Goal: Information Seeking & Learning: Learn about a topic

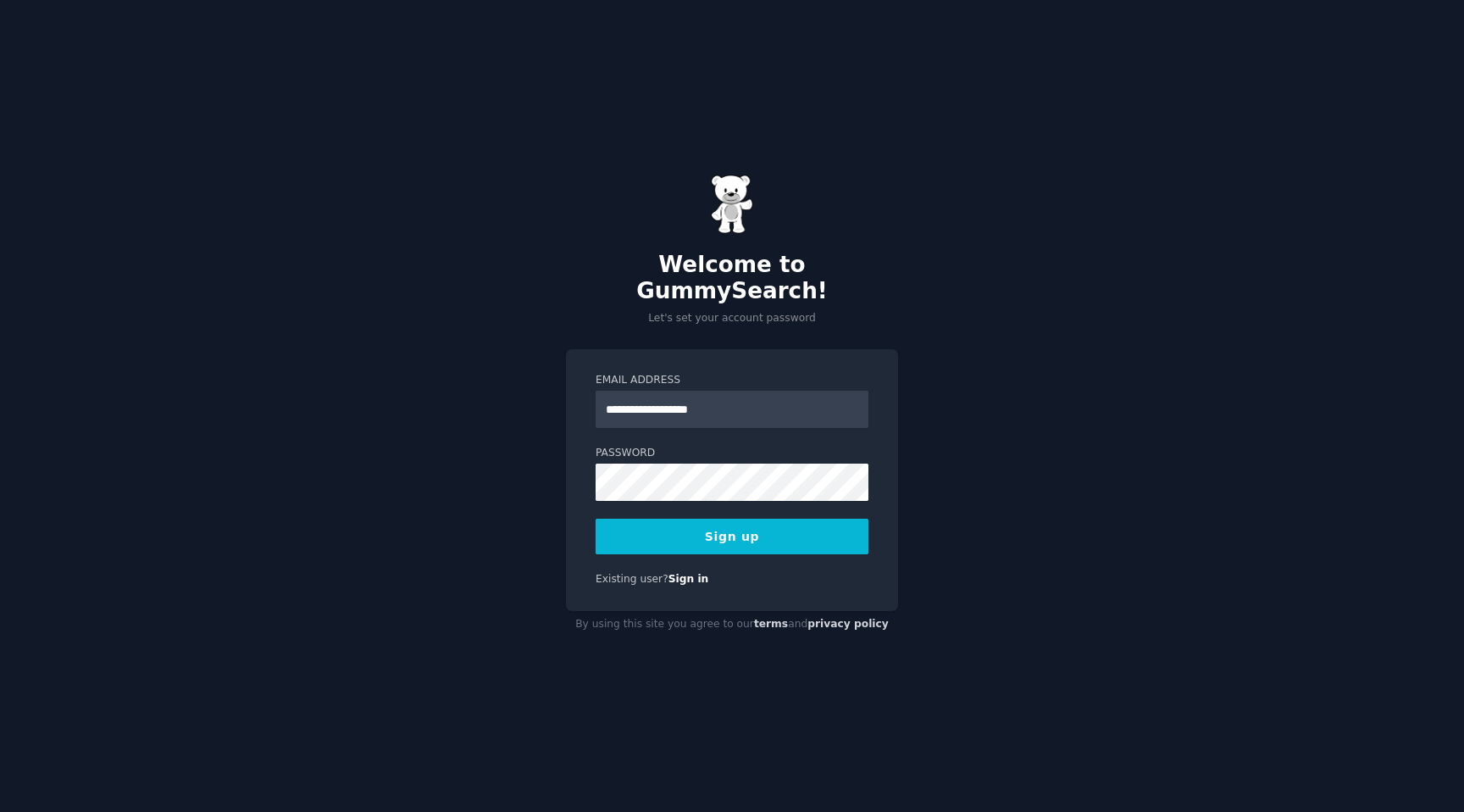
type input "**********"
click at [746, 519] on button "Sign up" at bounding box center [732, 536] width 273 height 35
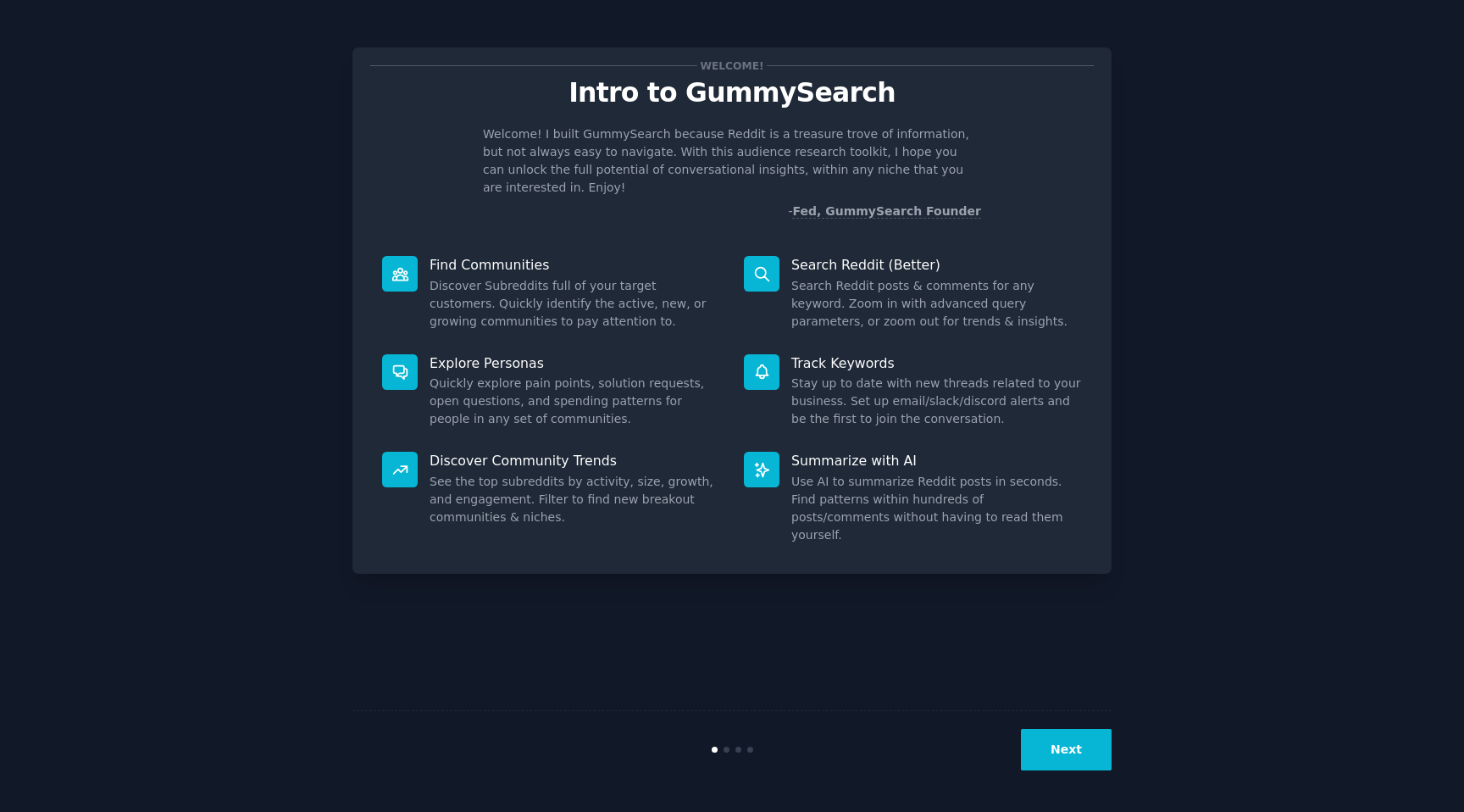
click at [1060, 765] on button "Next" at bounding box center [1066, 750] width 90 height 42
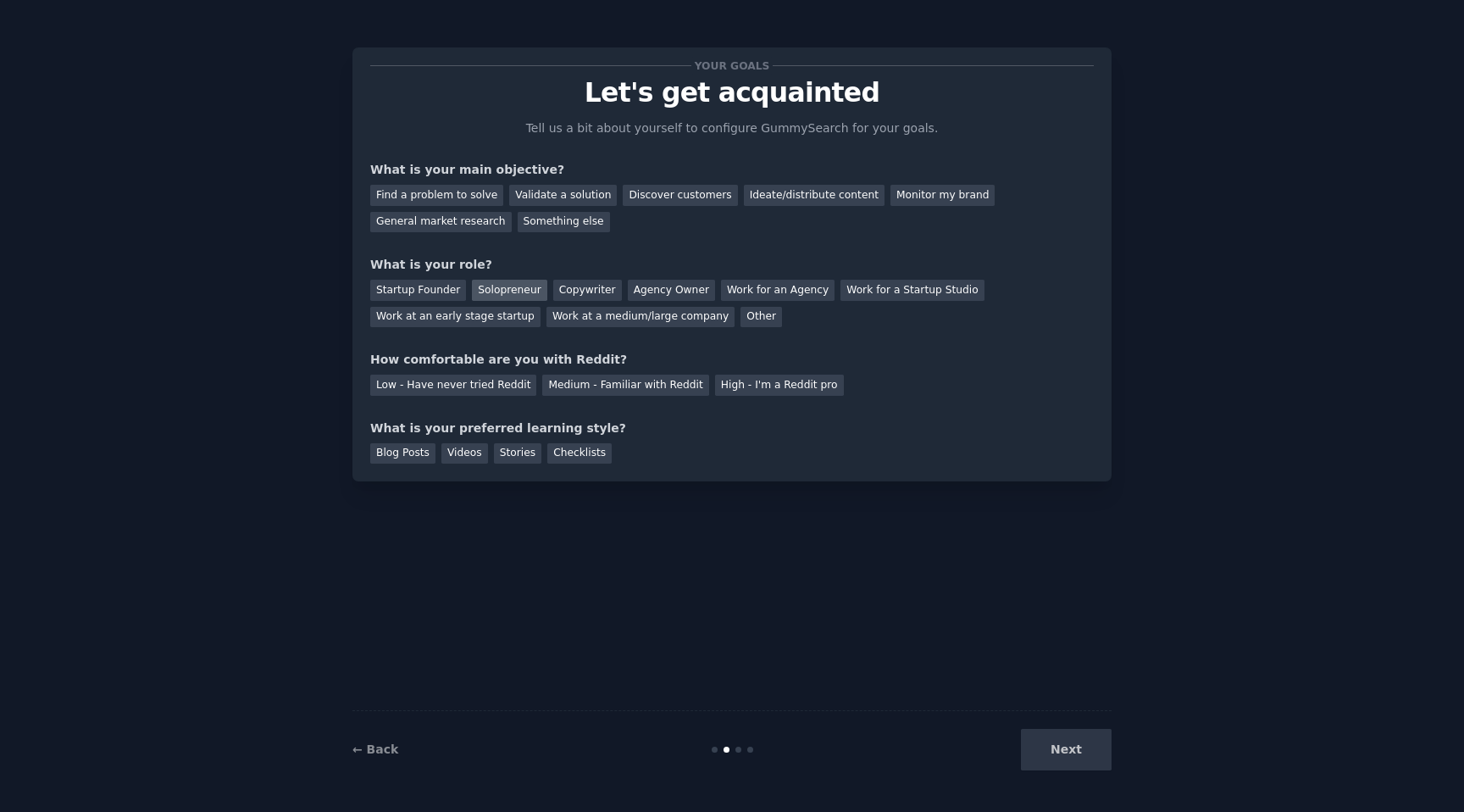
click at [503, 292] on div "Solopreneur" at bounding box center [509, 289] width 74 height 21
click at [435, 289] on div "Startup Founder" at bounding box center [419, 289] width 96 height 21
click at [474, 292] on div "Solopreneur" at bounding box center [509, 289] width 74 height 21
click at [441, 188] on div "Find a problem to solve" at bounding box center [437, 194] width 133 height 21
click at [557, 198] on div "Validate a solution" at bounding box center [562, 194] width 108 height 21
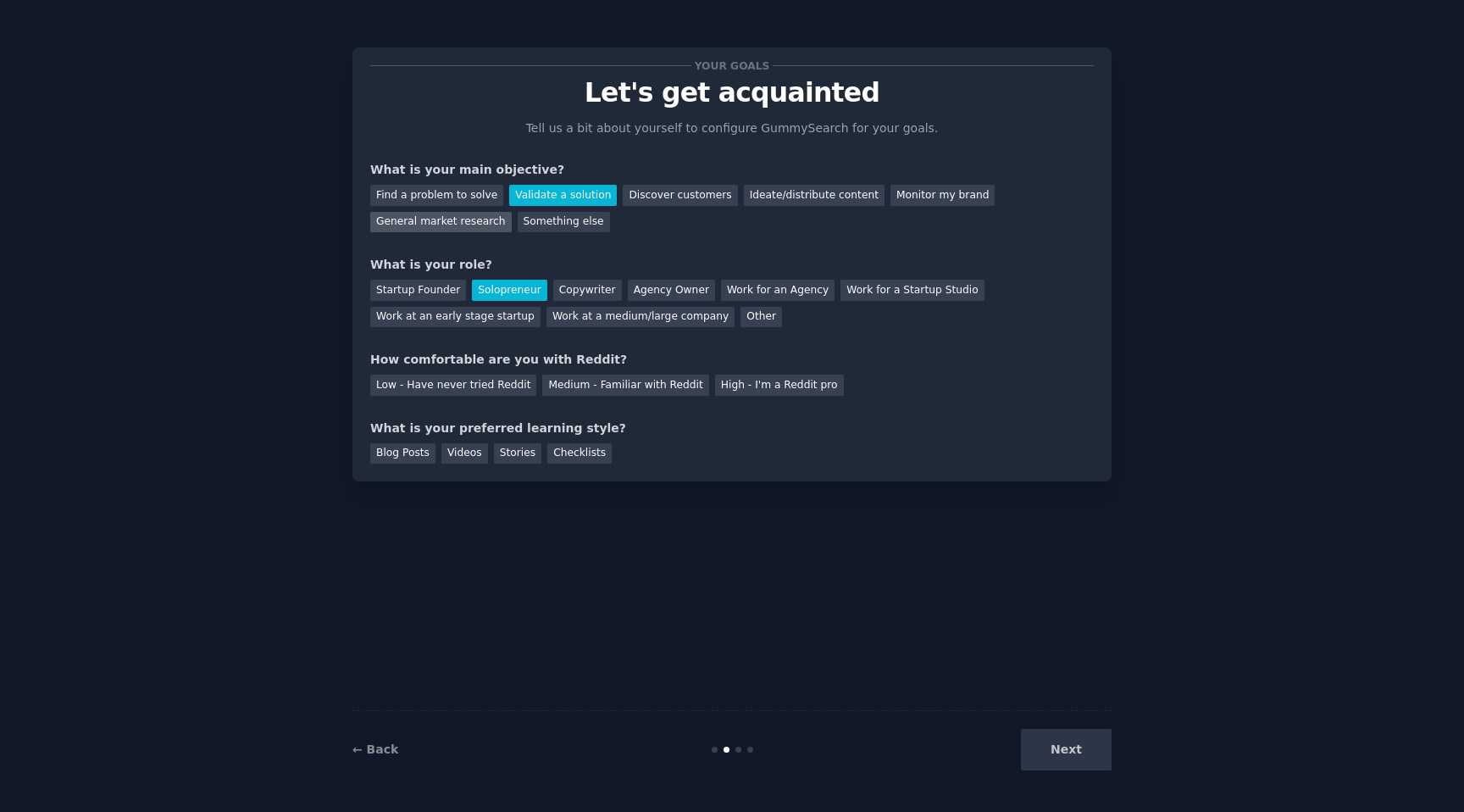
click at [474, 228] on div "General market research" at bounding box center [441, 222] width 141 height 21
click at [545, 379] on div "Medium - Familiar with Reddit" at bounding box center [626, 384] width 166 height 21
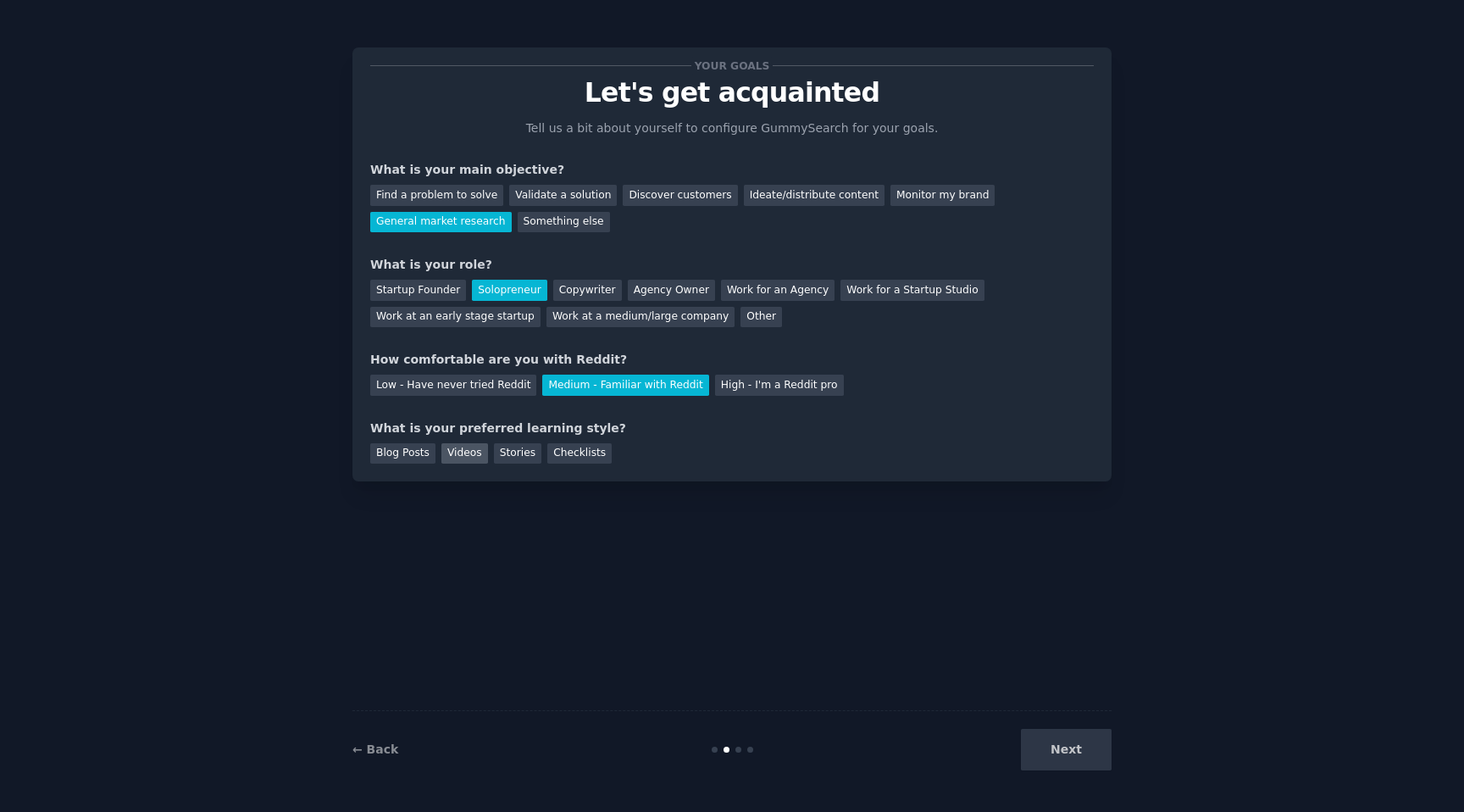
click at [468, 448] on div "Videos" at bounding box center [465, 453] width 47 height 21
click at [1107, 759] on button "Next" at bounding box center [1066, 750] width 90 height 42
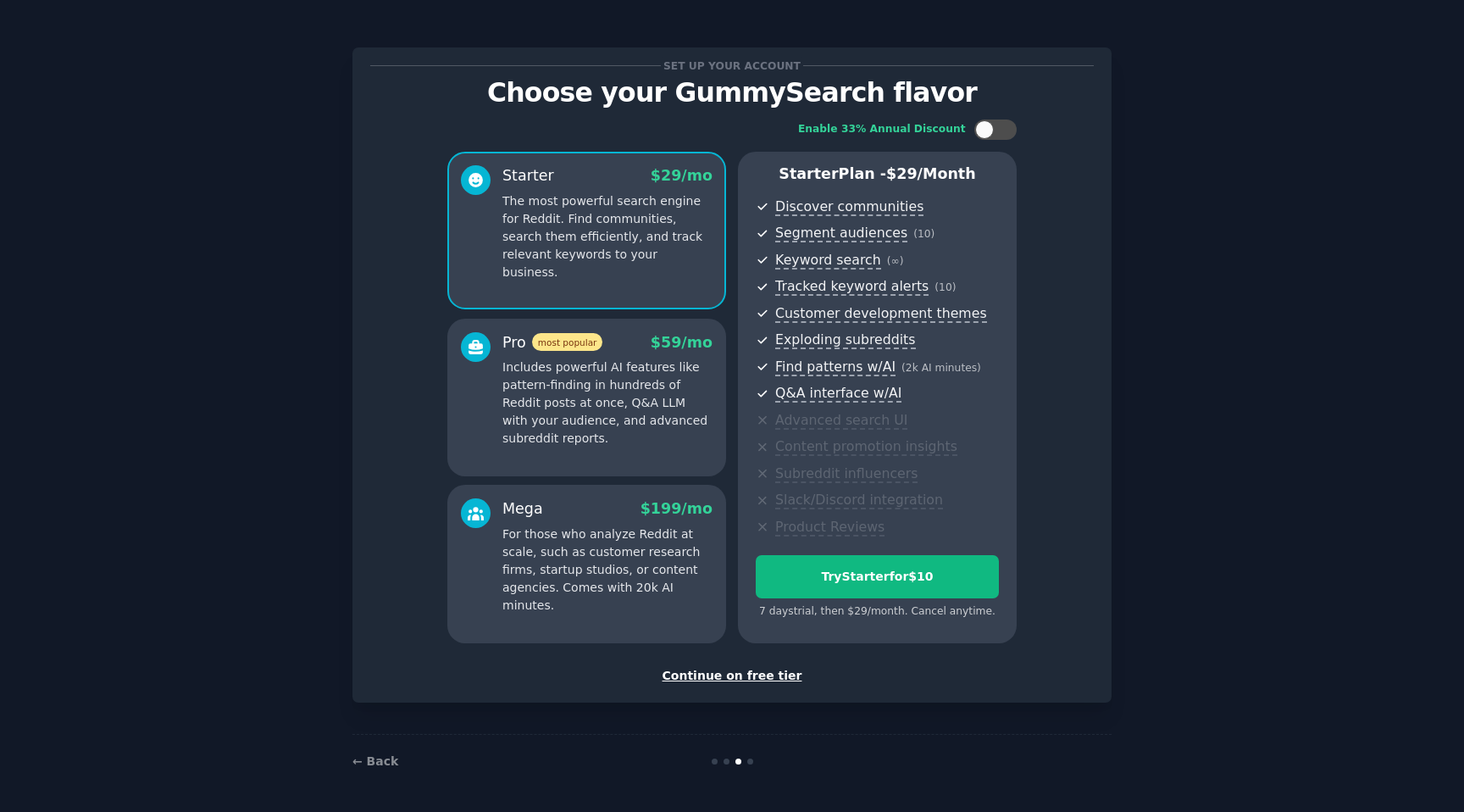
click at [759, 683] on div "Continue on free tier" at bounding box center [732, 676] width 723 height 18
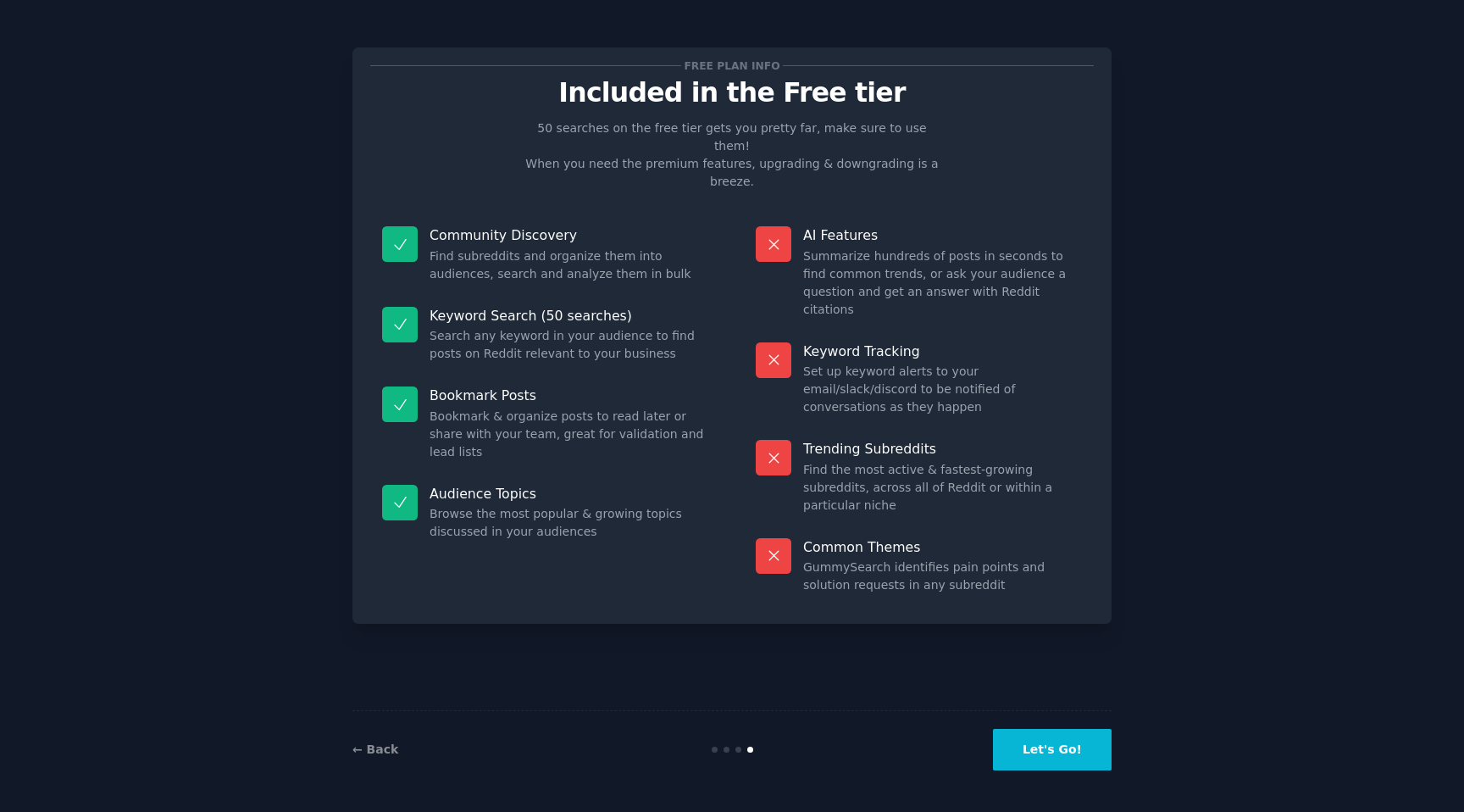
click at [1095, 754] on button "Let's Go!" at bounding box center [1052, 750] width 118 height 42
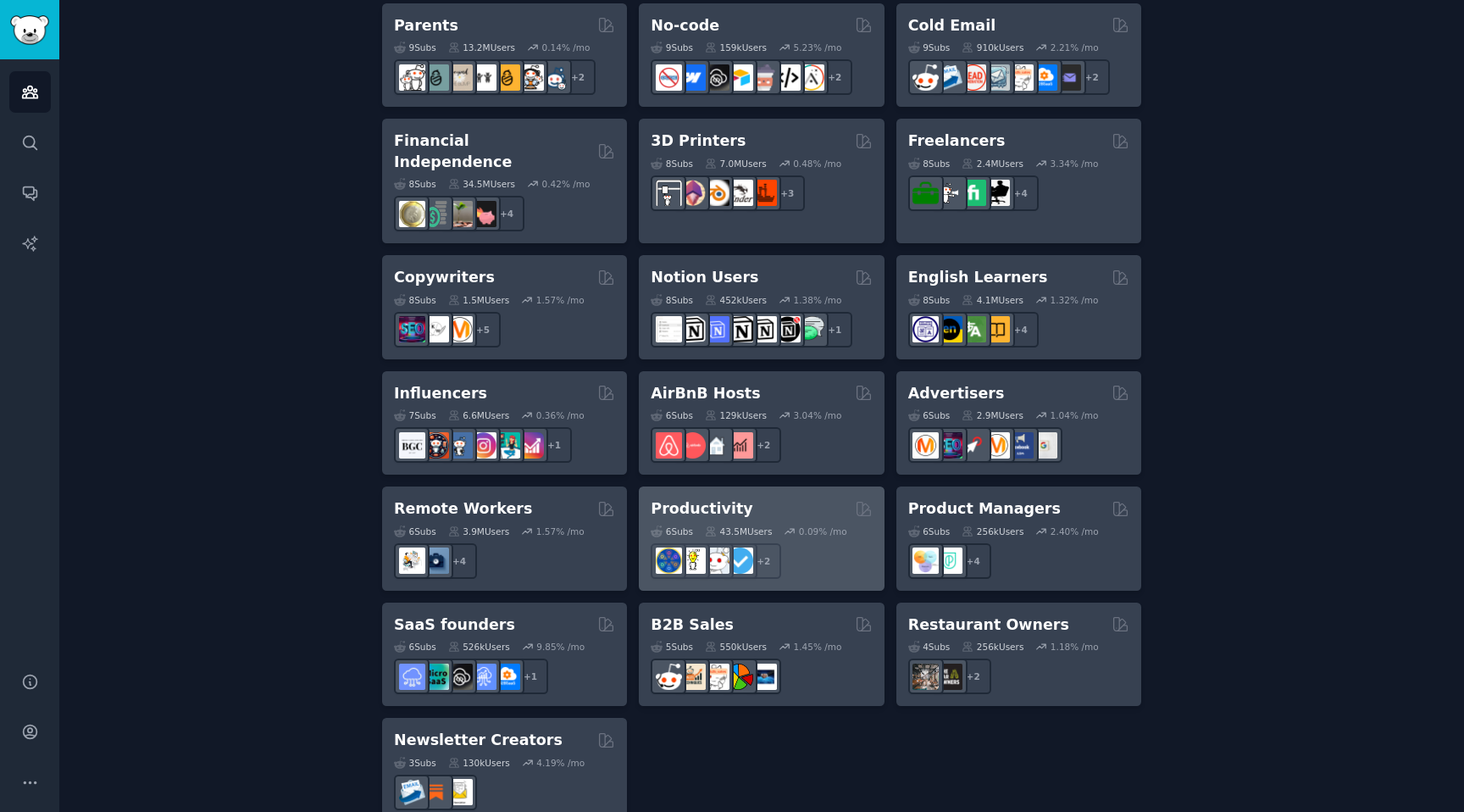
scroll to position [1143, 0]
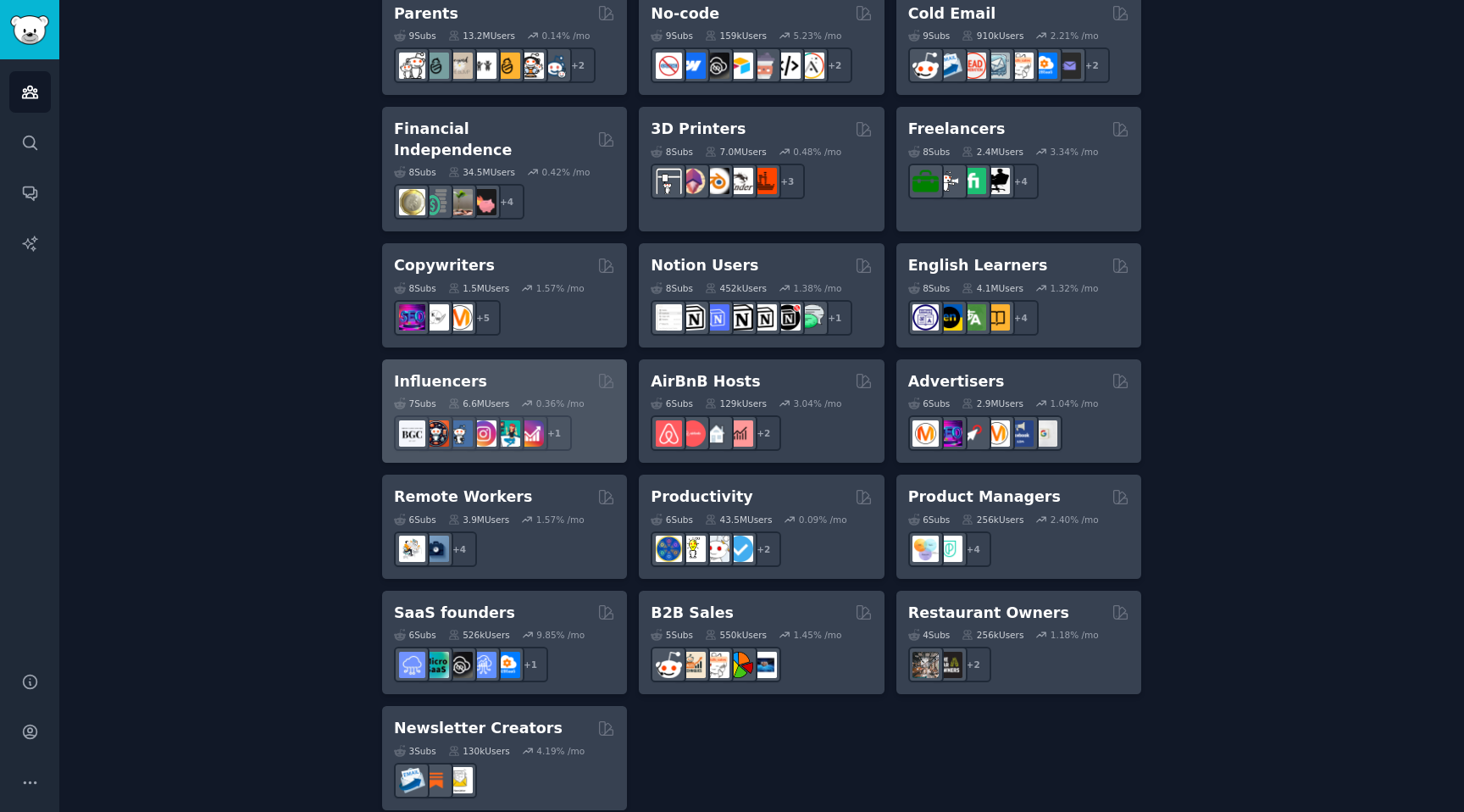
type input "Creators"
click at [603, 415] on div "+ 1" at bounding box center [505, 432] width 222 height 35
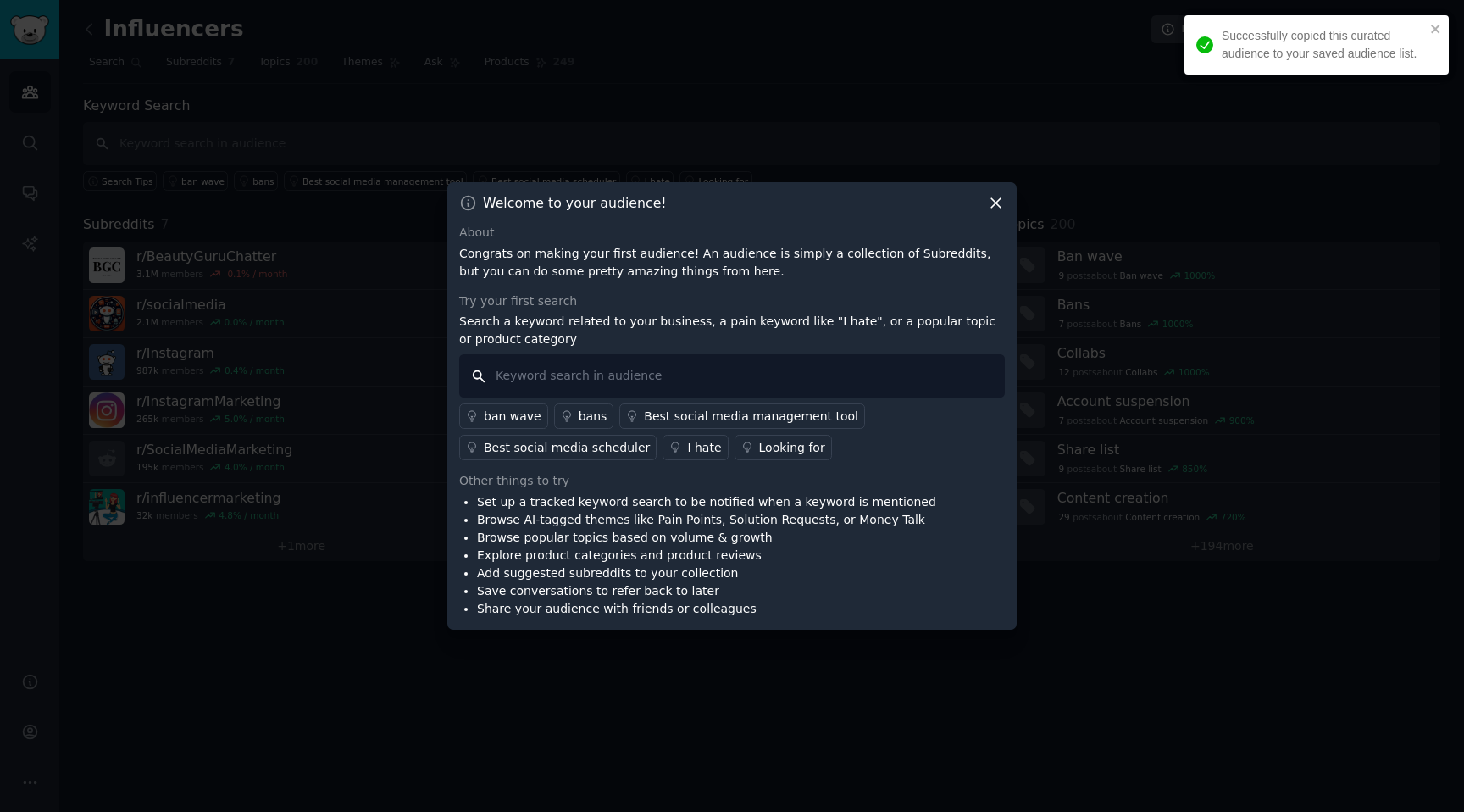
click at [756, 365] on input "text" at bounding box center [732, 376] width 546 height 43
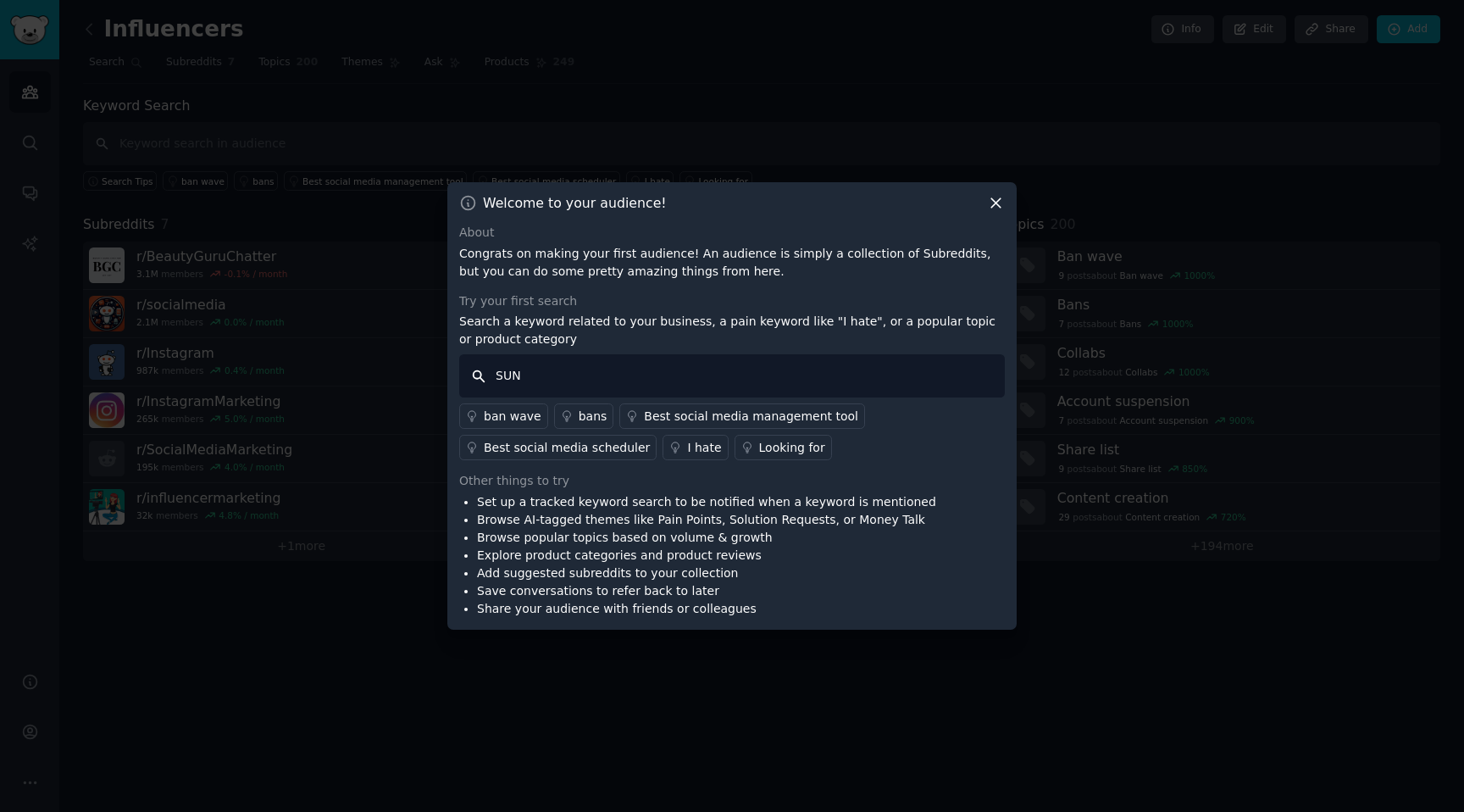
type input "SUNO"
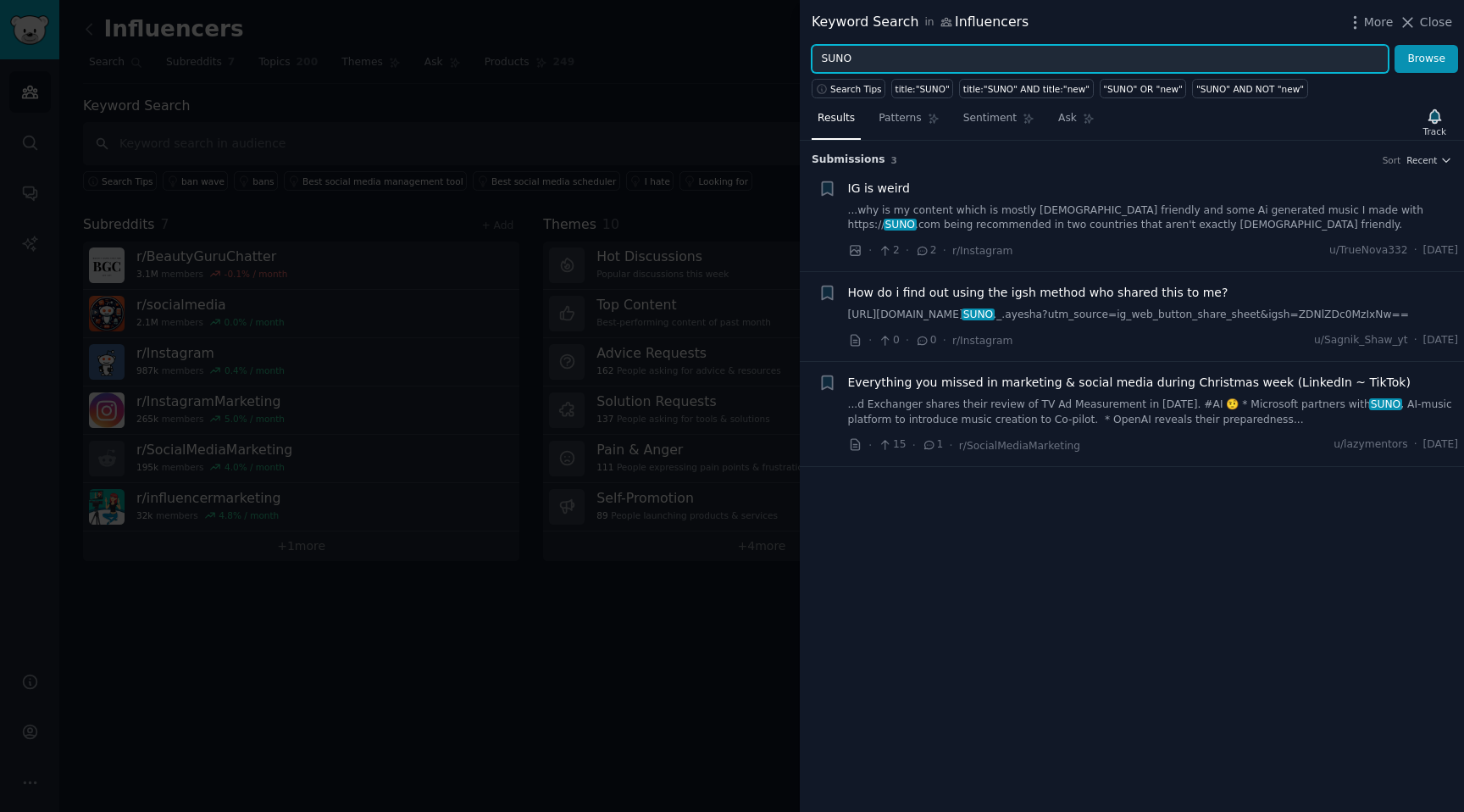
click at [993, 62] on input "SUNO" at bounding box center [1100, 60] width 577 height 29
type input "ElevenLabs"
click at [1394, 45] on button "Browse" at bounding box center [1426, 60] width 63 height 29
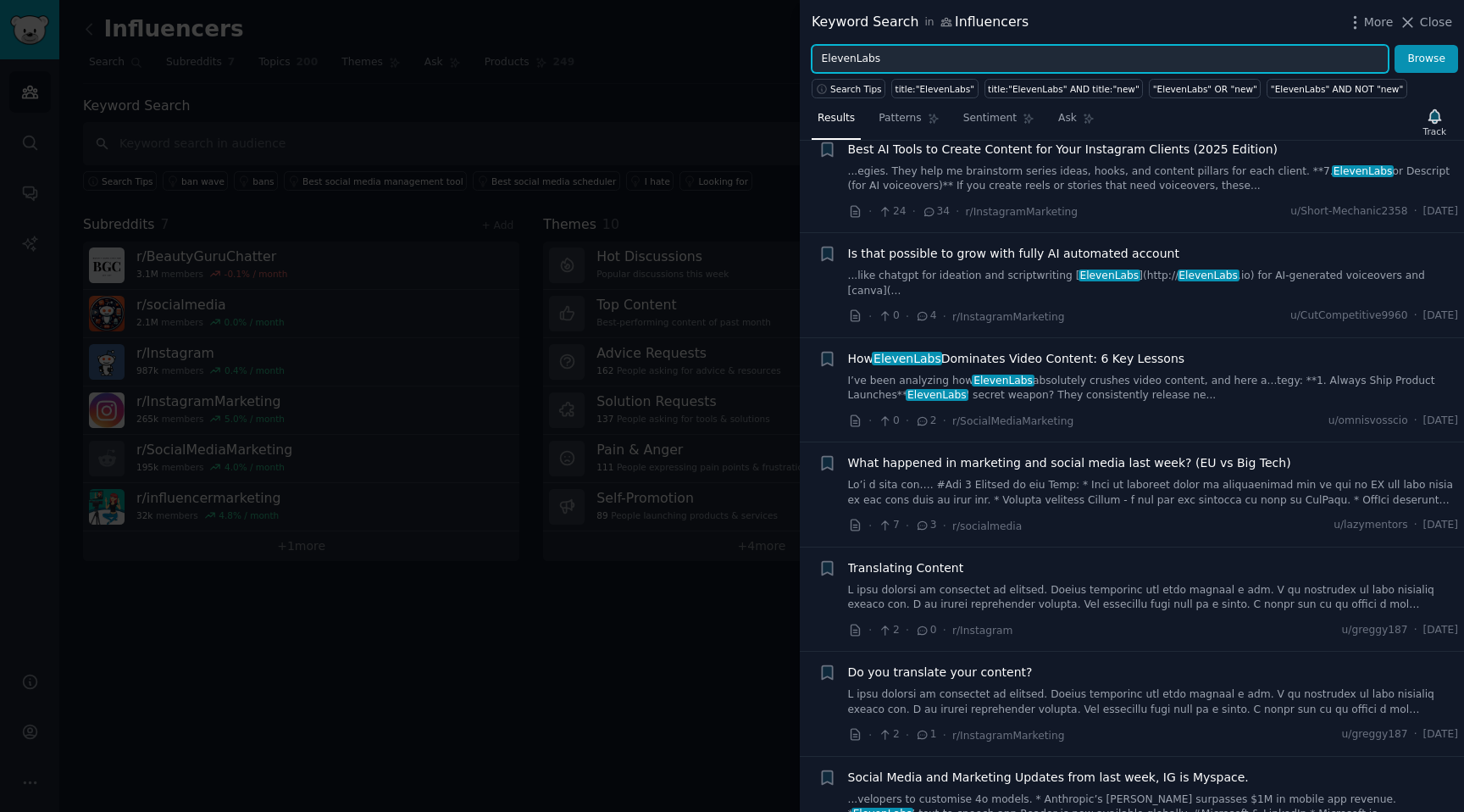
scroll to position [257, 0]
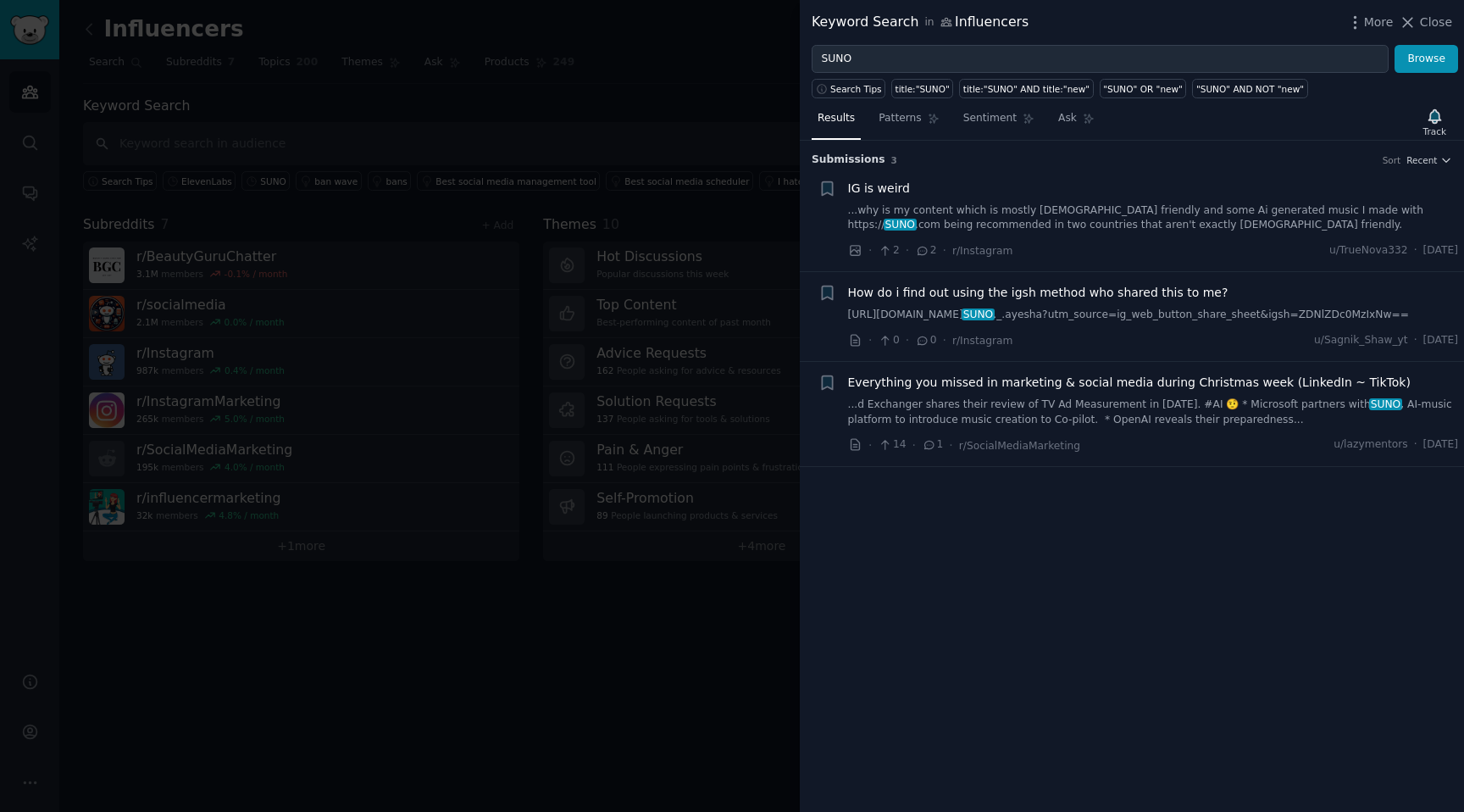
click at [875, 43] on div "Keyword Search in Influencers More Close" at bounding box center [1132, 23] width 665 height 45
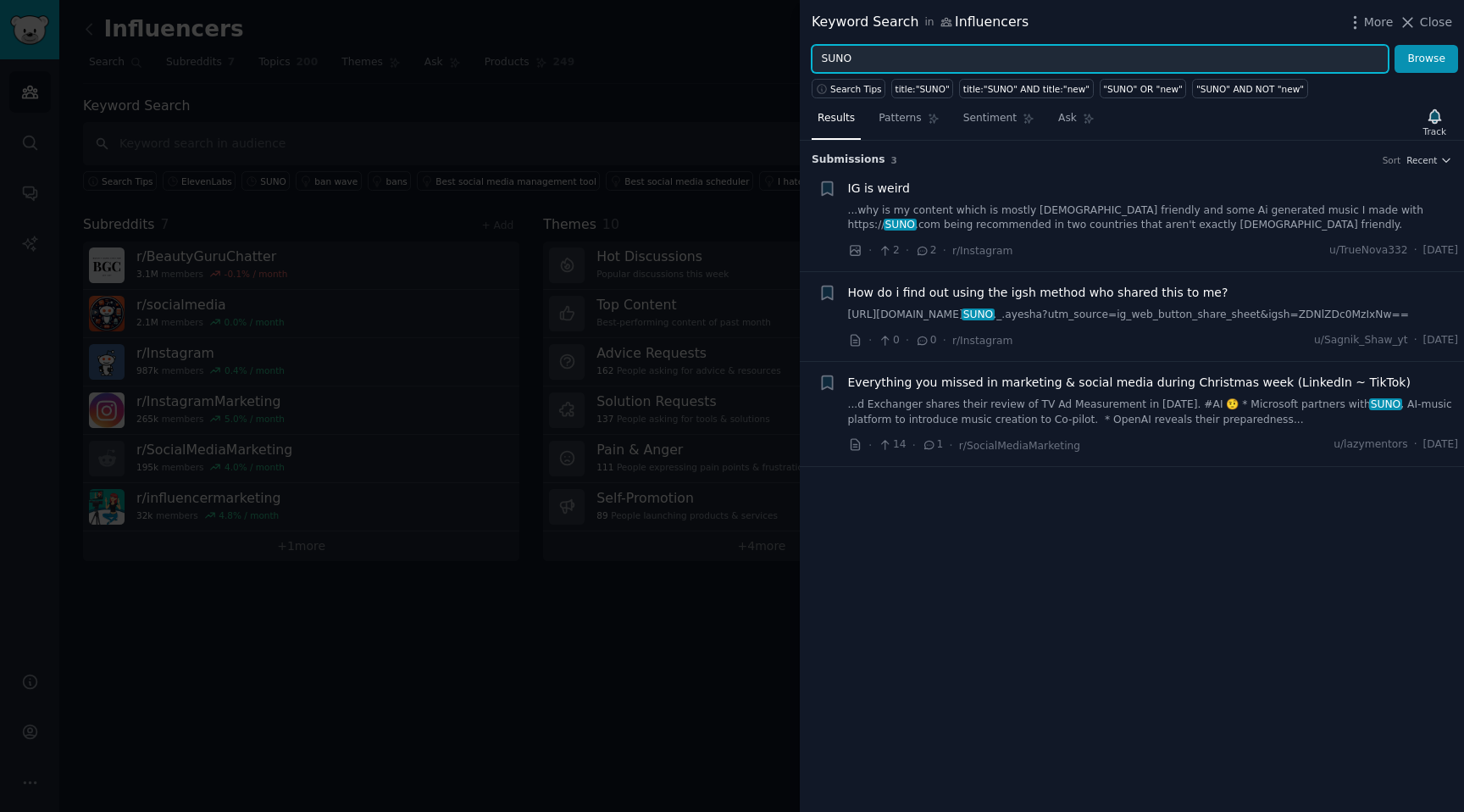
click at [880, 60] on input "SUNO" at bounding box center [1100, 60] width 577 height 29
click at [1394, 45] on button "Browse" at bounding box center [1426, 60] width 63 height 29
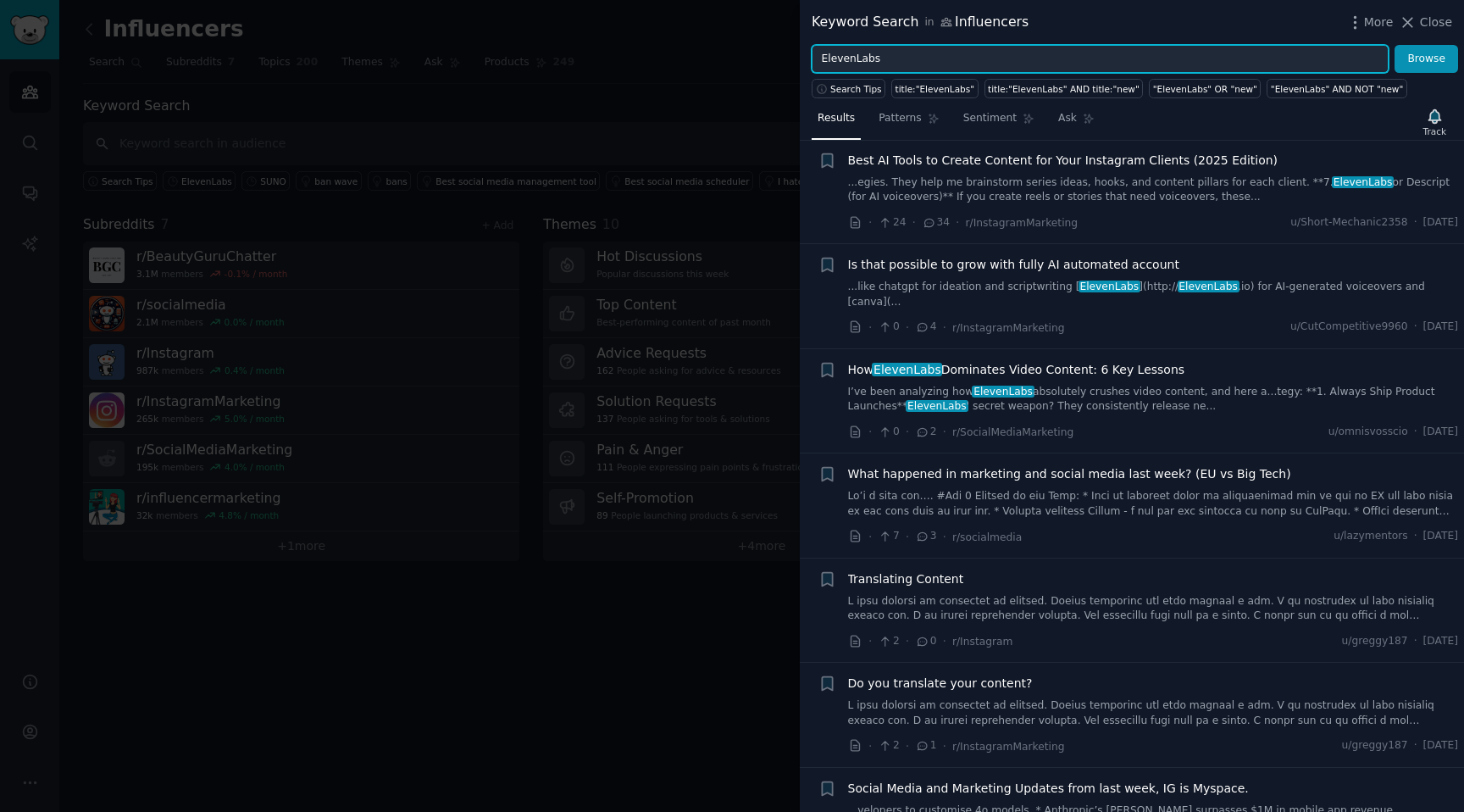
scroll to position [254, 0]
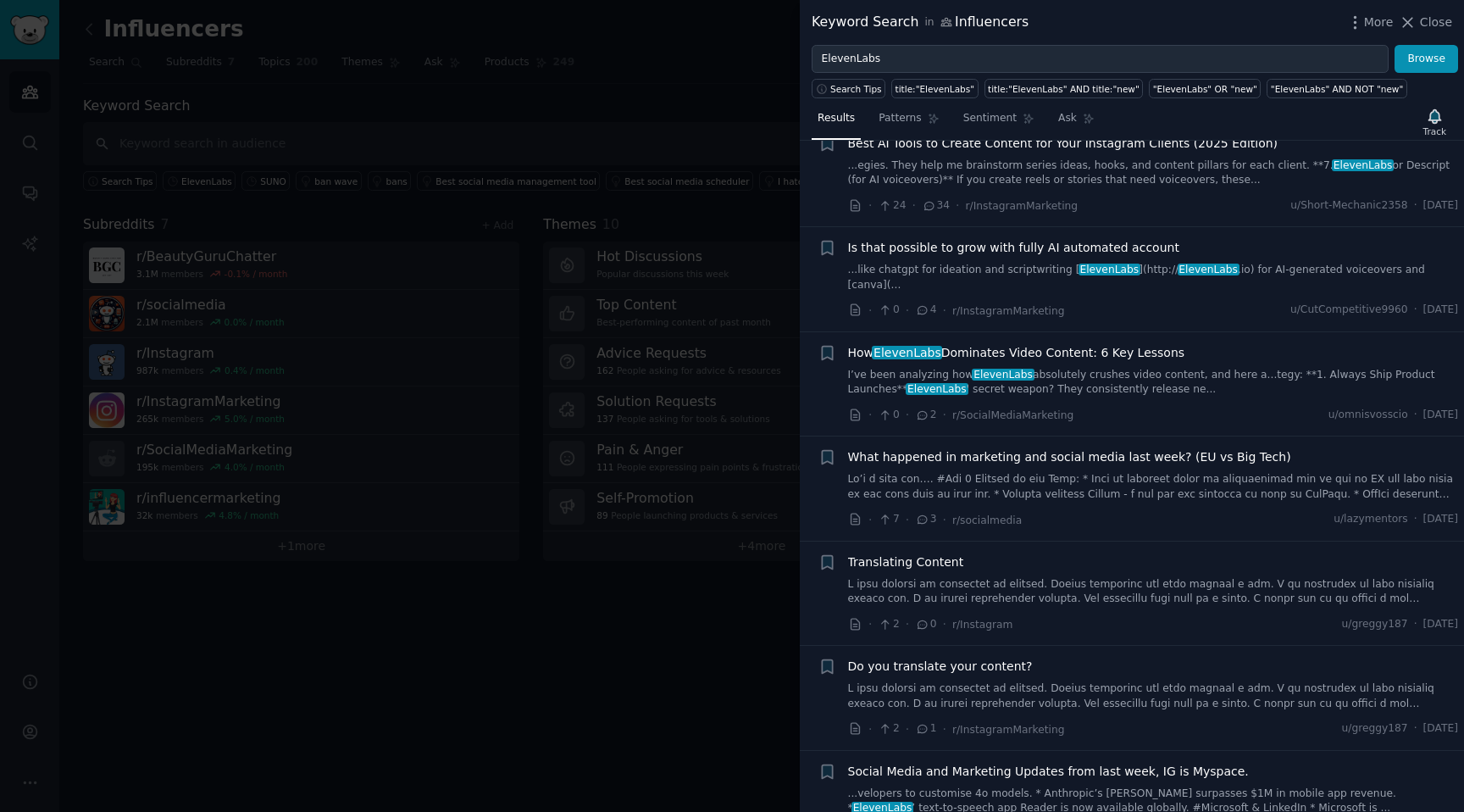
click at [1113, 368] on link "I’ve been analyzing how ElevenLabs absolutely crushes video content, and here a…" at bounding box center [1154, 382] width 611 height 30
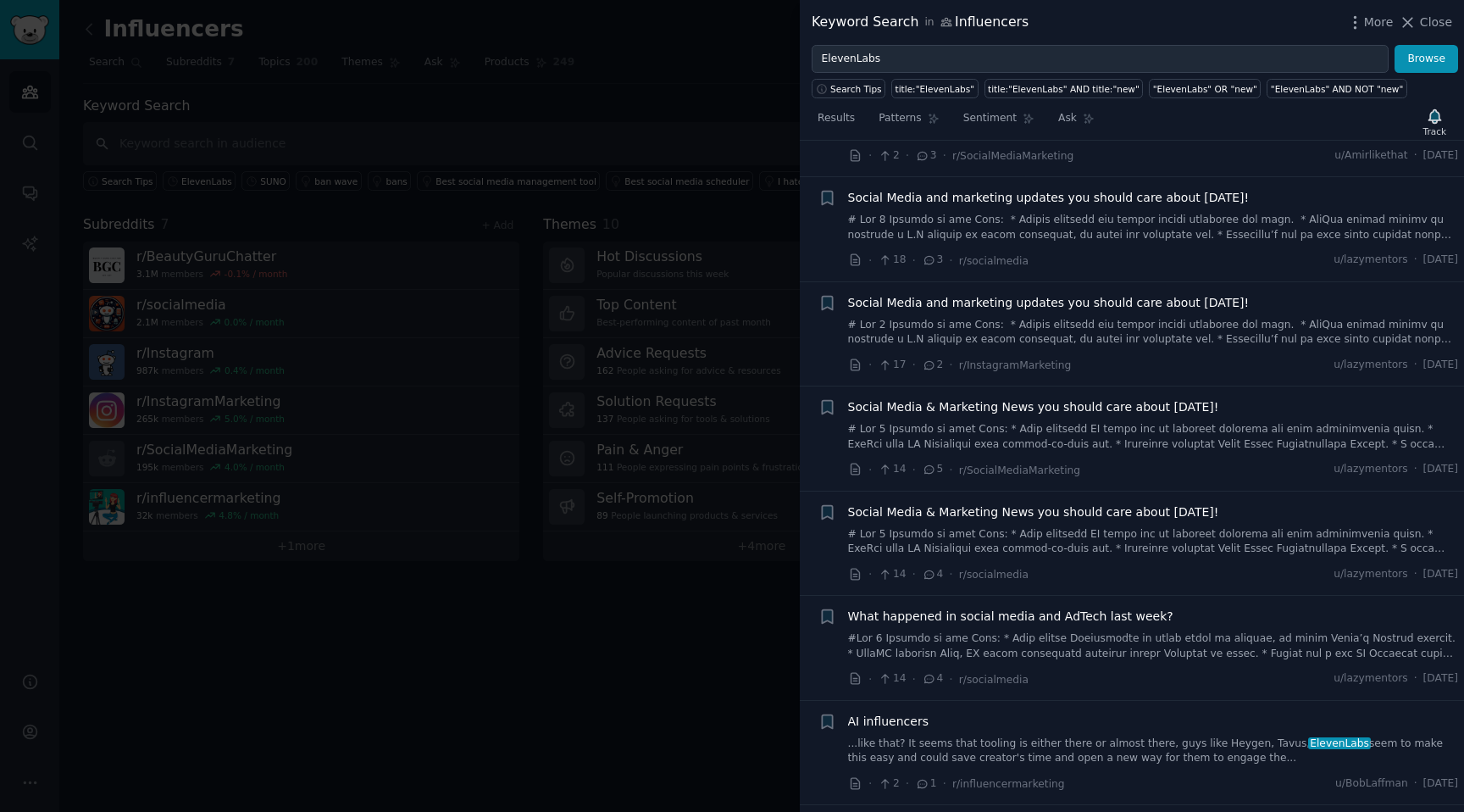
scroll to position [2345, 0]
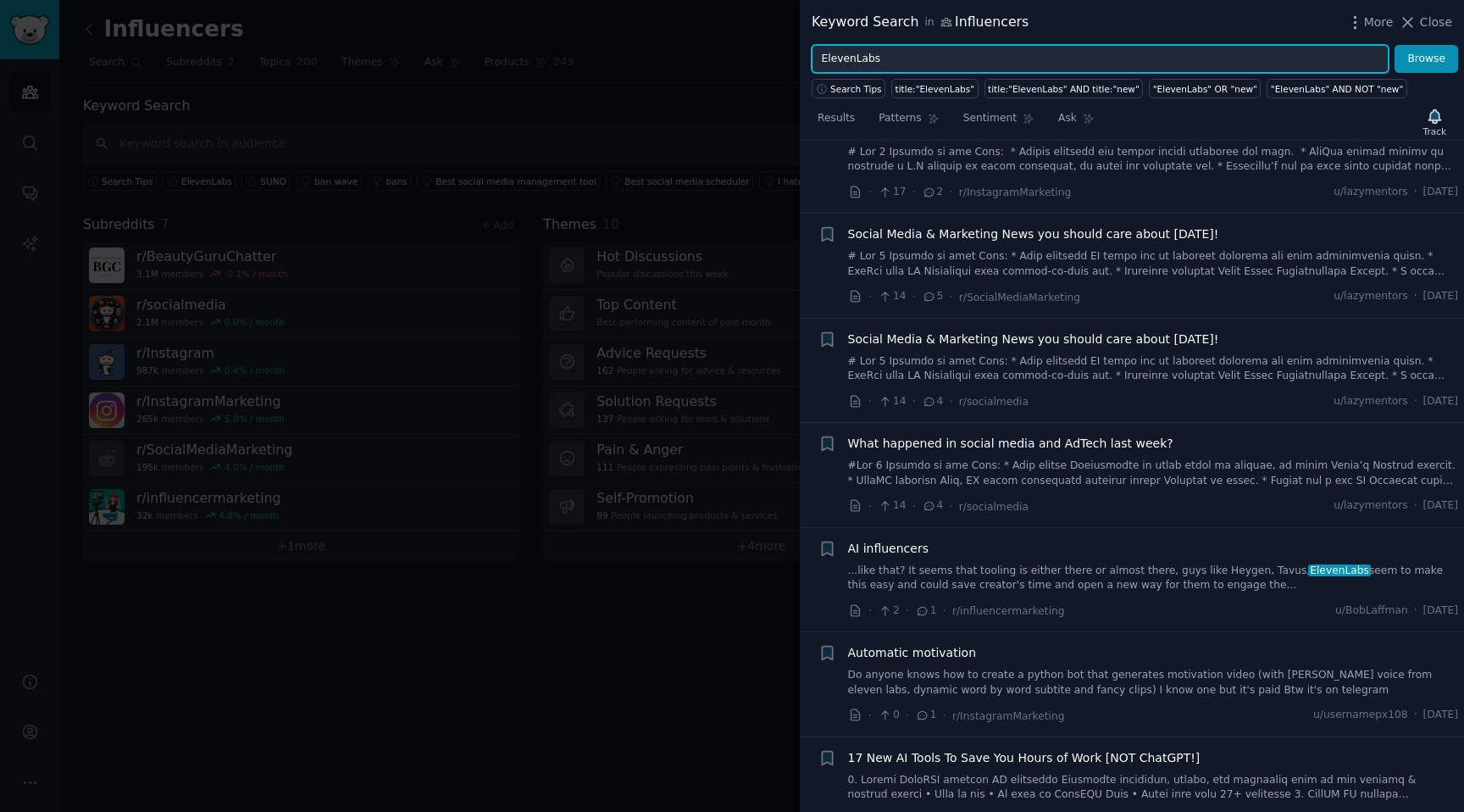
drag, startPoint x: 895, startPoint y: 61, endPoint x: 763, endPoint y: 61, distance: 132.0
click at [763, 61] on div "Keyword Search in Influencers More Close ElevenLabs Browse Search Tips title:"E…" at bounding box center [732, 406] width 1464 height 812
click at [1394, 45] on button "Browse" at bounding box center [1426, 60] width 63 height 29
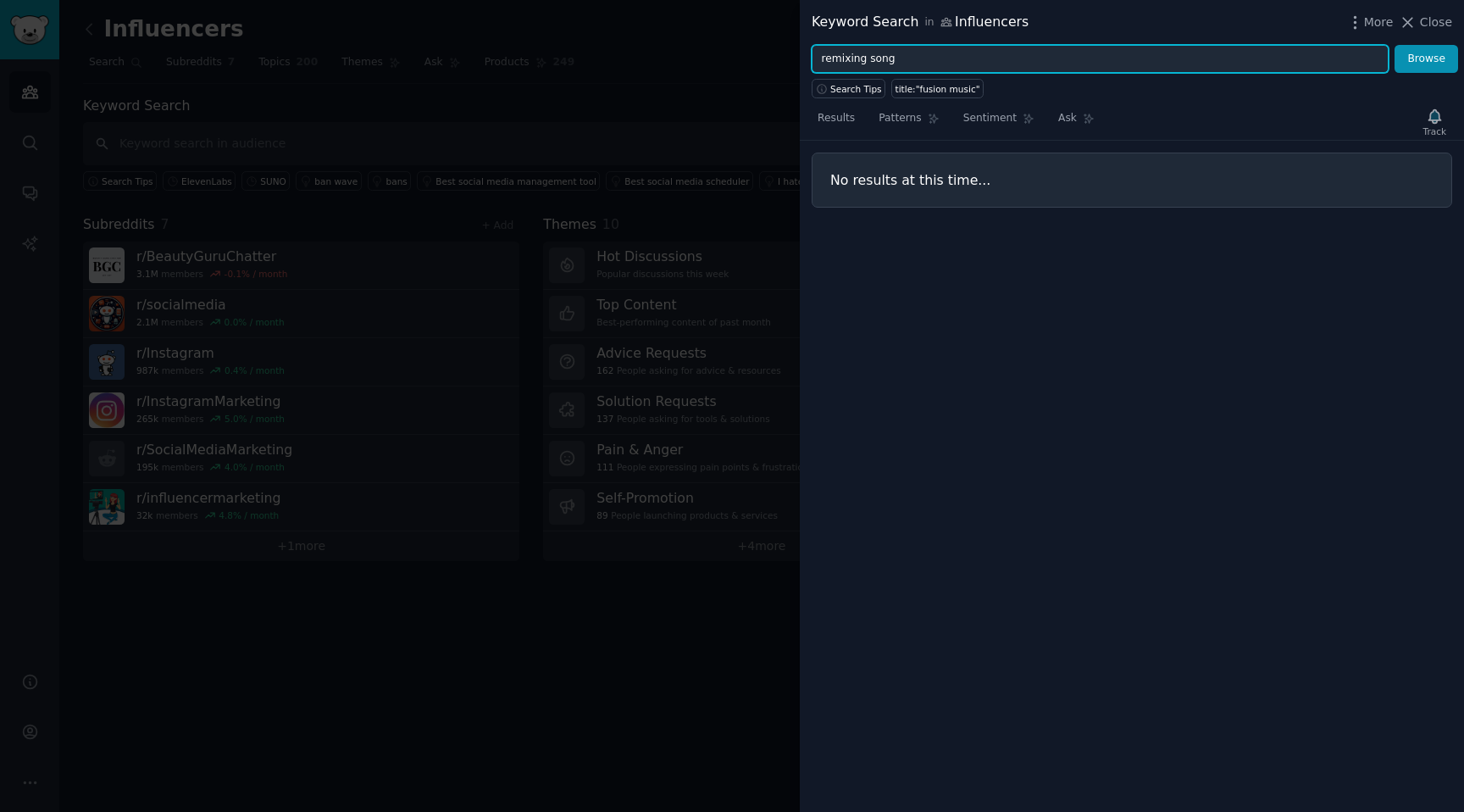
type input "remixing song"
click at [1394, 45] on button "Browse" at bounding box center [1426, 60] width 63 height 29
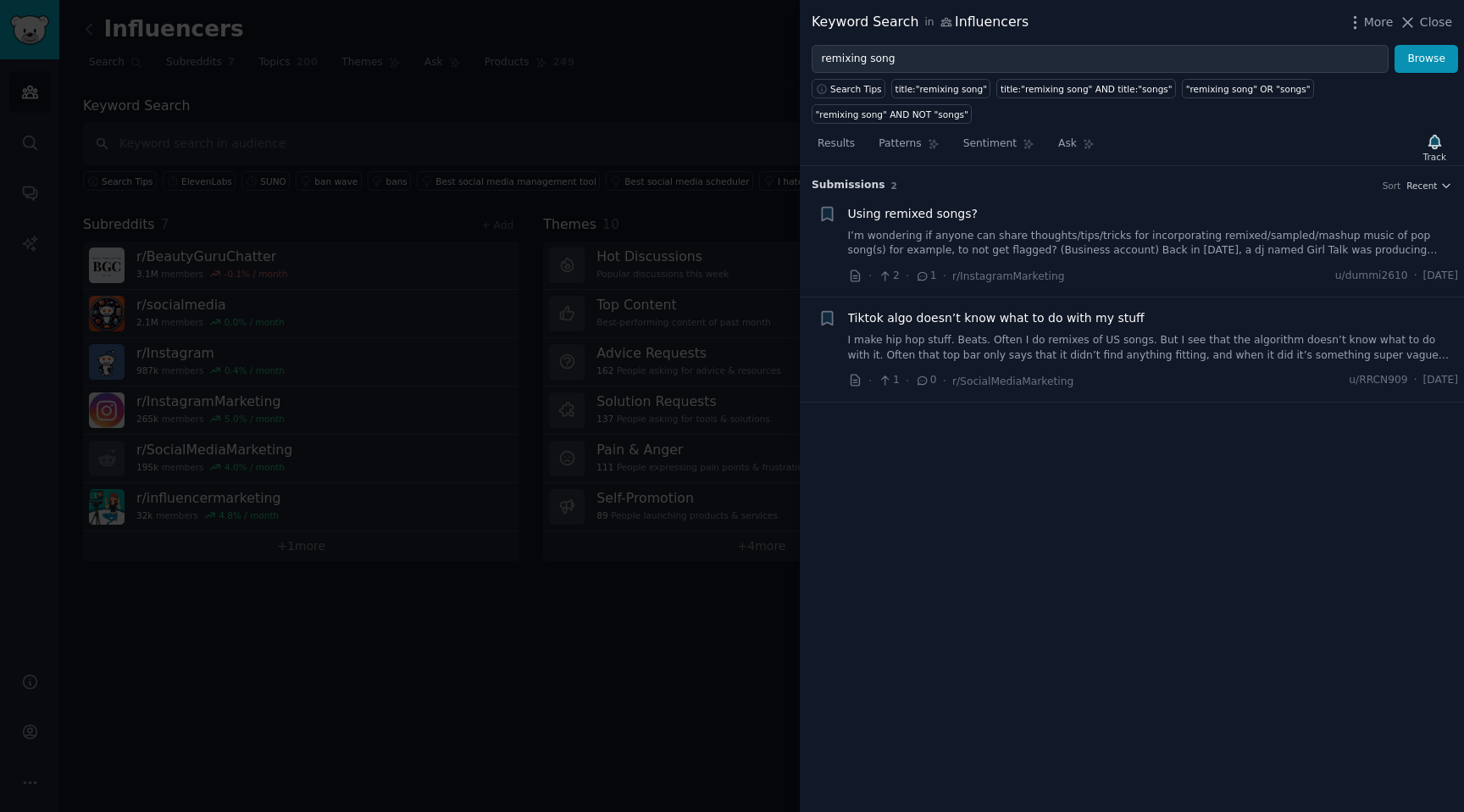
click at [1034, 237] on link "I’m wondering if anyone can share thoughts/tips/tricks for incorporating remixe…" at bounding box center [1154, 243] width 611 height 30
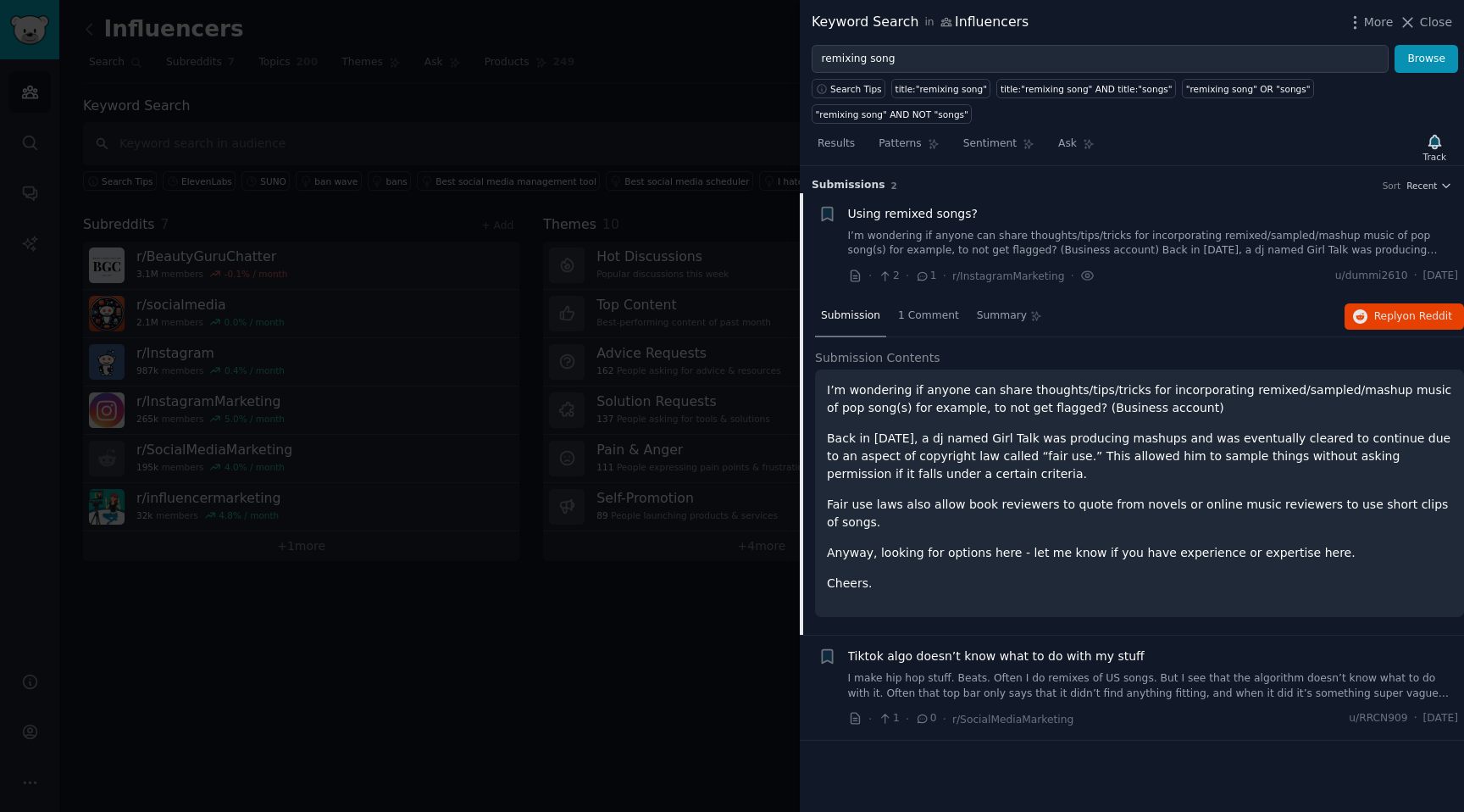
click at [1081, 671] on link "I make hip hop stuff. Beats. Often I do remixes of US songs. But I see that the…" at bounding box center [1154, 685] width 611 height 30
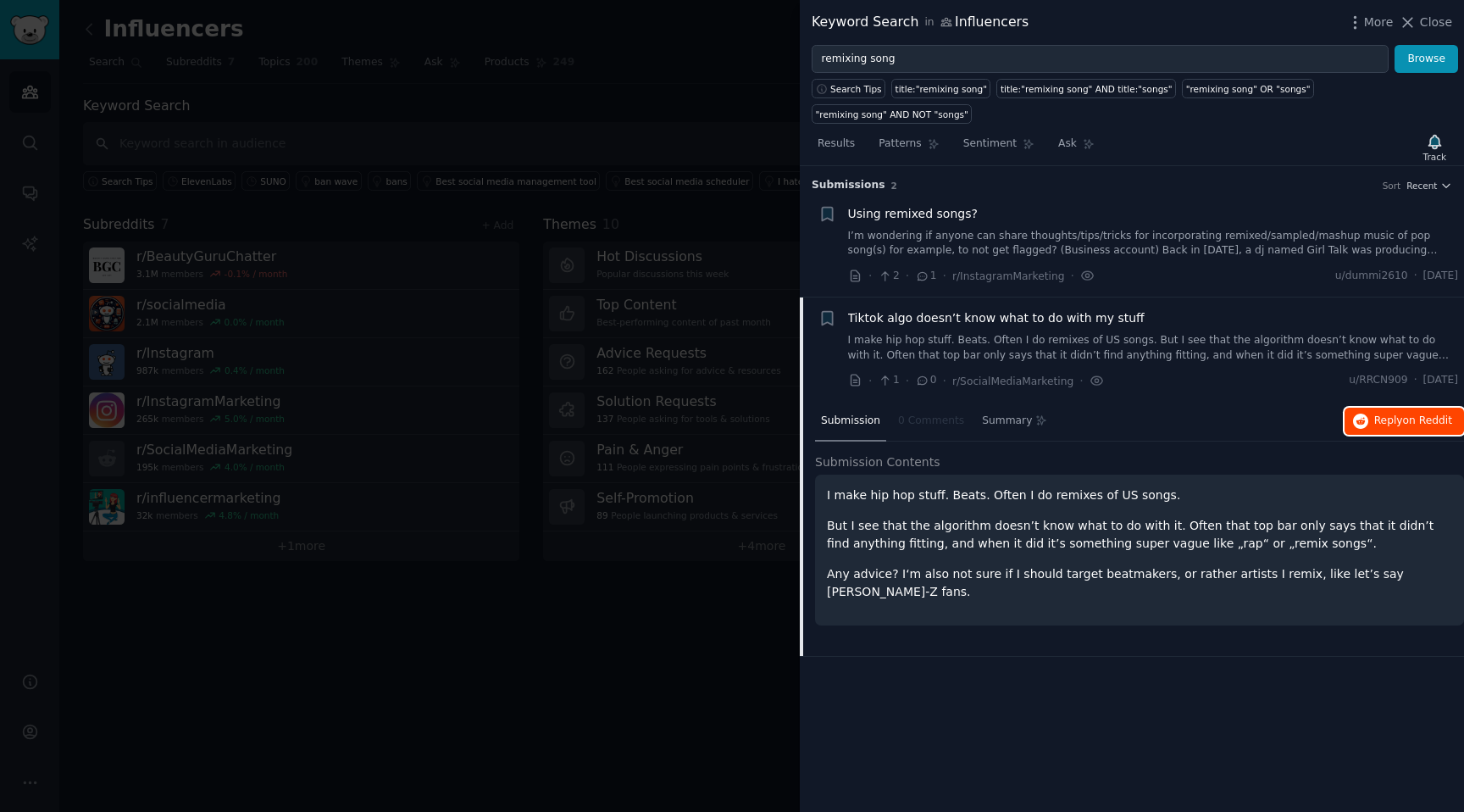
click at [1405, 423] on span "on Reddit" at bounding box center [1428, 420] width 49 height 12
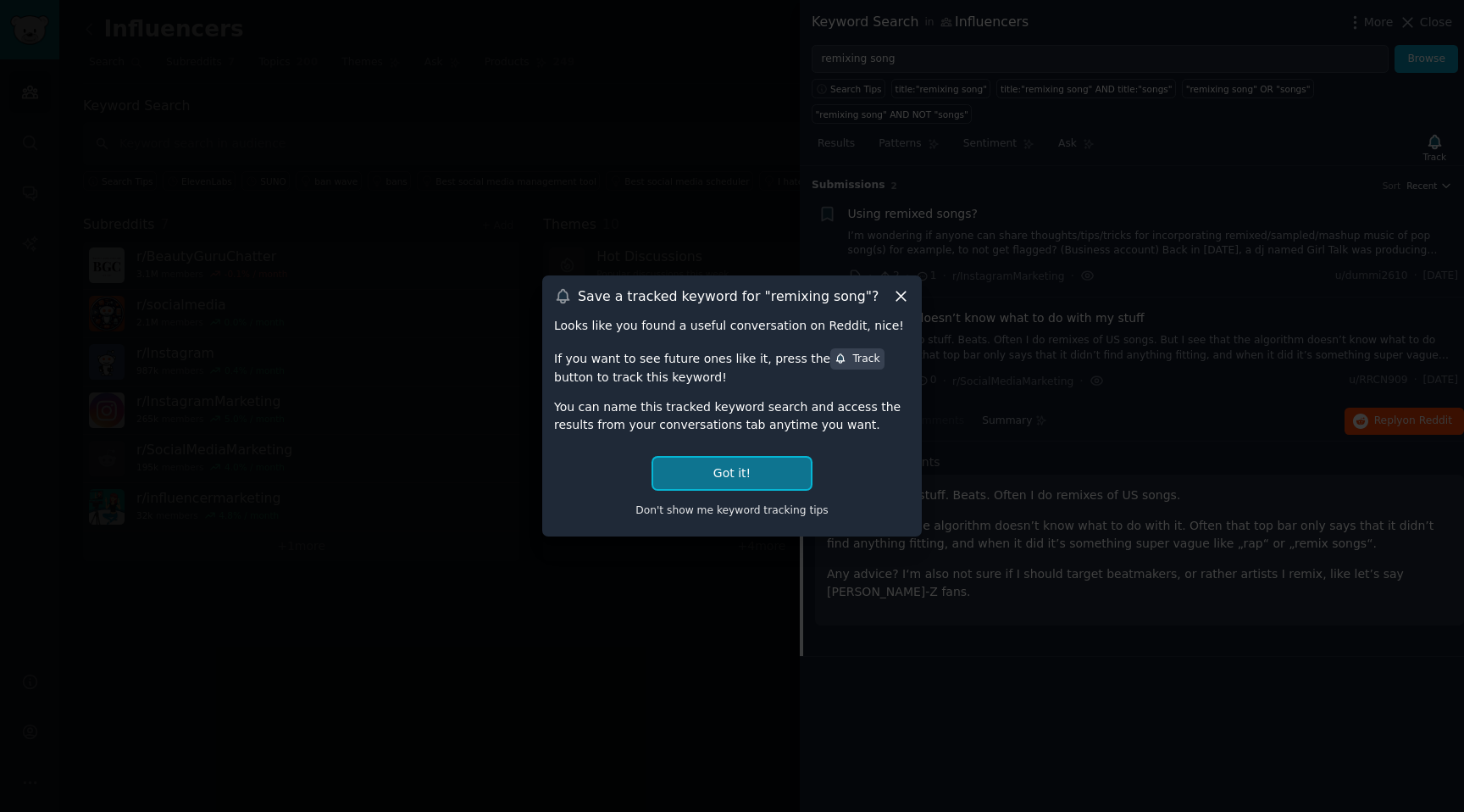
click at [783, 475] on button "Got it!" at bounding box center [732, 473] width 157 height 32
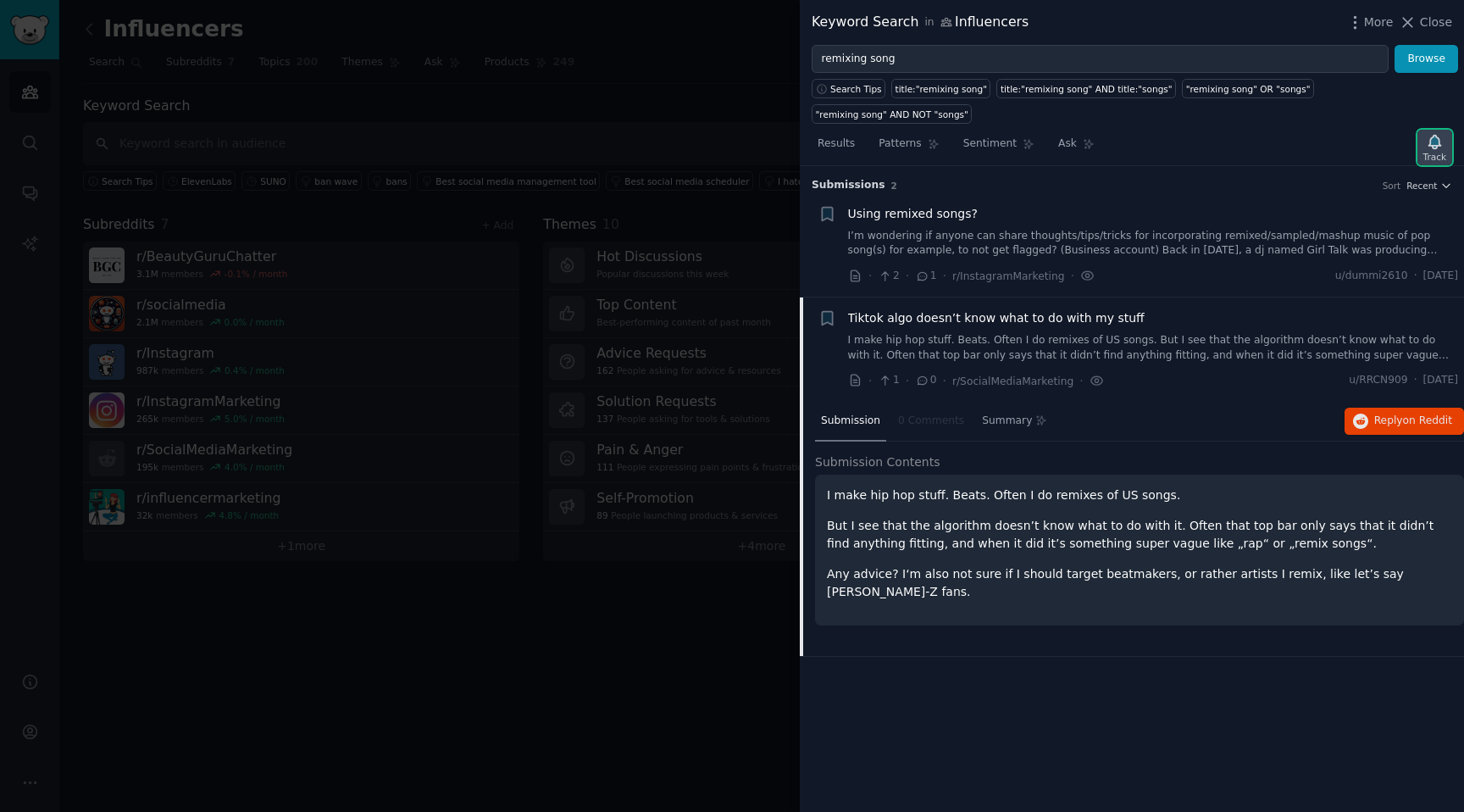
click at [1440, 155] on div "Track" at bounding box center [1434, 156] width 23 height 12
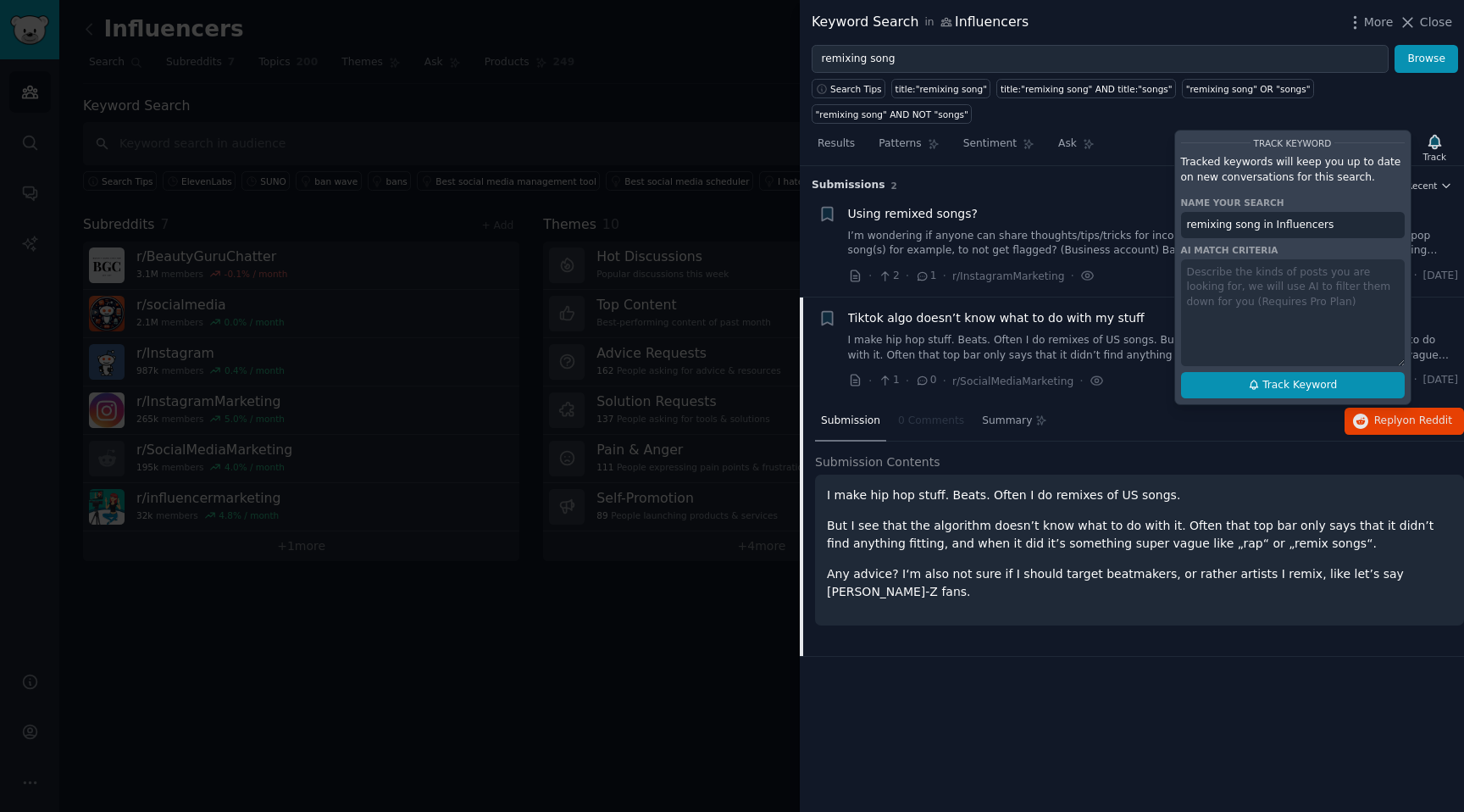
click at [1289, 378] on span "Track Keyword" at bounding box center [1299, 385] width 74 height 15
type input "remixing song in Influencers"
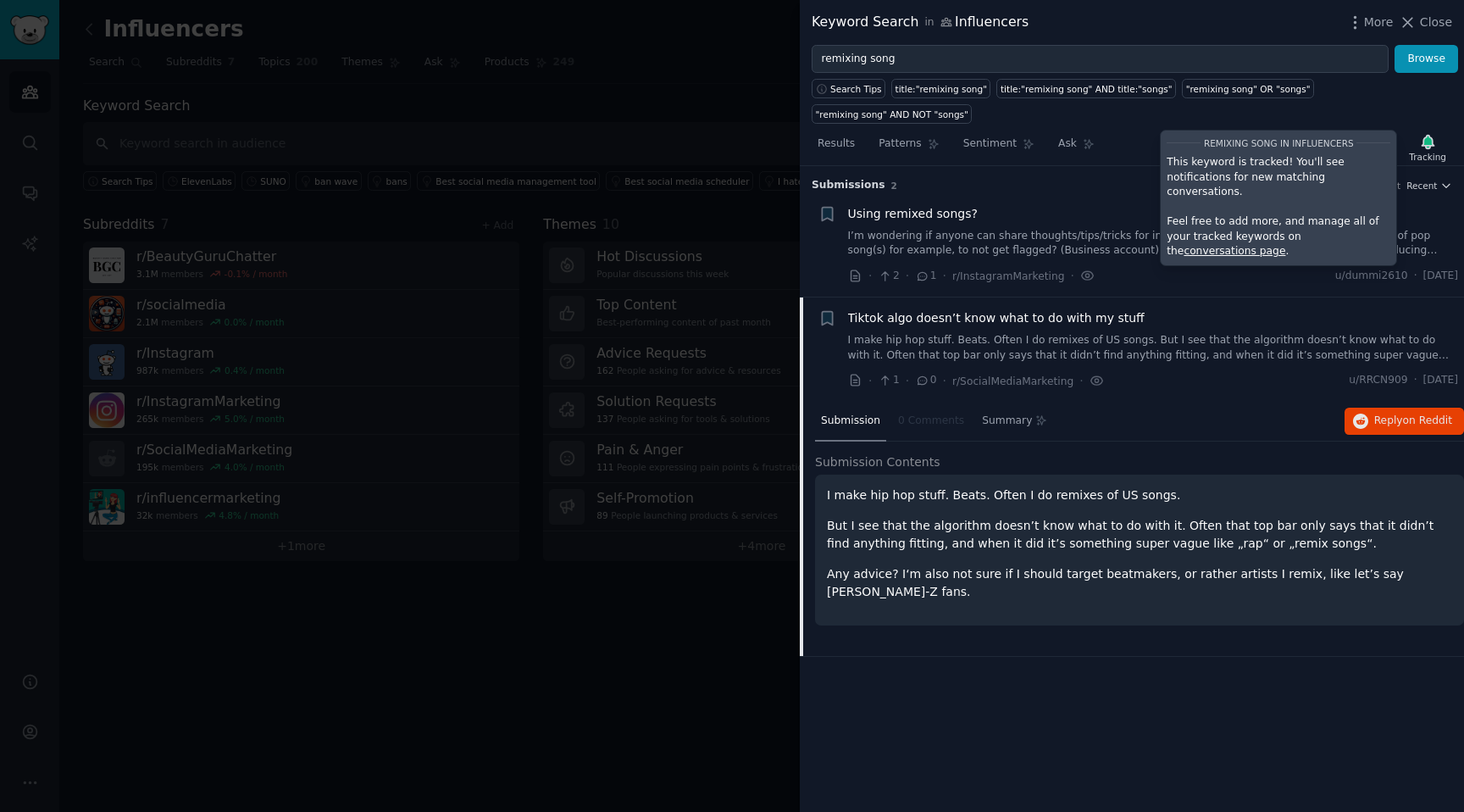
click at [1203, 277] on div "· 2 · 1 · r/InstagramMarketing · u/dummi2610 · Wed 4/2/2025" at bounding box center [1154, 276] width 611 height 18
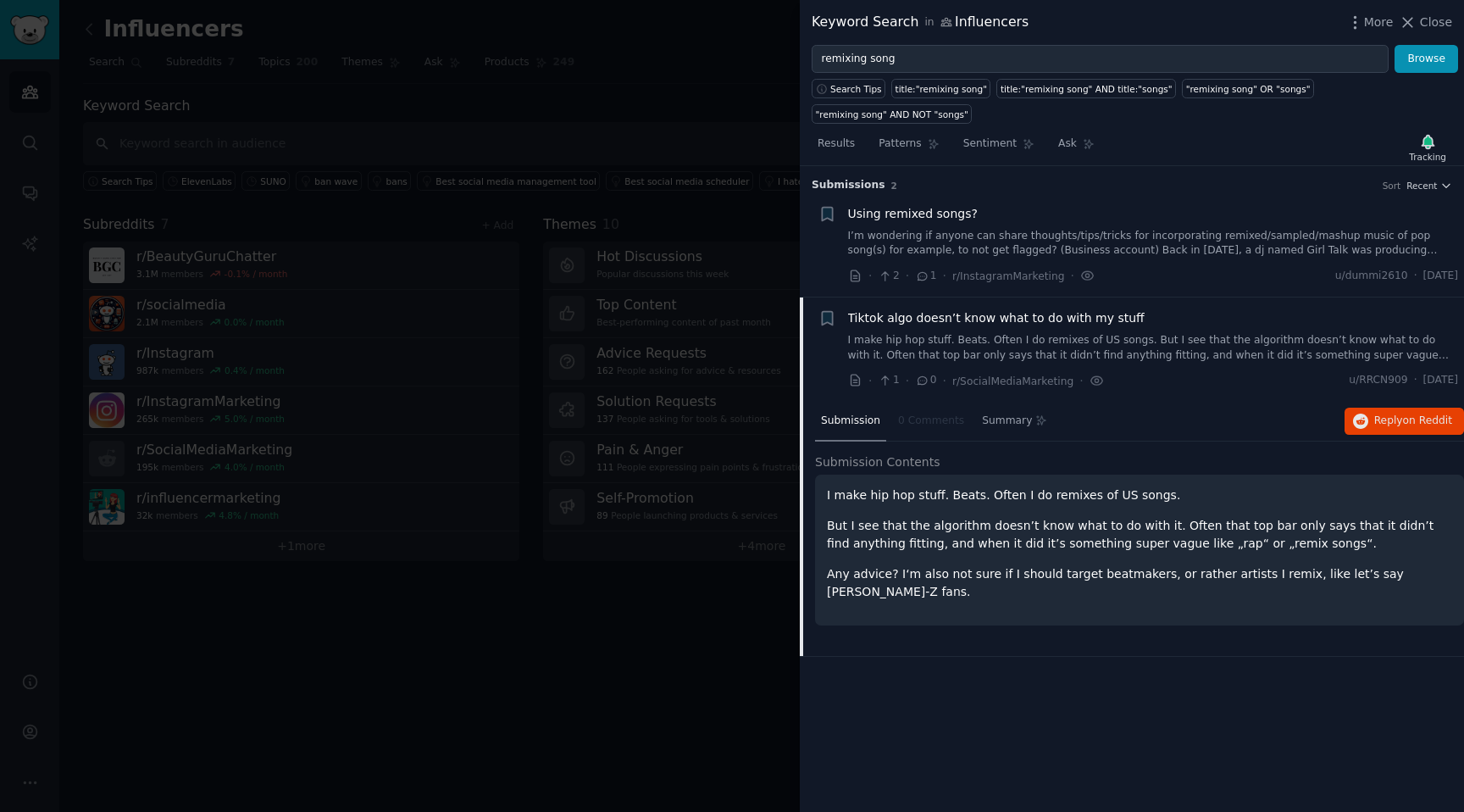
click at [1379, 251] on link "I’m wondering if anyone can share thoughts/tips/tricks for incorporating remixe…" at bounding box center [1154, 243] width 611 height 30
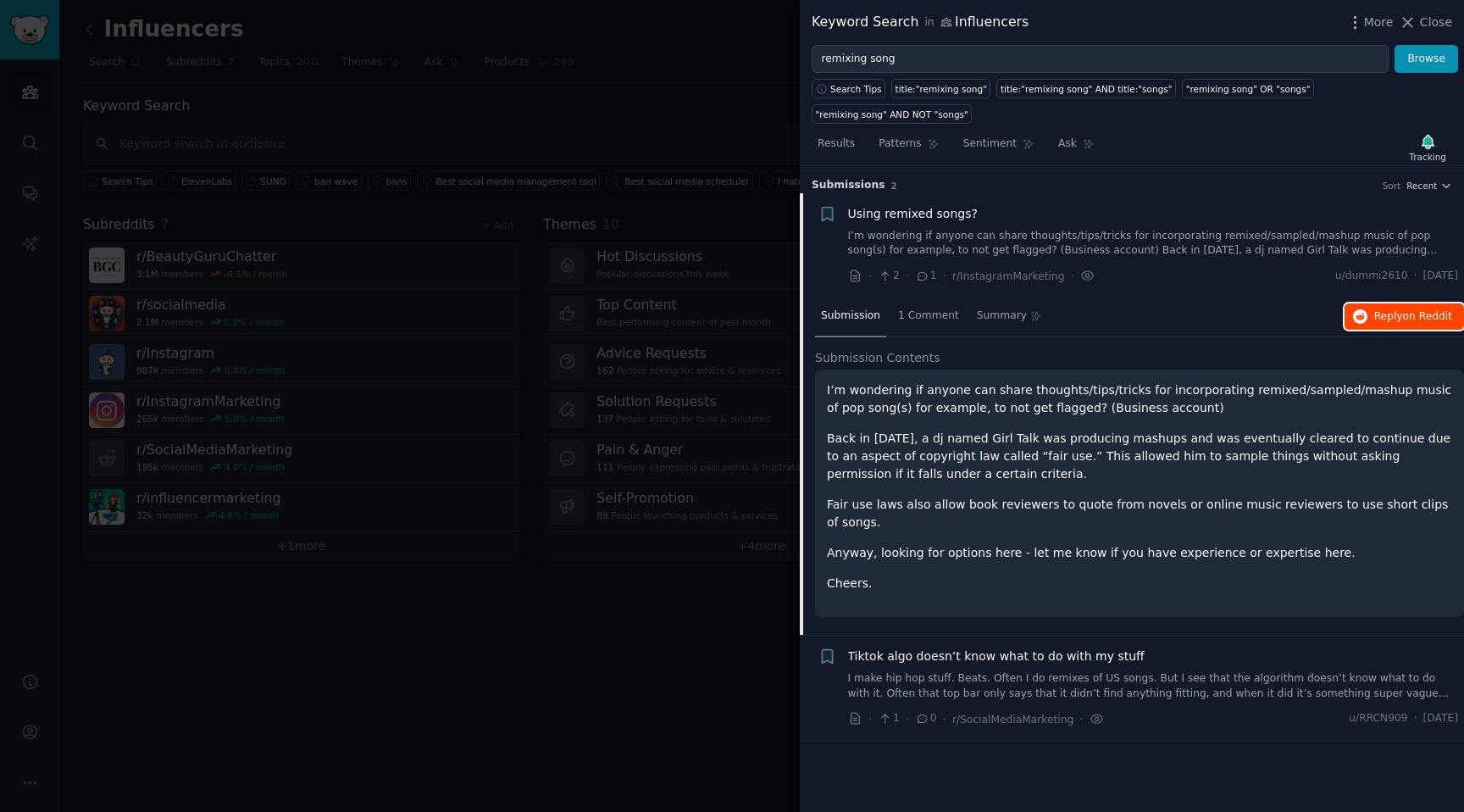
click at [1382, 306] on button "Reply on Reddit" at bounding box center [1404, 316] width 119 height 27
click at [1231, 673] on link "I make hip hop stuff. Beats. Often I do remixes of US songs. But I see that the…" at bounding box center [1154, 685] width 611 height 30
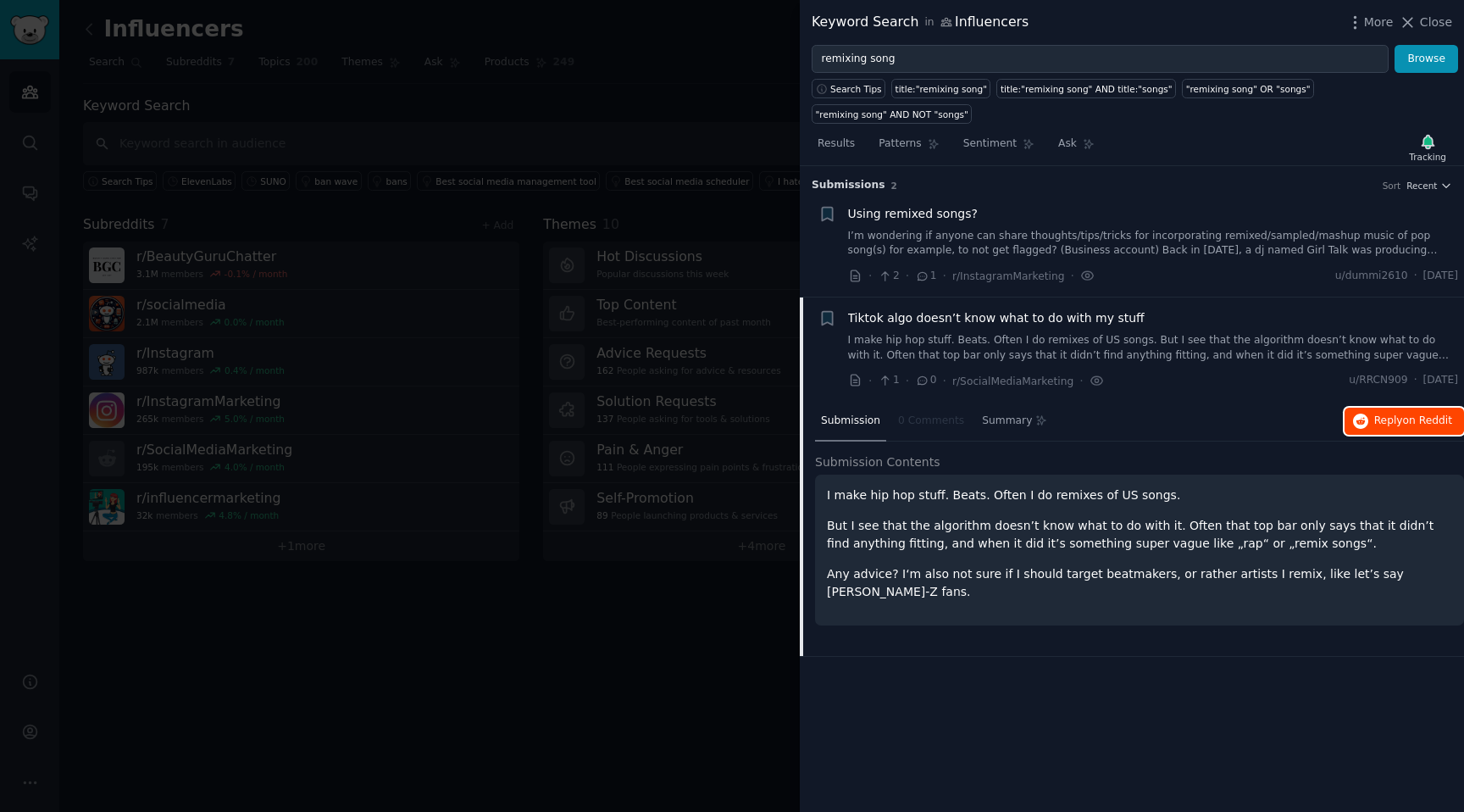
click at [1395, 422] on span "Reply on Reddit" at bounding box center [1413, 420] width 78 height 15
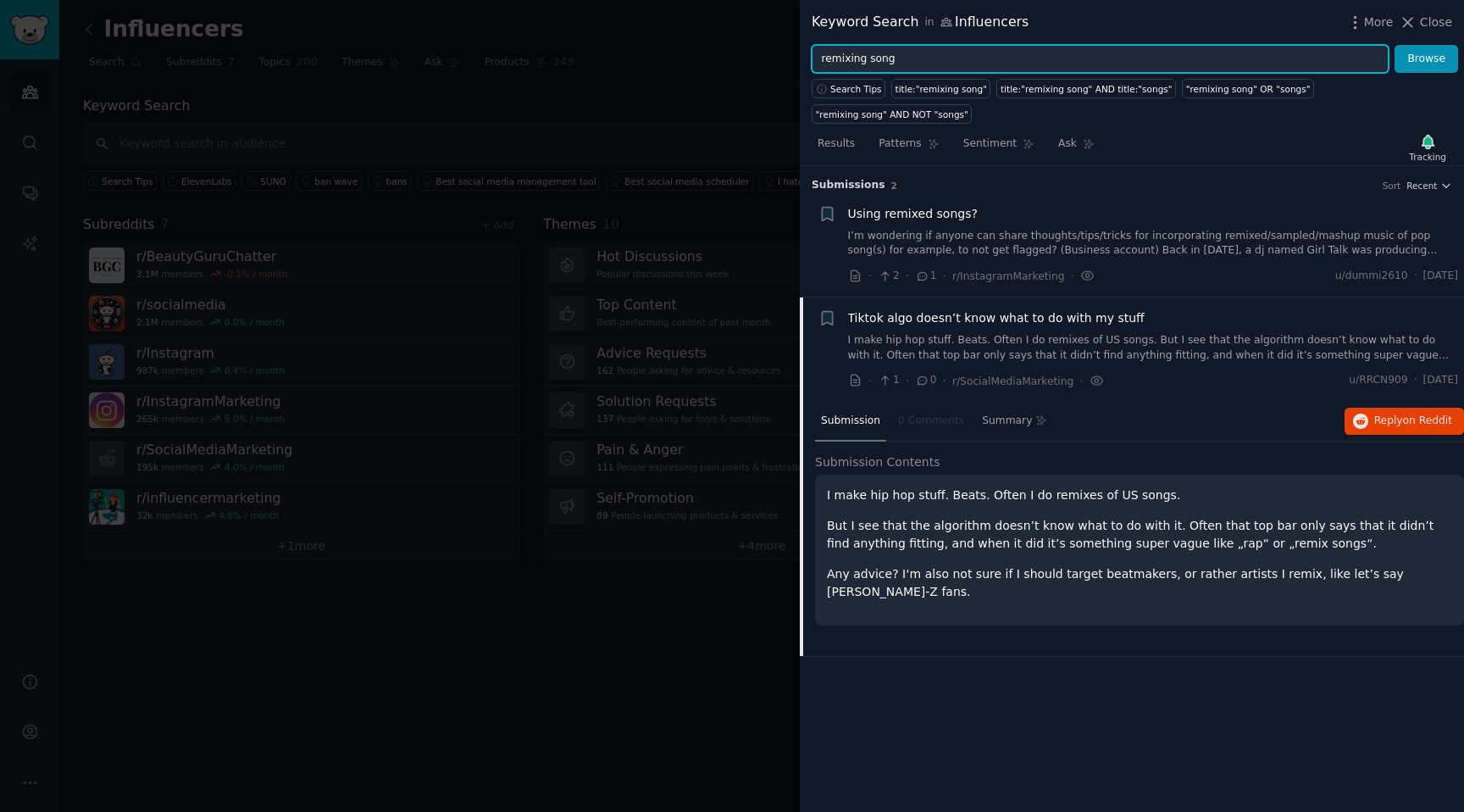
click at [889, 57] on input "remixing song" at bounding box center [1100, 60] width 577 height 29
click at [1394, 45] on button "Browse" at bounding box center [1426, 60] width 63 height 29
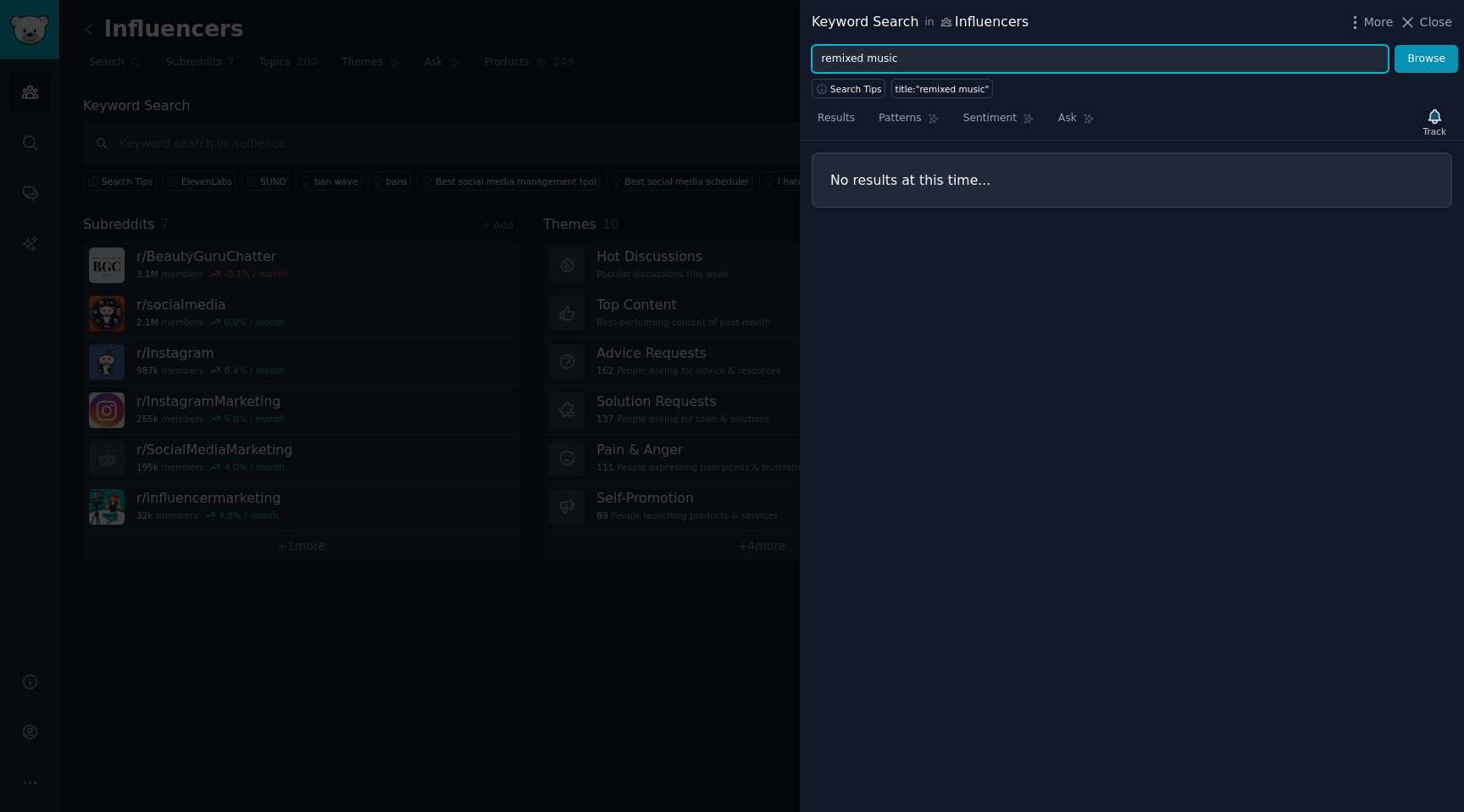
click at [873, 60] on input "remixed music" at bounding box center [1100, 60] width 577 height 29
click at [1394, 45] on button "Browse" at bounding box center [1426, 60] width 63 height 29
click at [861, 58] on input "remixed track" at bounding box center [1100, 60] width 577 height 29
click at [1394, 45] on button "Browse" at bounding box center [1426, 60] width 63 height 29
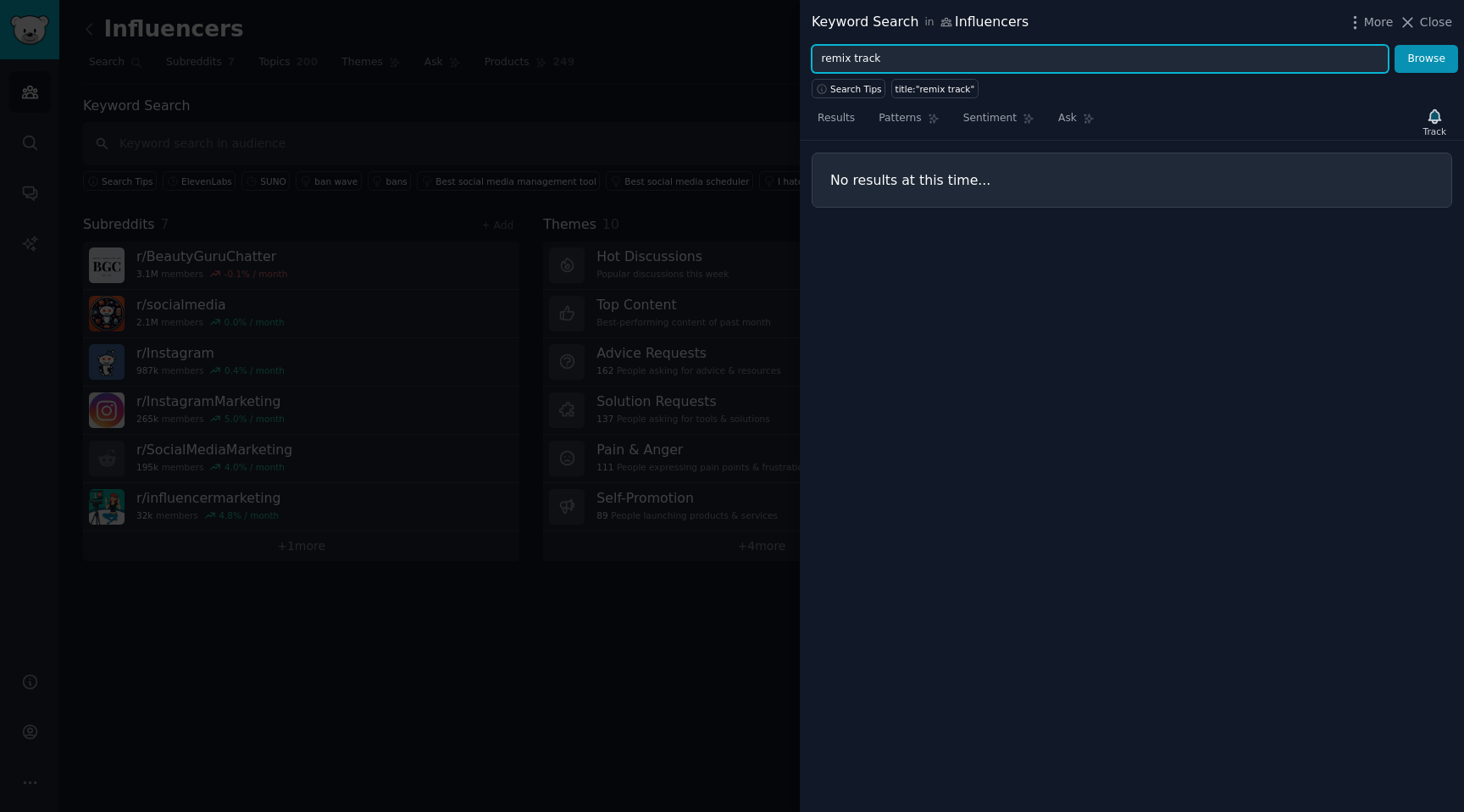
click at [855, 53] on input "remix track" at bounding box center [1100, 60] width 577 height 29
click at [1394, 45] on button "Browse" at bounding box center [1426, 60] width 63 height 29
click at [861, 51] on input "remix music" at bounding box center [1100, 60] width 577 height 29
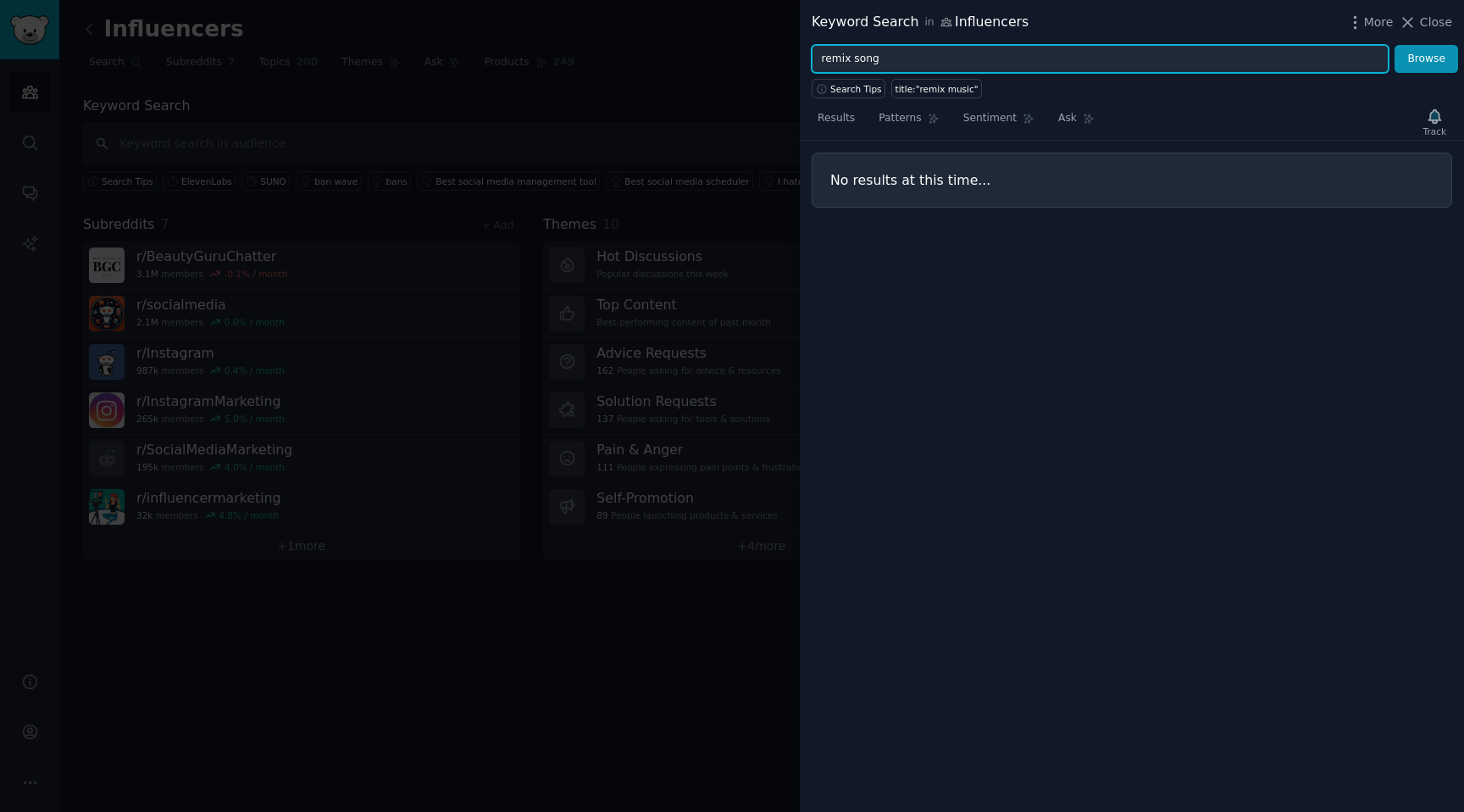
click at [1394, 45] on button "Browse" at bounding box center [1426, 60] width 63 height 29
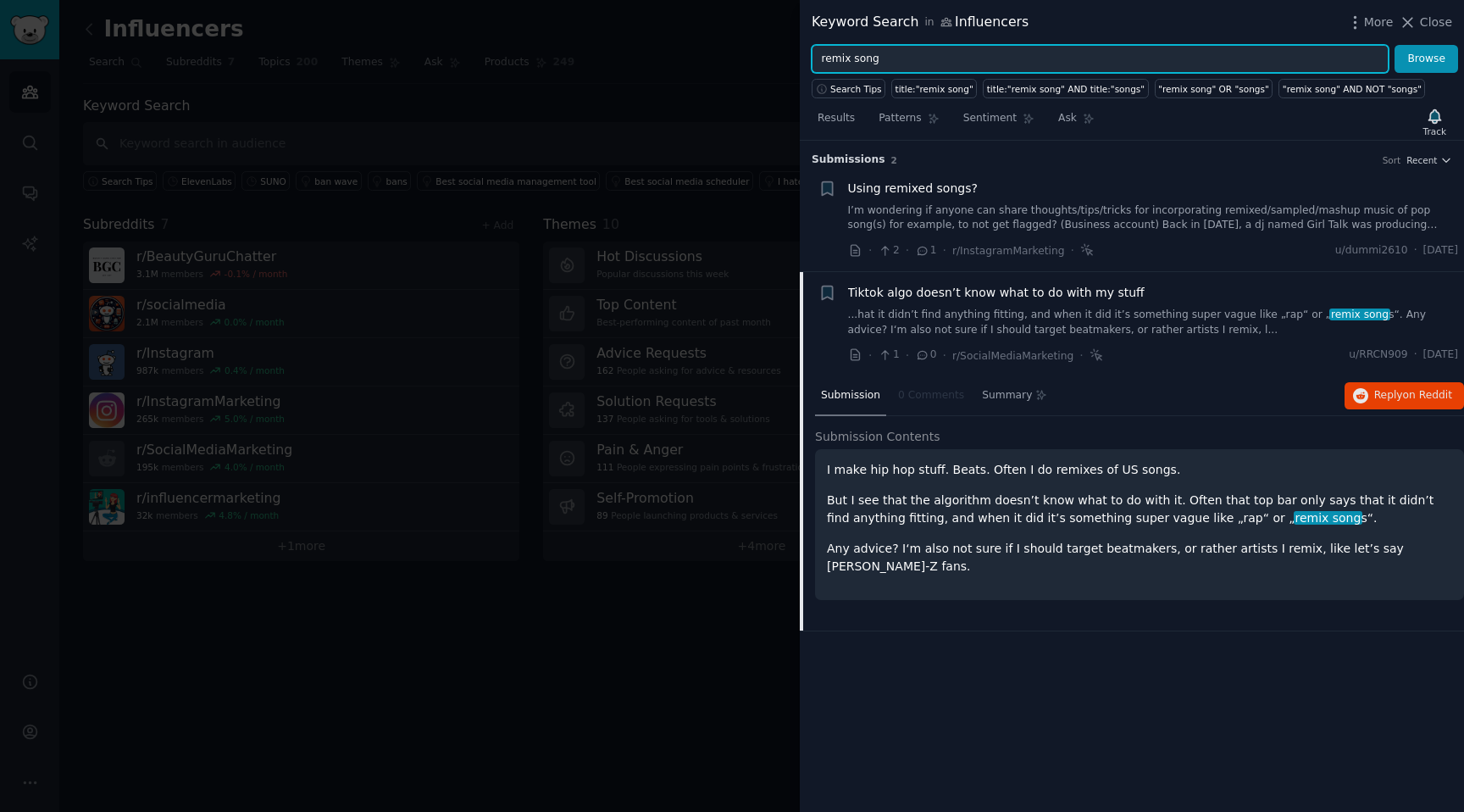
click at [910, 55] on input "remix song" at bounding box center [1100, 60] width 577 height 29
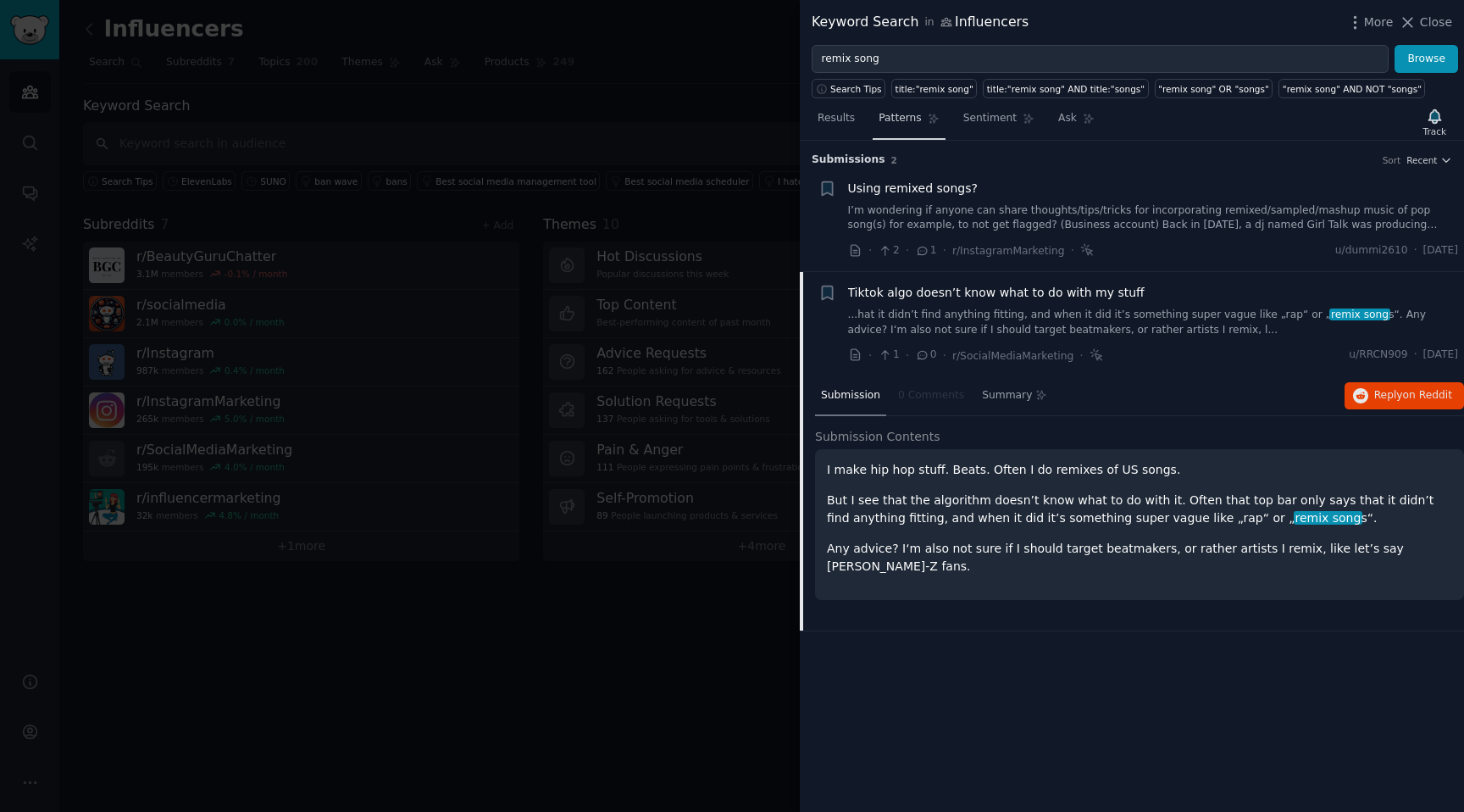
click at [905, 109] on link "Patterns" at bounding box center [909, 122] width 72 height 34
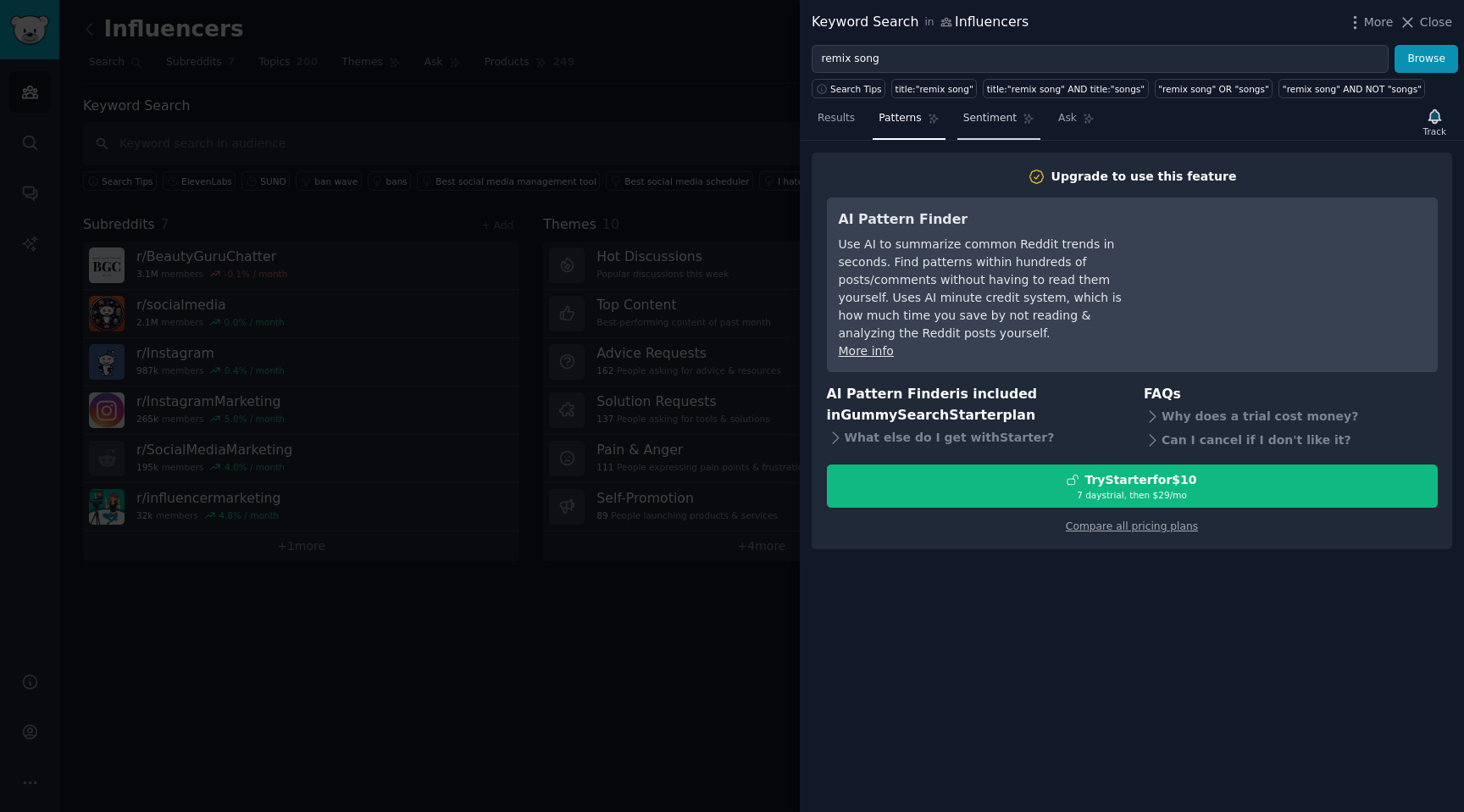
click at [986, 115] on span "Sentiment" at bounding box center [990, 118] width 53 height 15
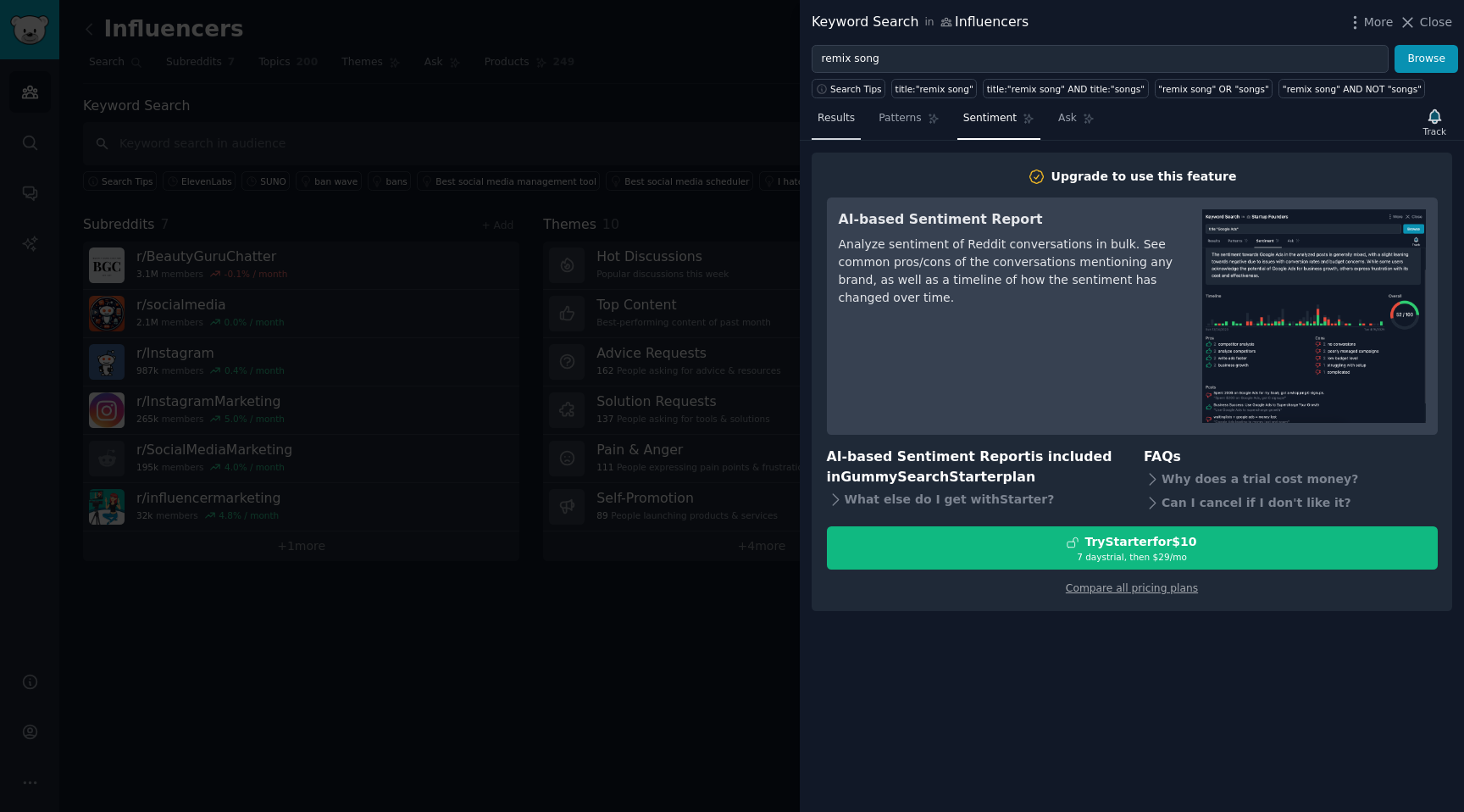
click at [836, 111] on span "Results" at bounding box center [836, 118] width 37 height 15
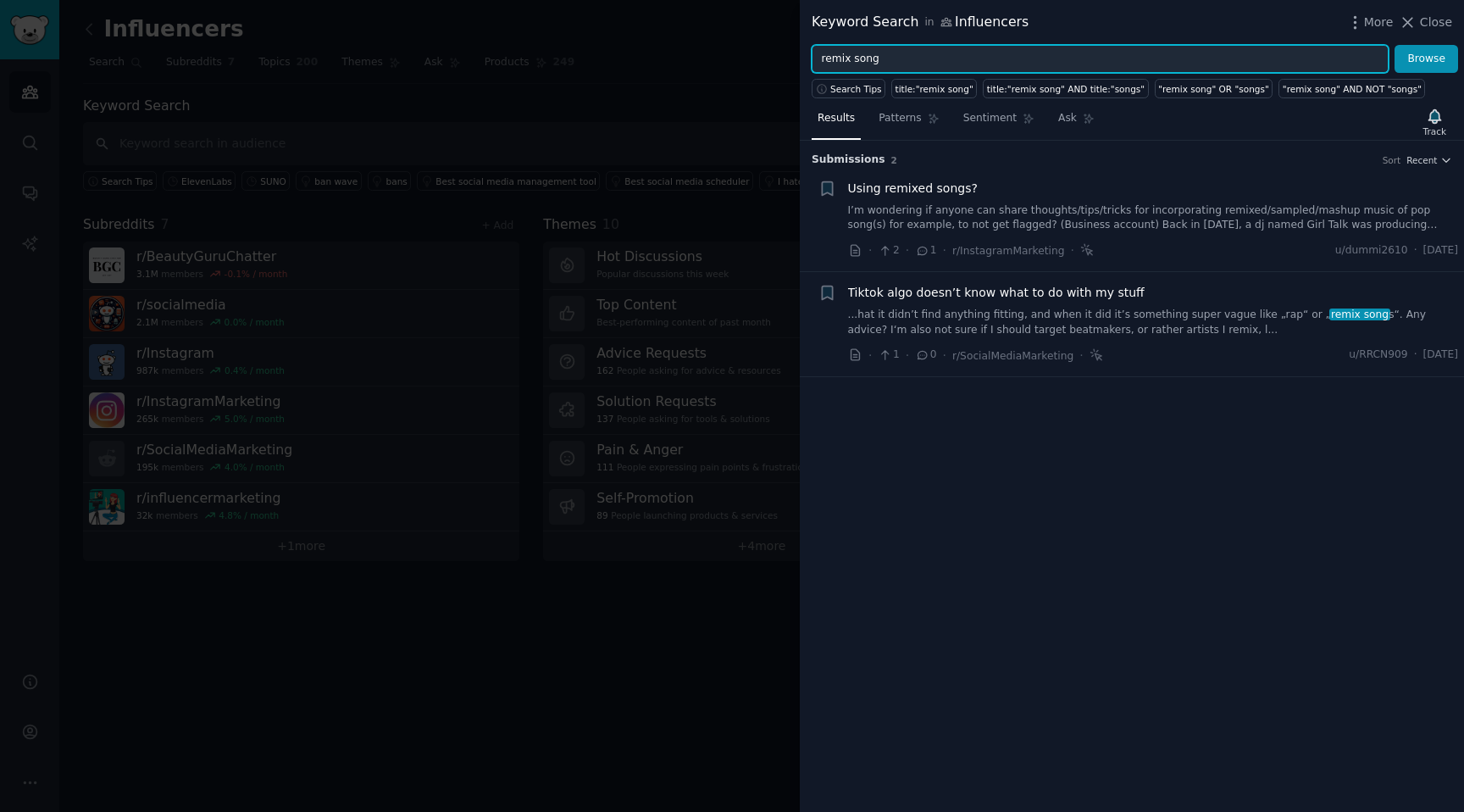
click at [896, 61] on input "remix song" at bounding box center [1100, 60] width 577 height 29
type input "remix"
click at [1394, 45] on button "Browse" at bounding box center [1426, 60] width 63 height 29
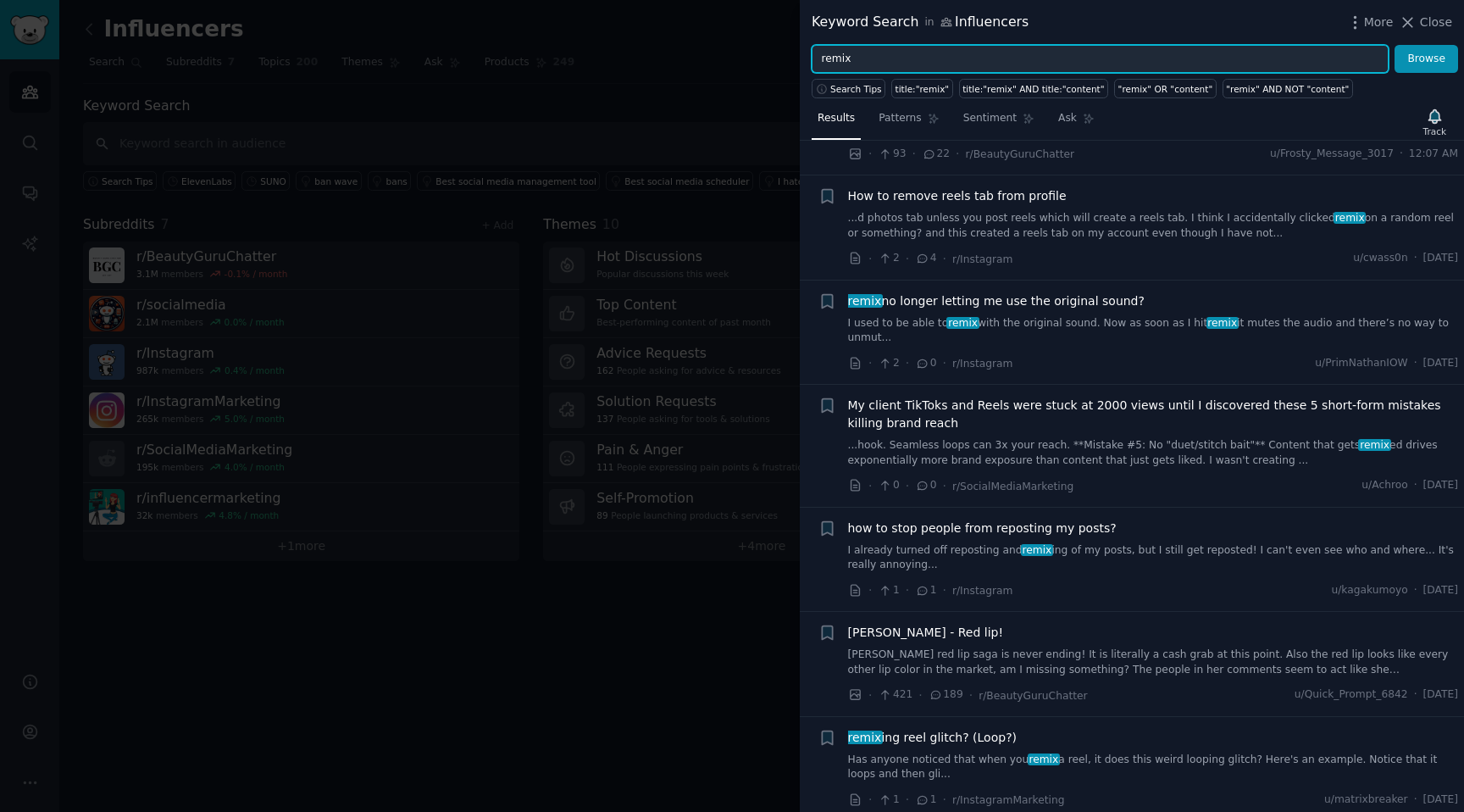
scroll to position [222, 0]
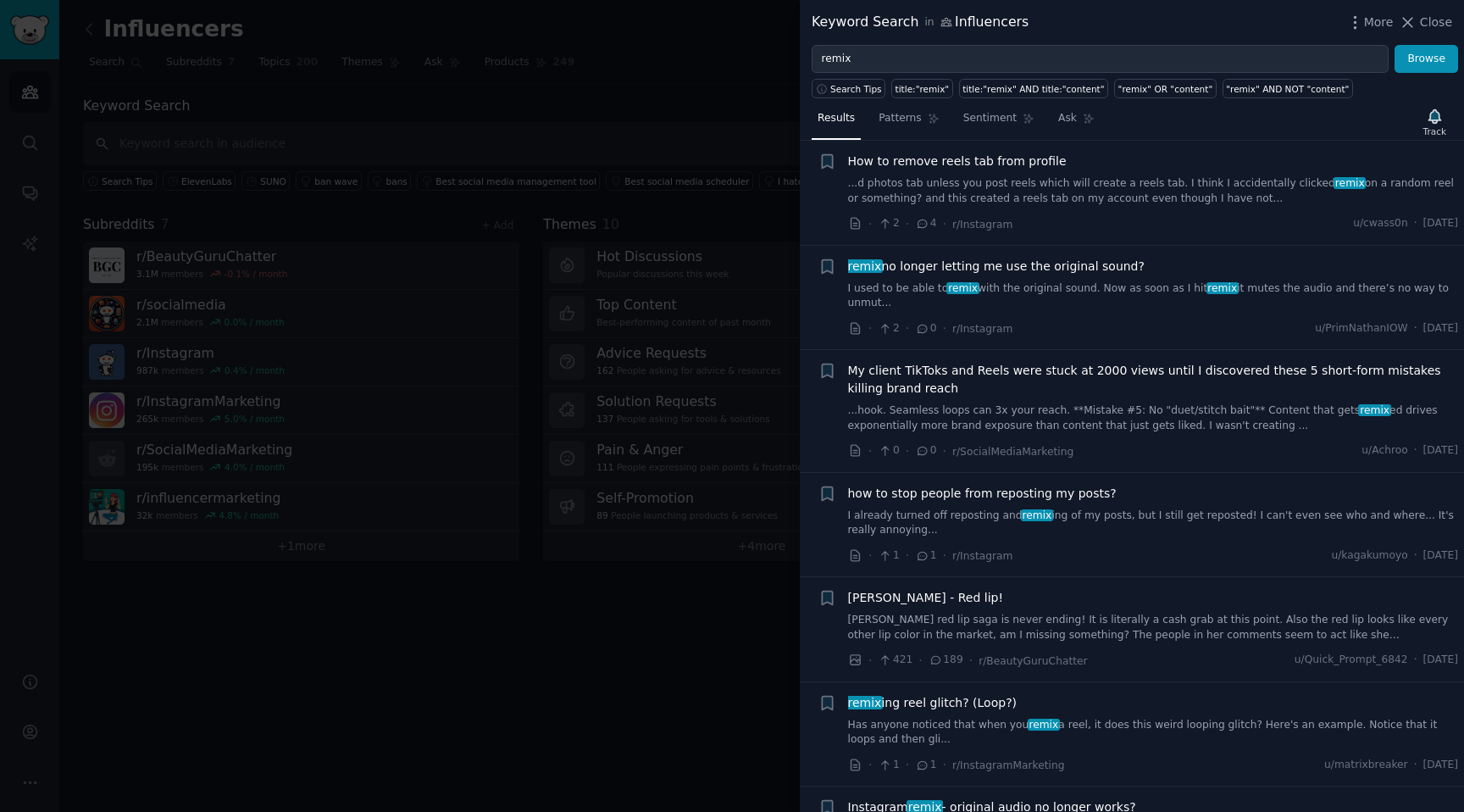
click at [1103, 306] on link "I used to be able to remix with the original sound. Now as soon as I hit remix …" at bounding box center [1154, 296] width 611 height 30
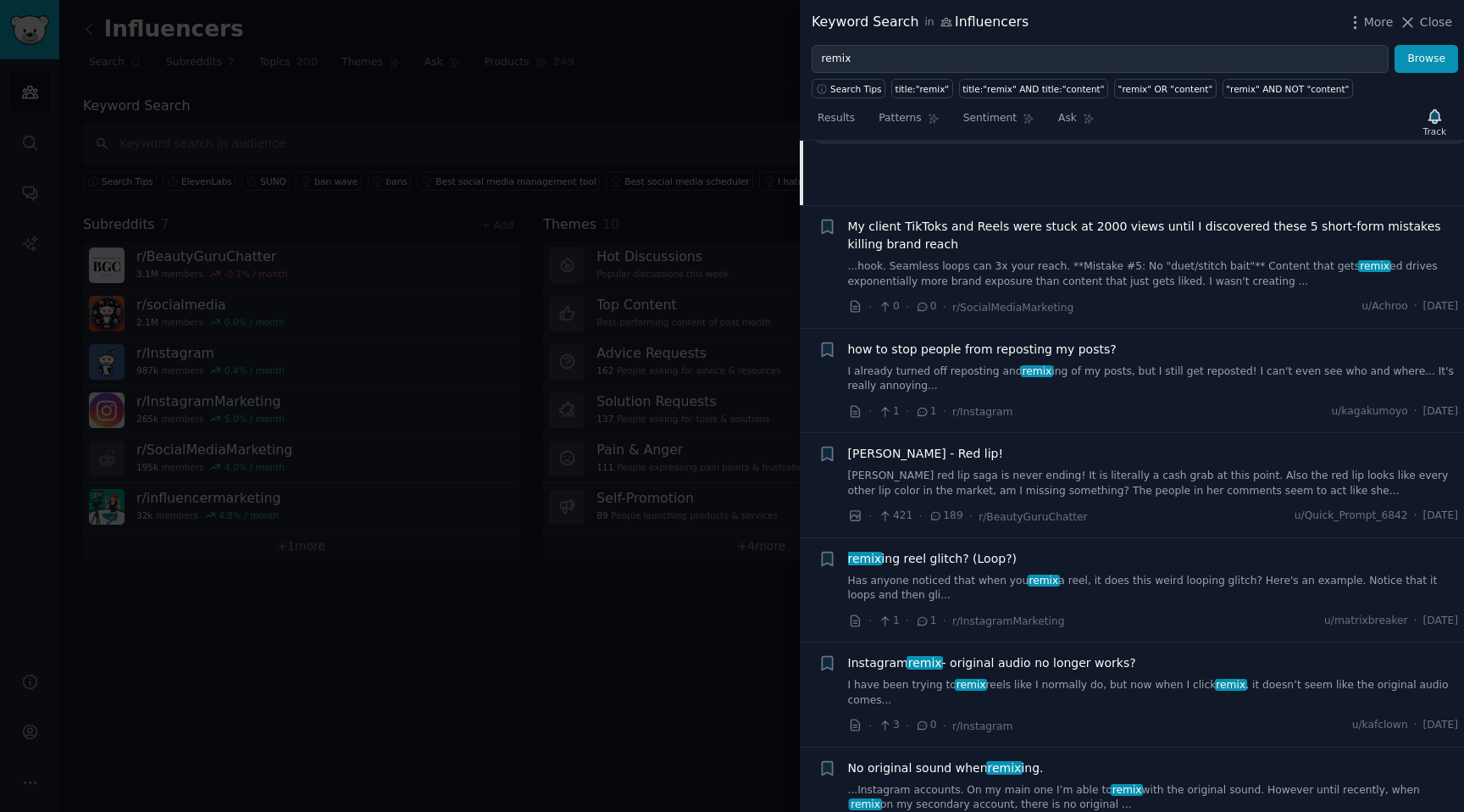
scroll to position [625, 0]
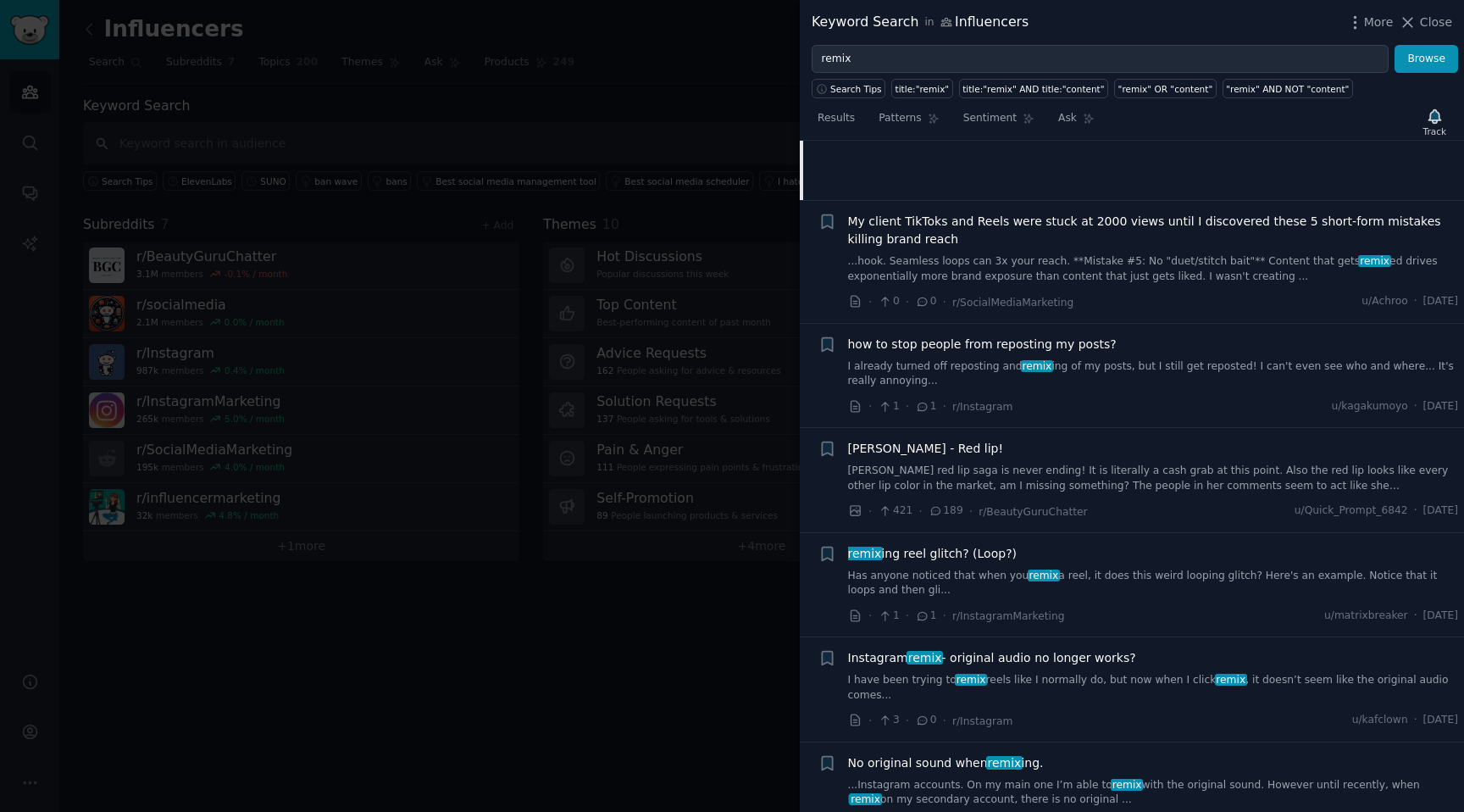
click at [1169, 266] on link "...hook. Seamless loops can 3x your reach. **Mistake #5: No "duet/stitch bait"*…" at bounding box center [1154, 269] width 611 height 30
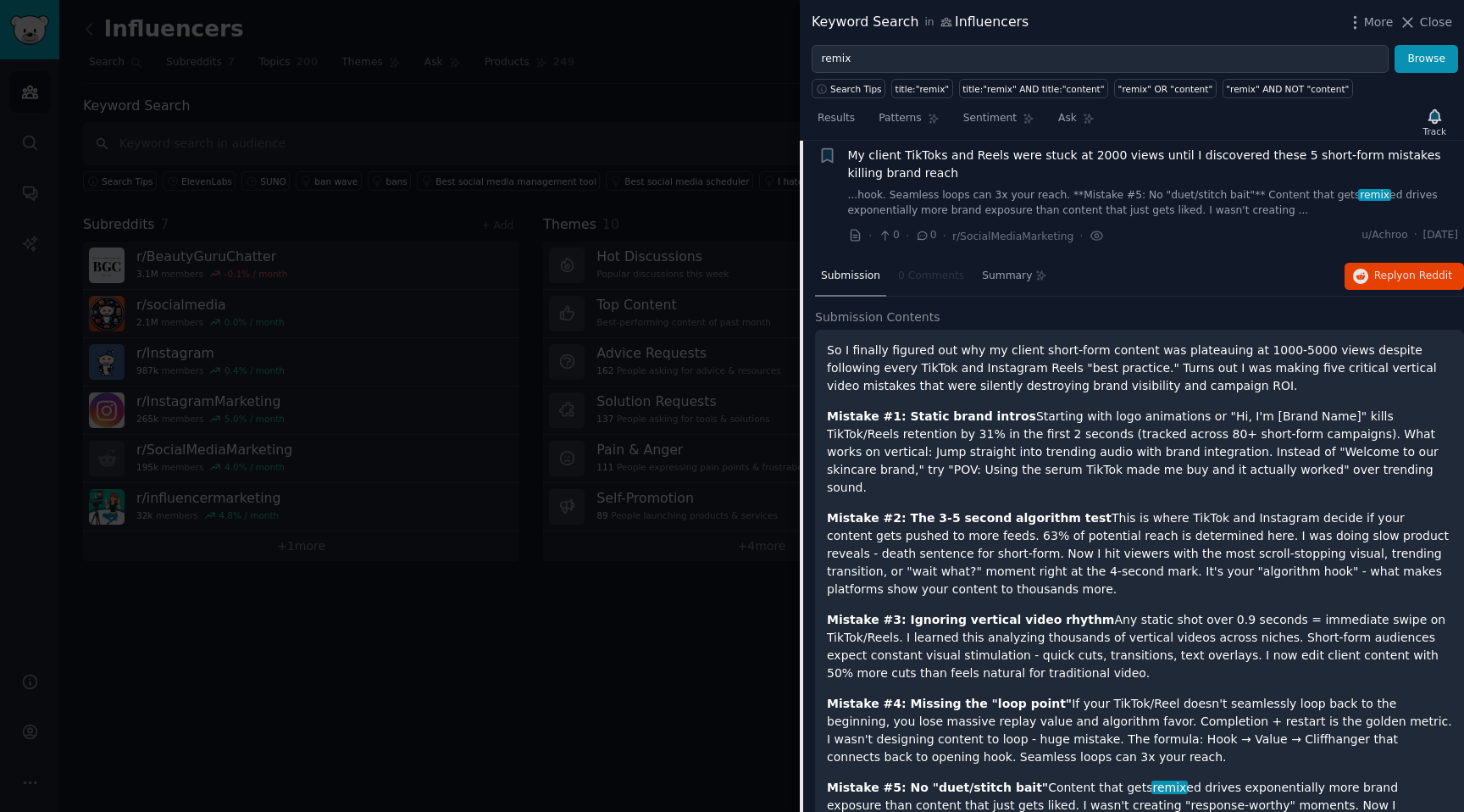
scroll to position [435, 0]
click at [1392, 277] on span "Reply on Reddit" at bounding box center [1413, 278] width 78 height 15
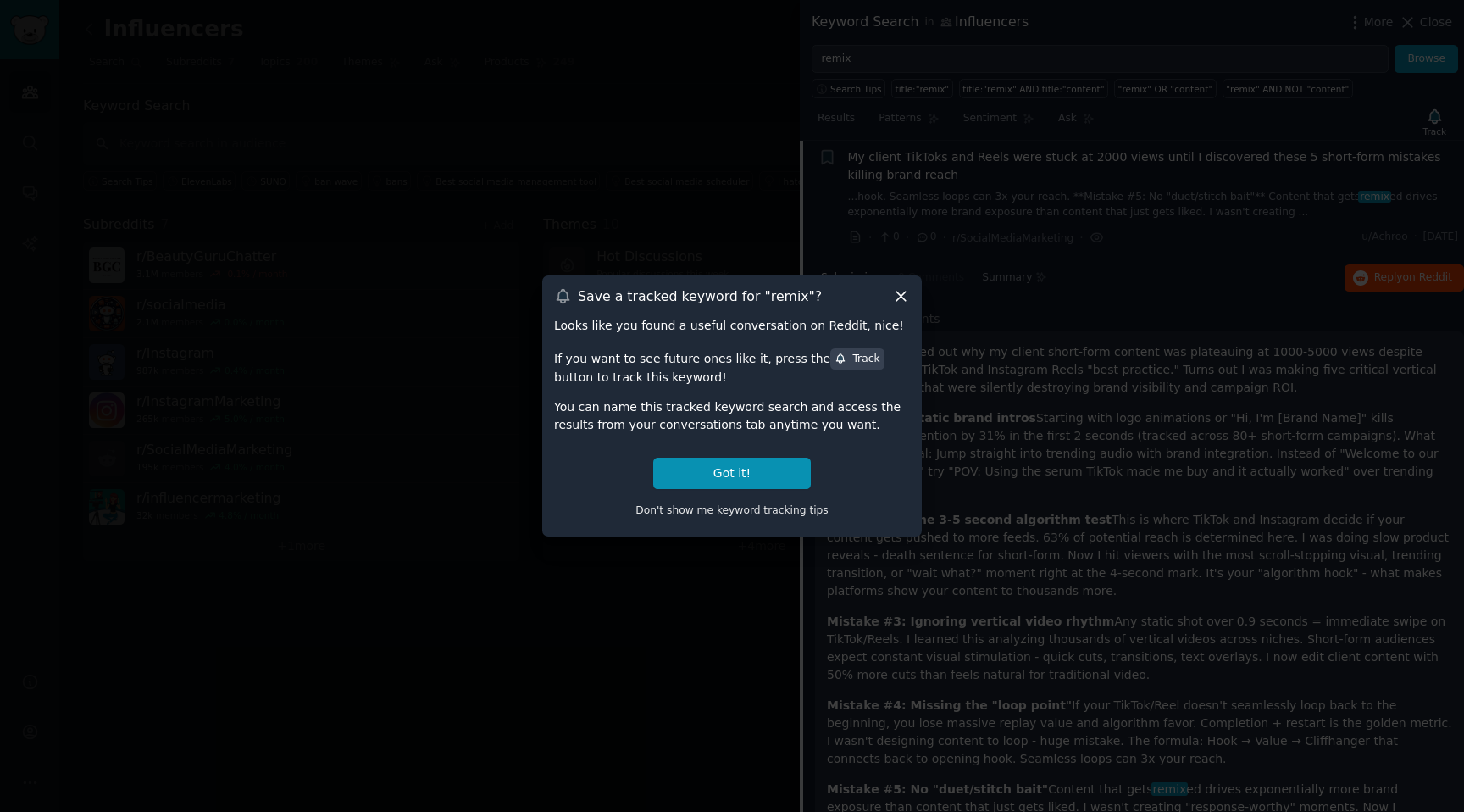
click at [910, 300] on div "Save a tracked keyword for " remix "? Looks like you found a useful conversatio…" at bounding box center [732, 406] width 380 height 260
click at [901, 299] on icon at bounding box center [902, 297] width 18 height 18
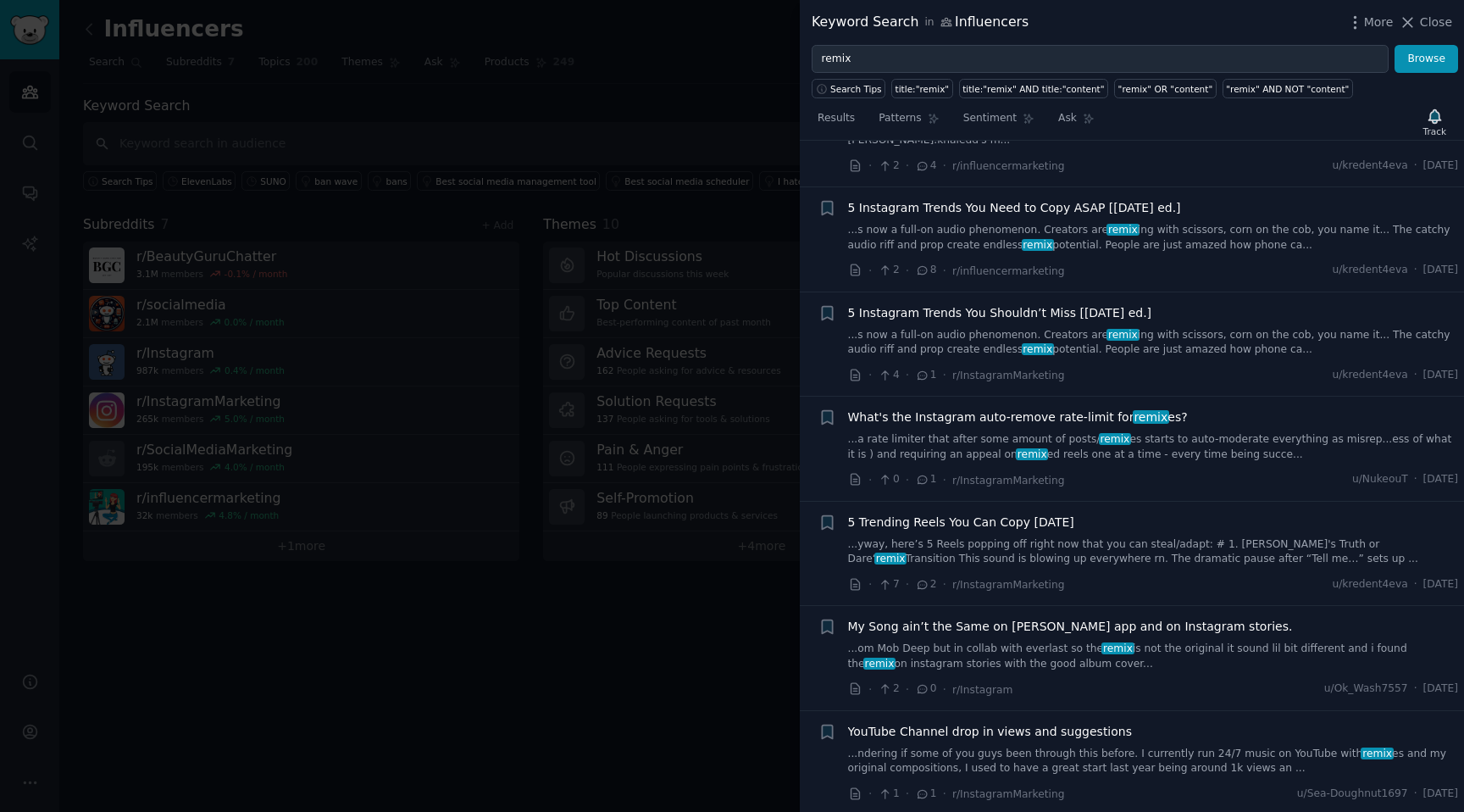
scroll to position [7802, 0]
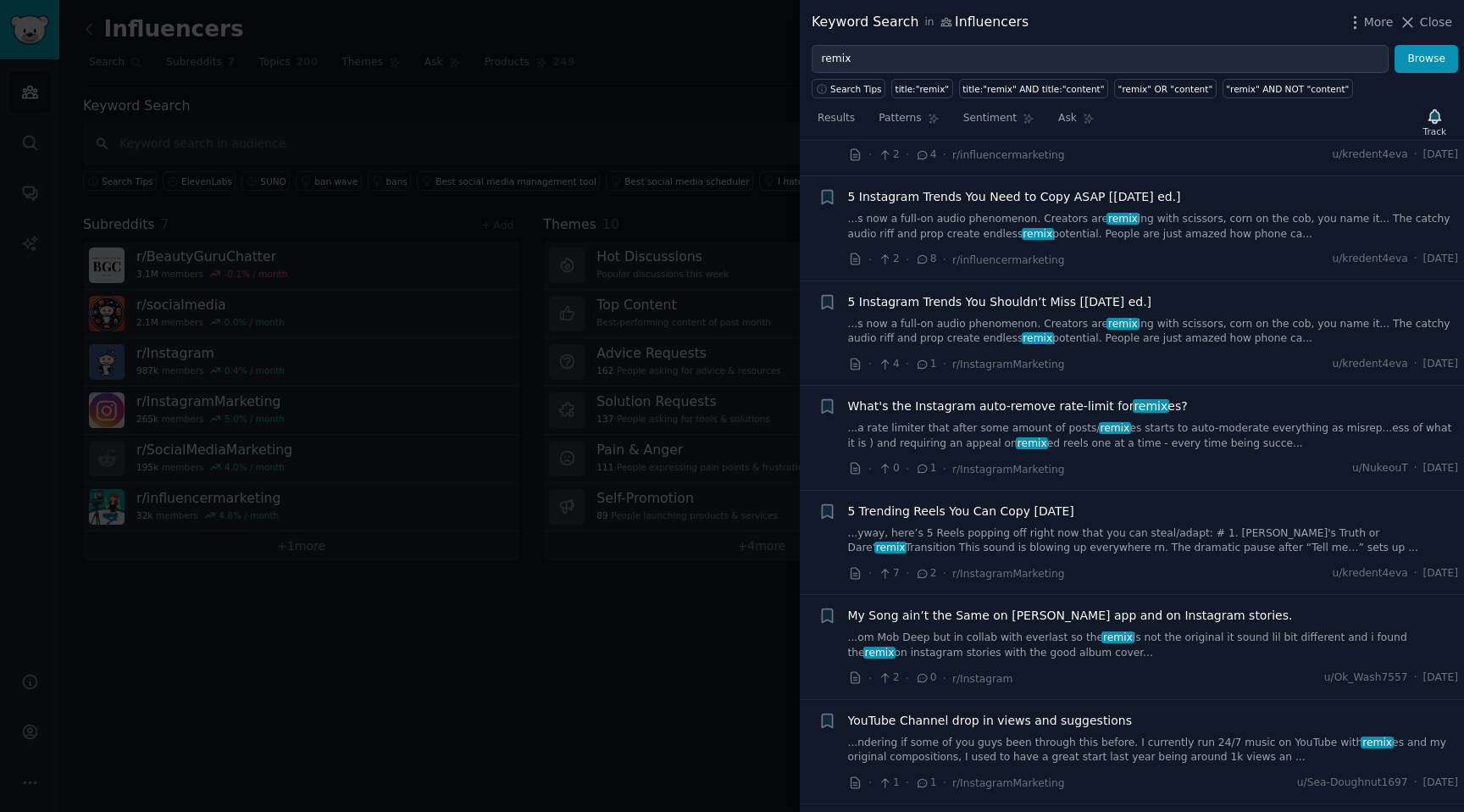
click at [1093, 421] on link "...a rate limiter that after some amount of posts/ remix es starts to auto-mode…" at bounding box center [1154, 436] width 611 height 30
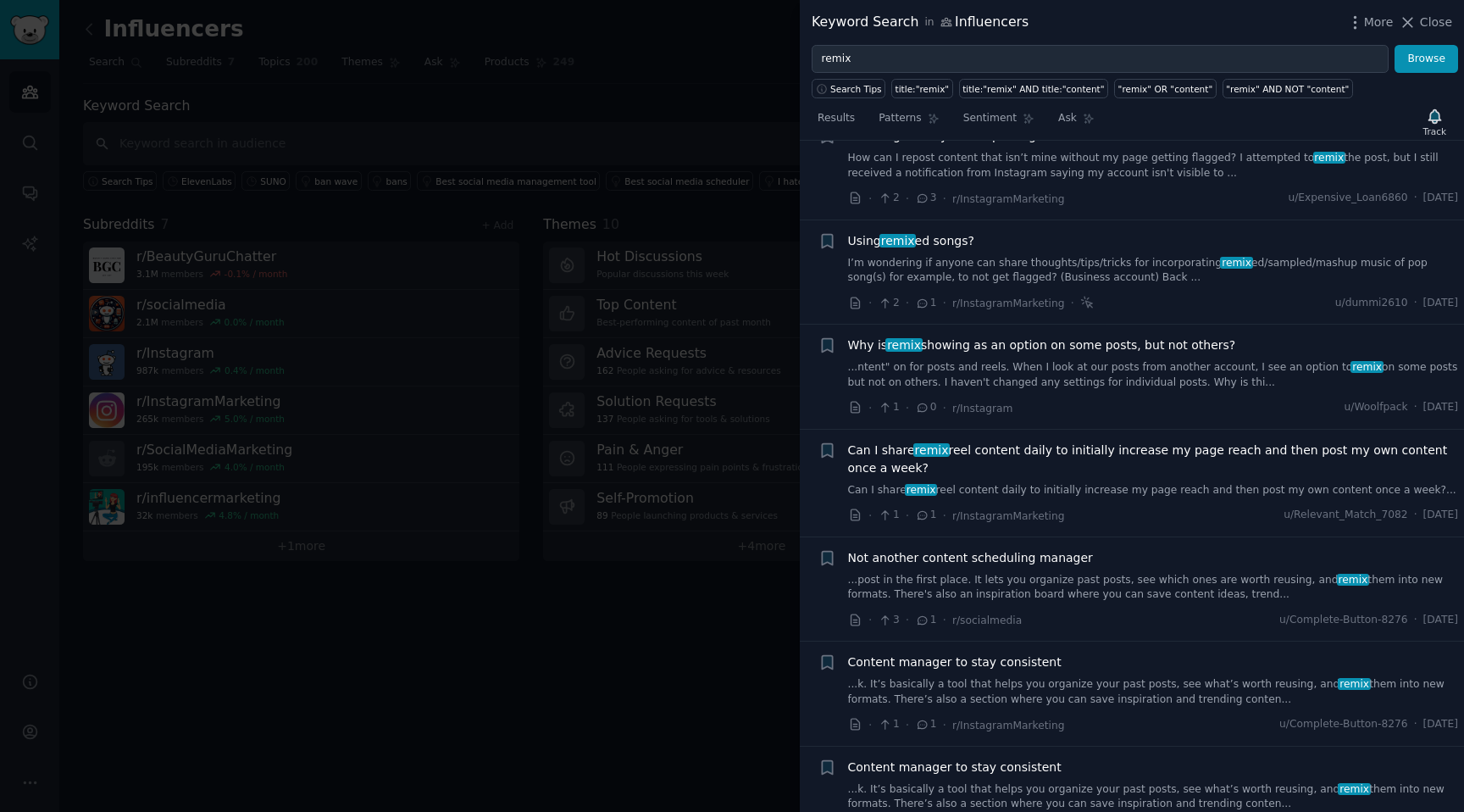
scroll to position [8327, 0]
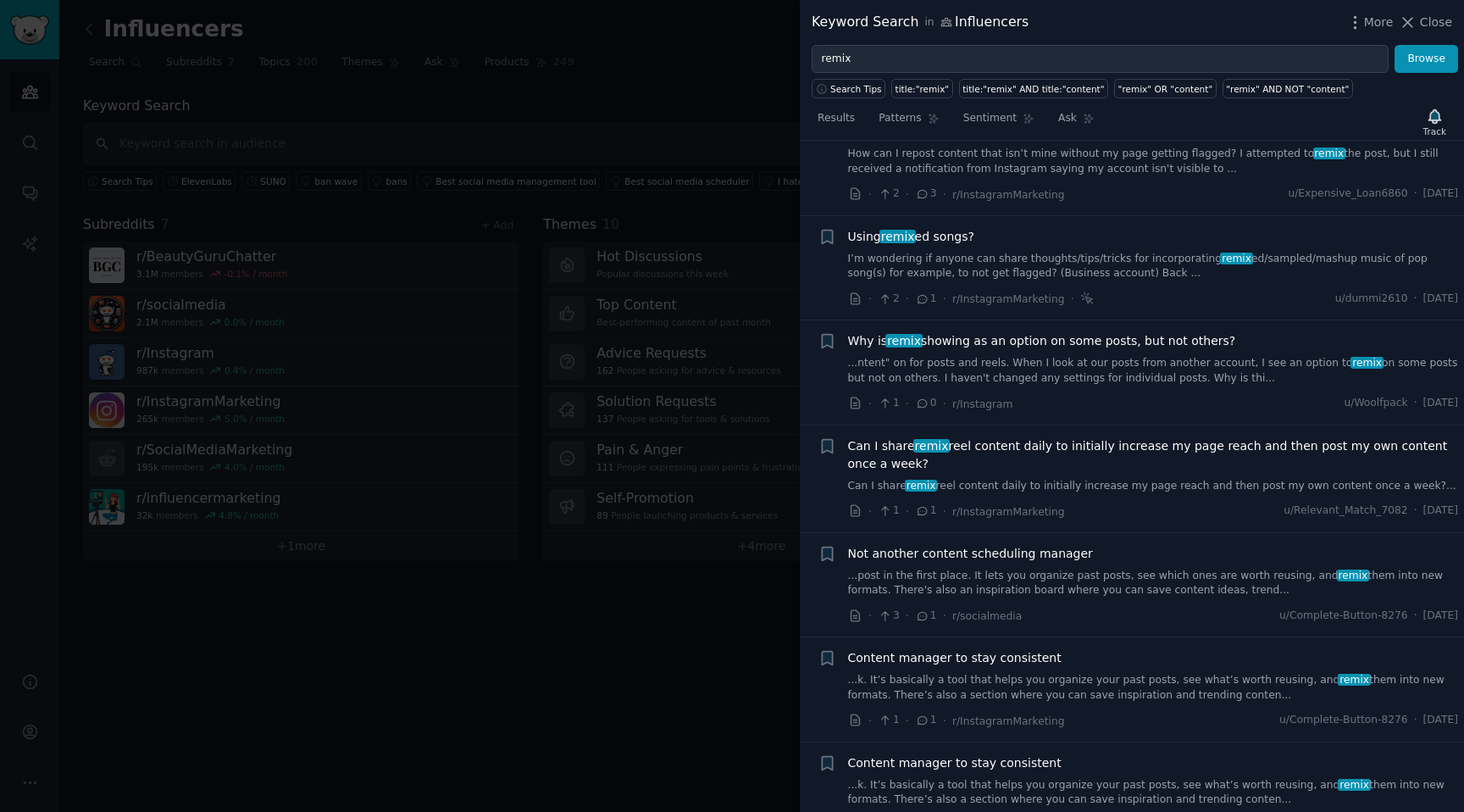
click at [696, 22] on div at bounding box center [732, 406] width 1464 height 812
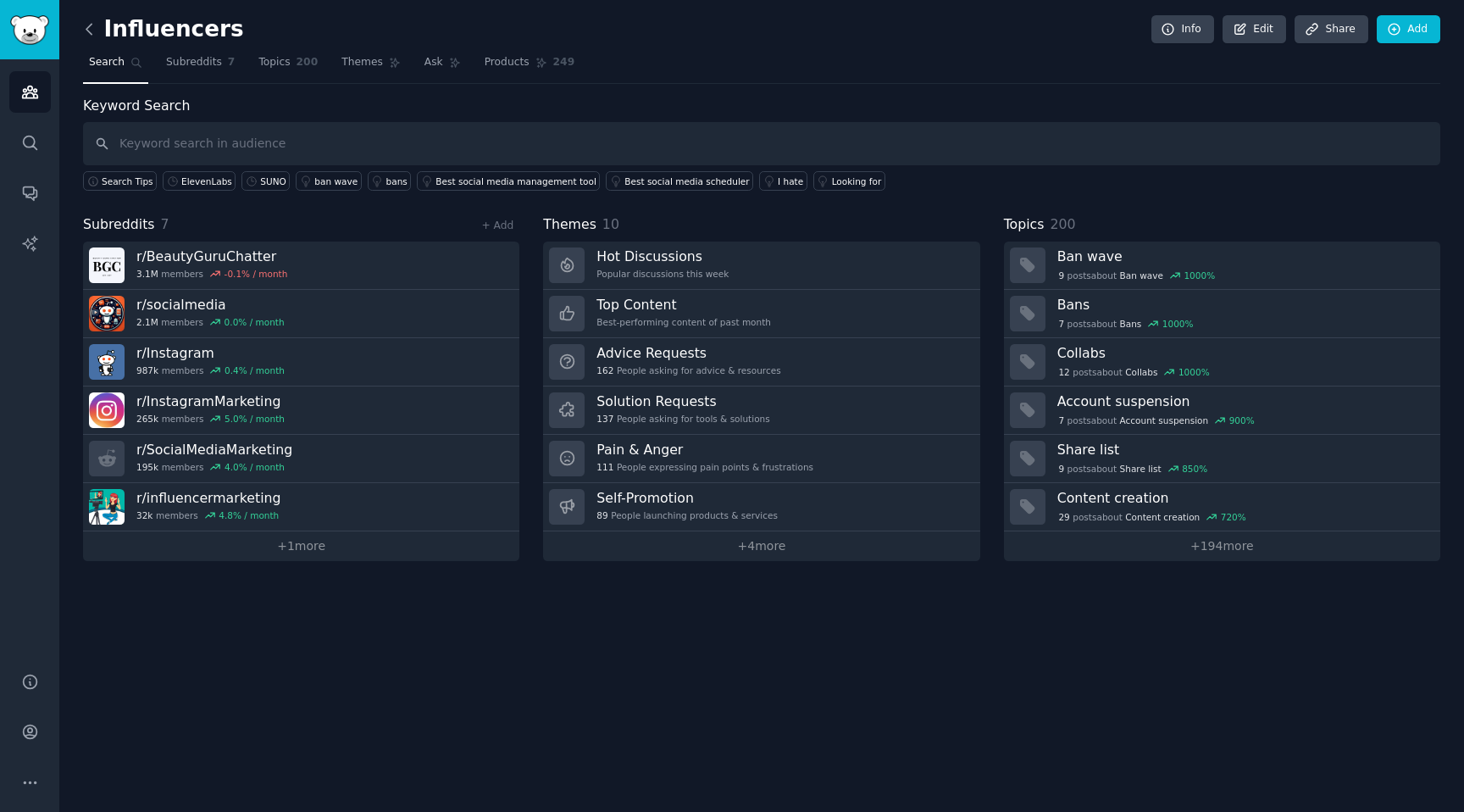
click at [88, 27] on icon at bounding box center [90, 28] width 5 height 10
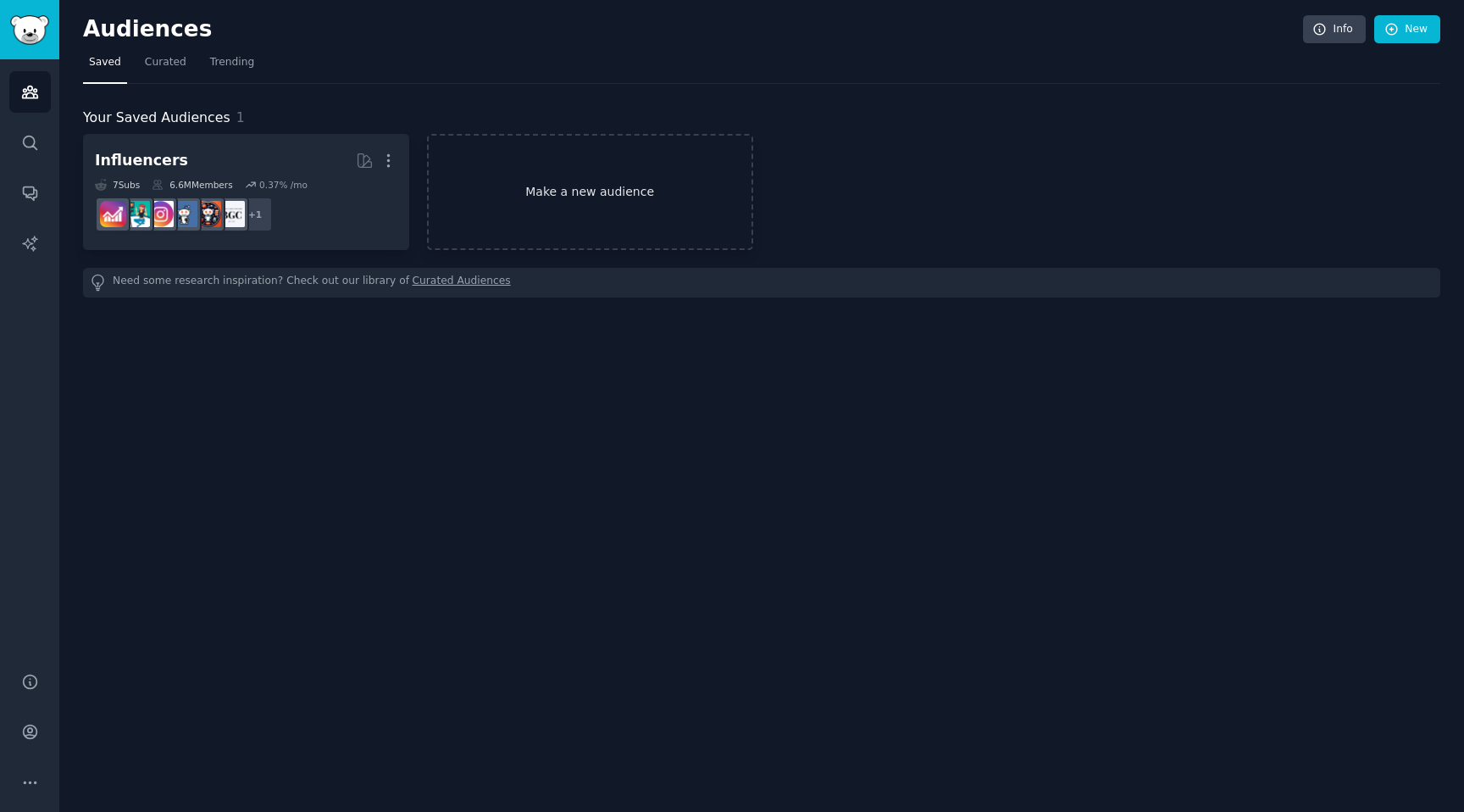
click at [548, 235] on link "Make a new audience" at bounding box center [590, 192] width 326 height 116
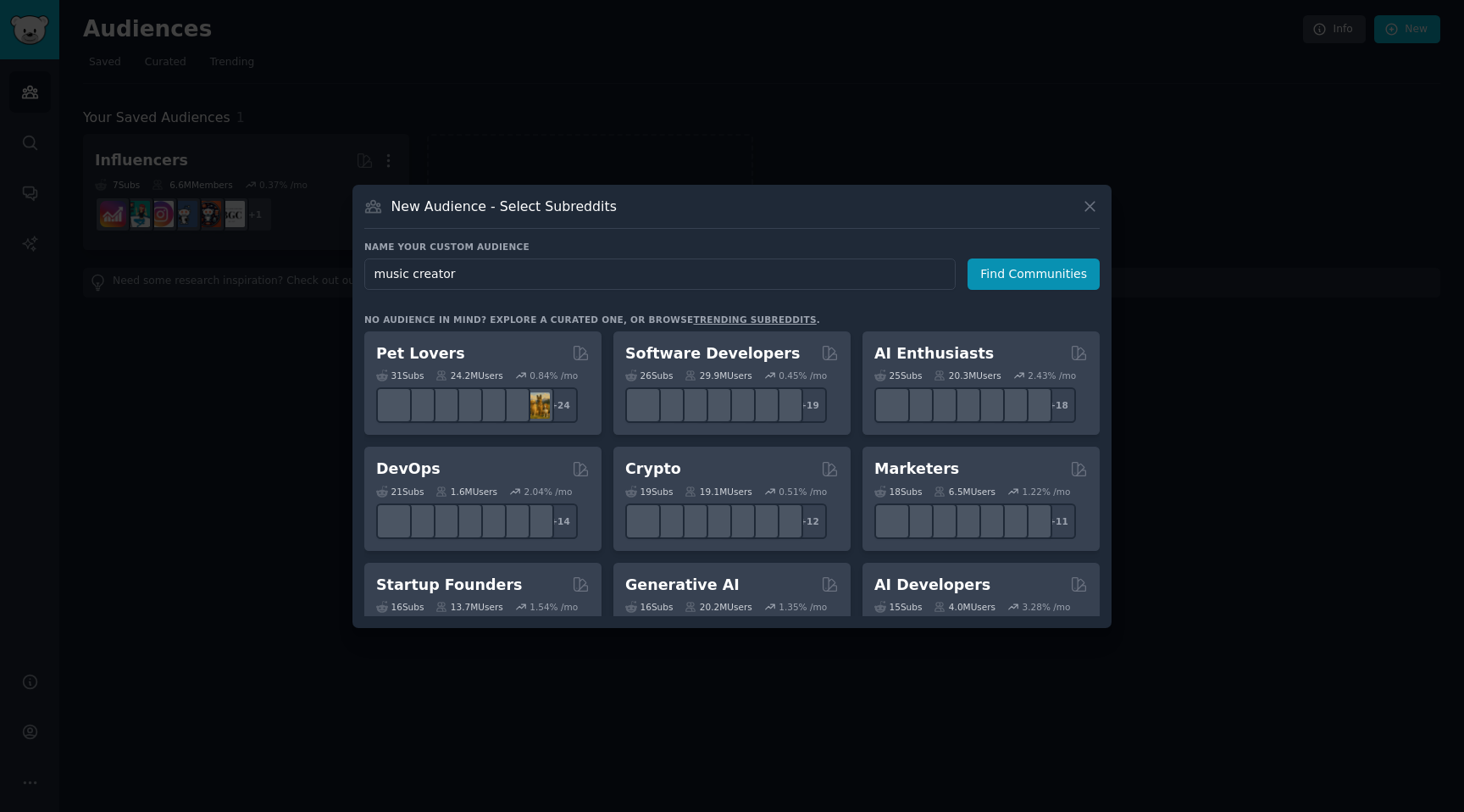
type input "music creators"
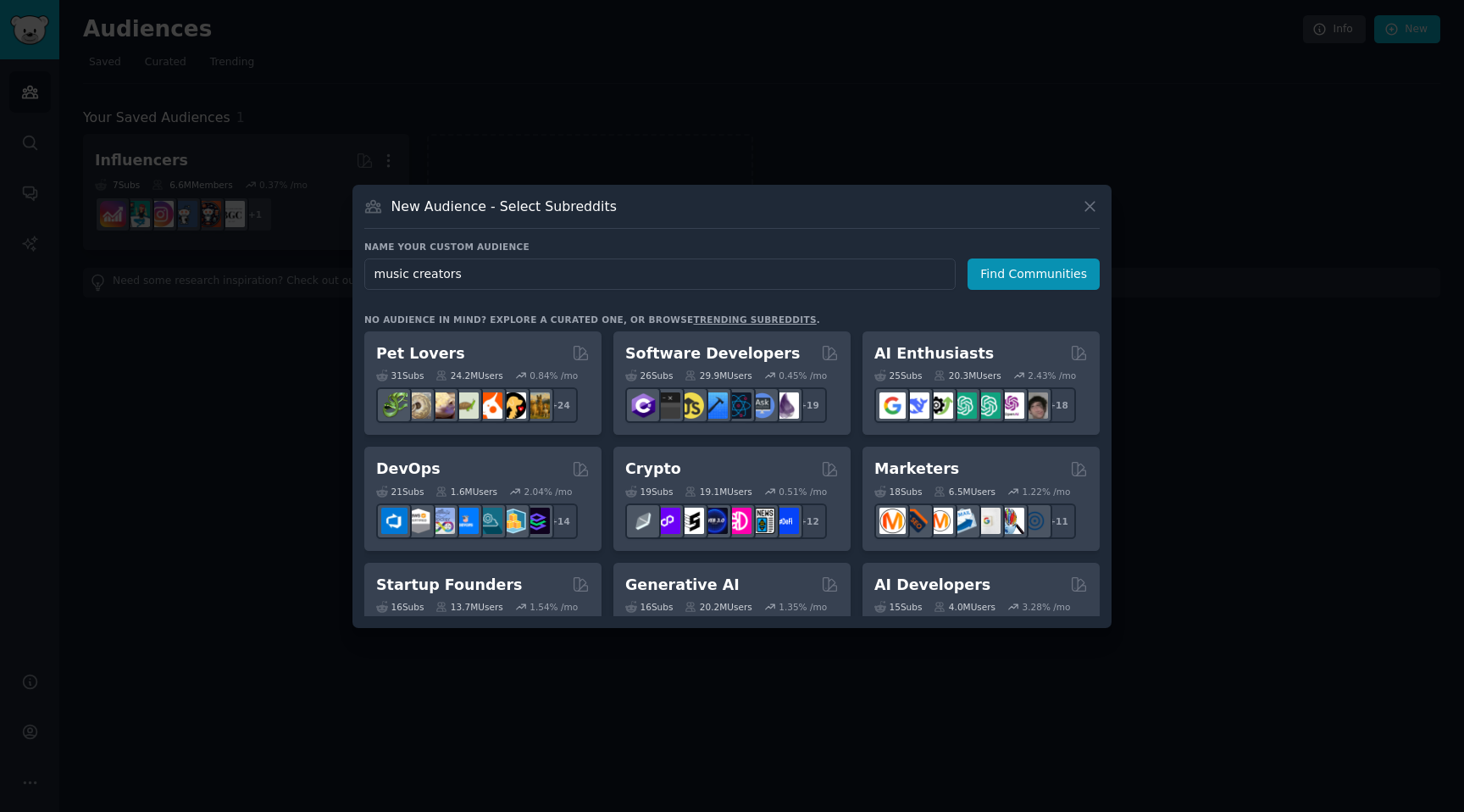
click button "Find Communities" at bounding box center [1034, 274] width 132 height 32
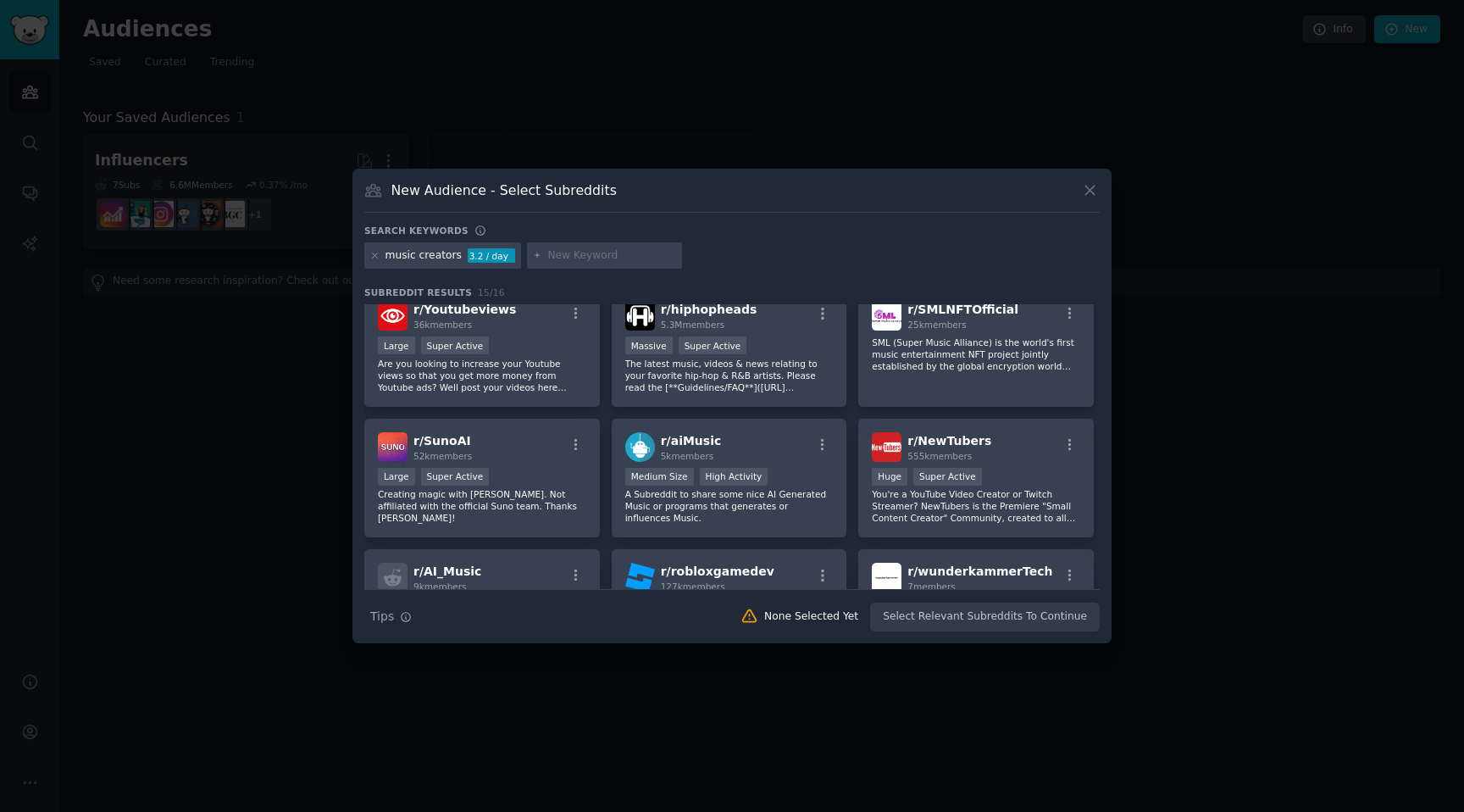
scroll to position [280, 0]
click at [533, 458] on div "r/ SunoAI 52k members" at bounding box center [482, 445] width 209 height 30
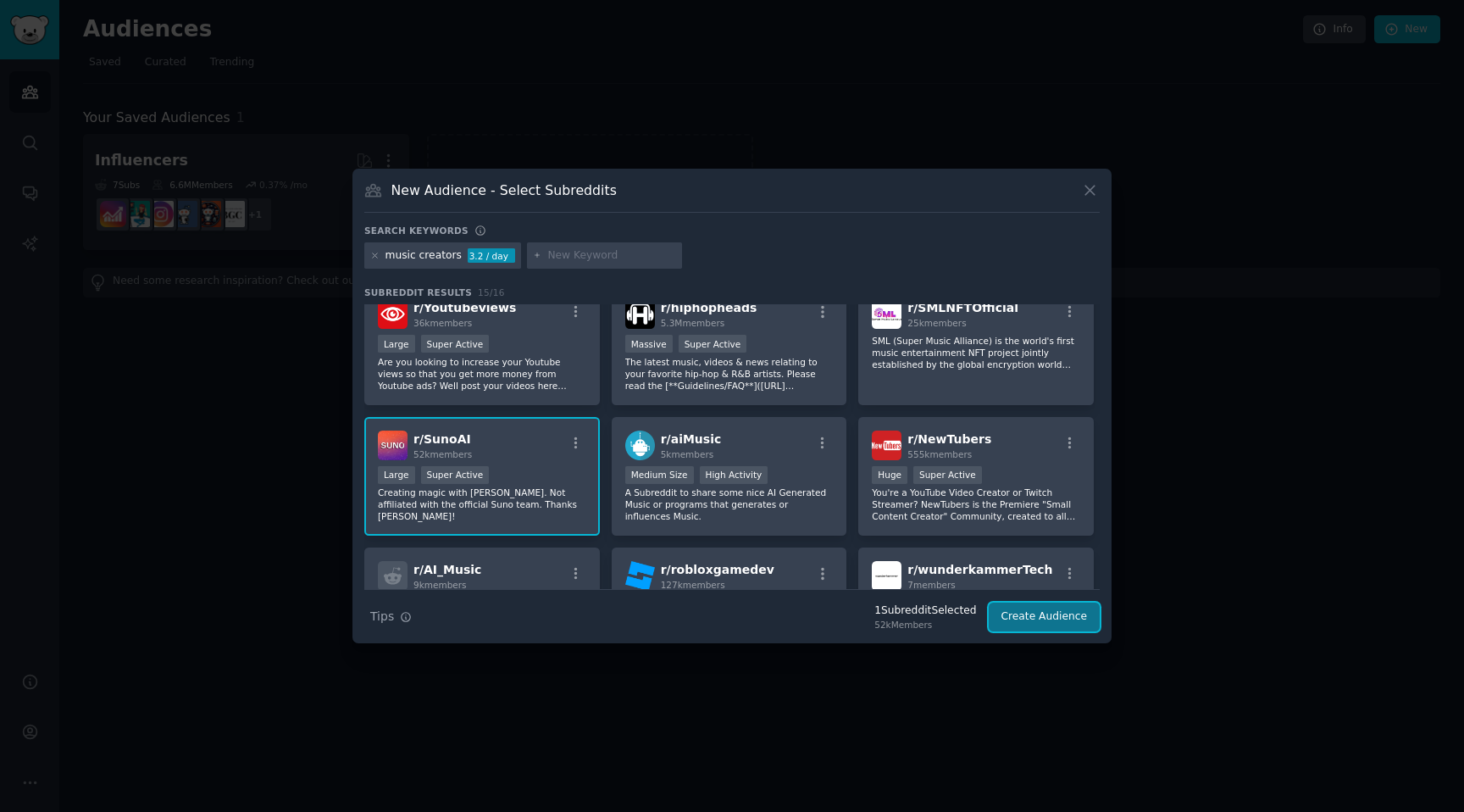
click at [1030, 618] on button "Create Audience" at bounding box center [1045, 617] width 112 height 29
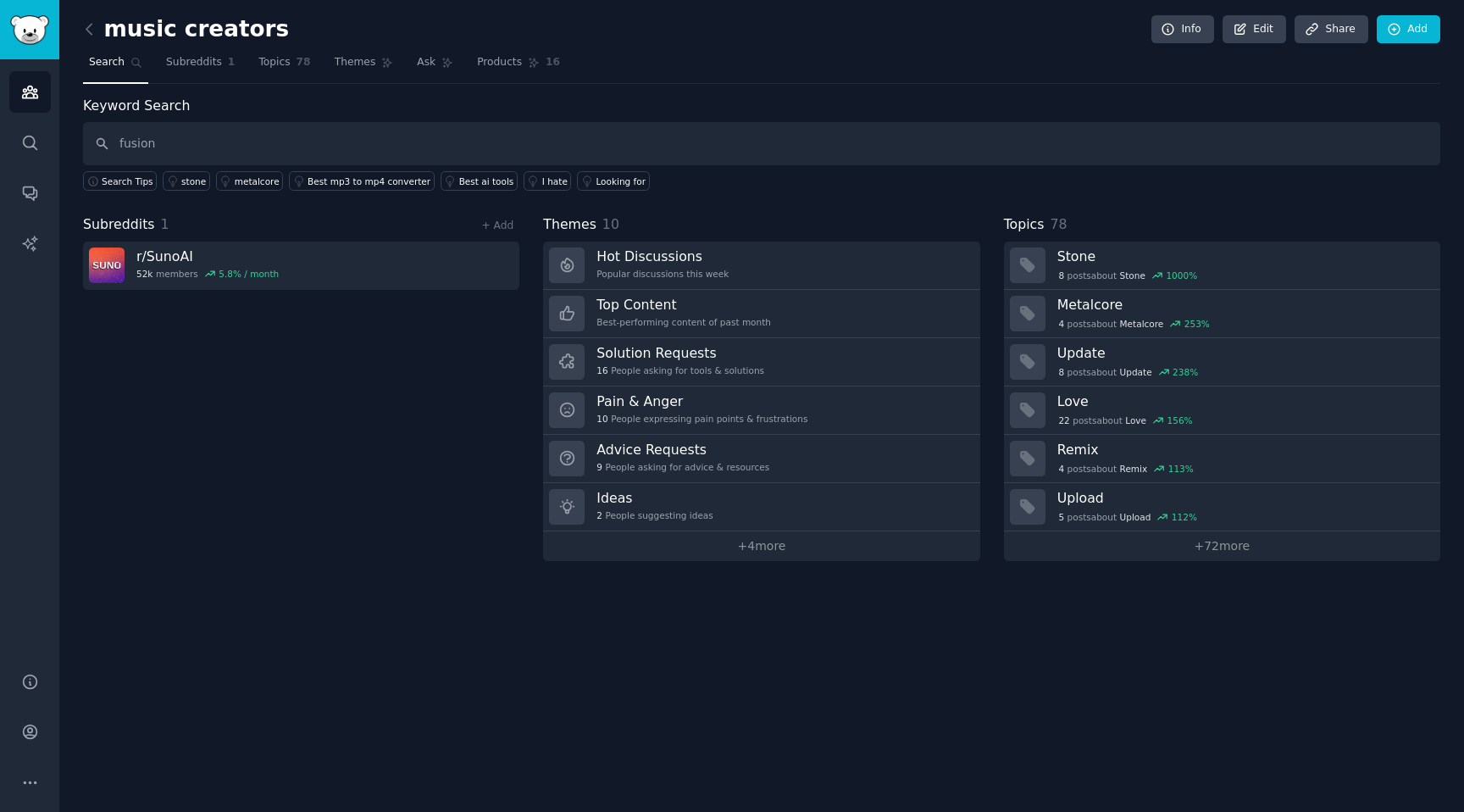
type input "fusion"
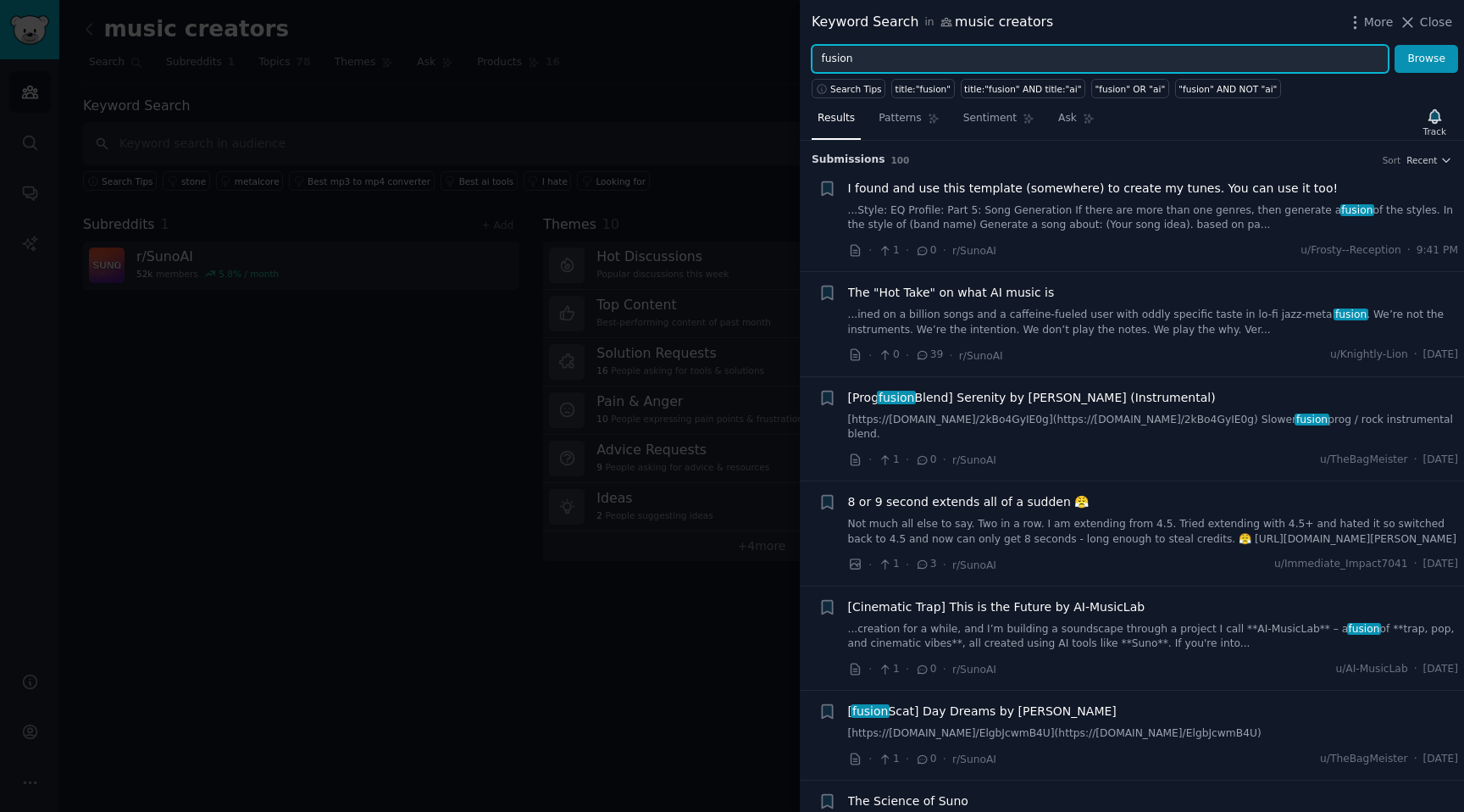
click at [853, 50] on input "fusion" at bounding box center [1100, 60] width 577 height 29
type input "wish"
click at [1394, 45] on button "Browse" at bounding box center [1426, 60] width 63 height 29
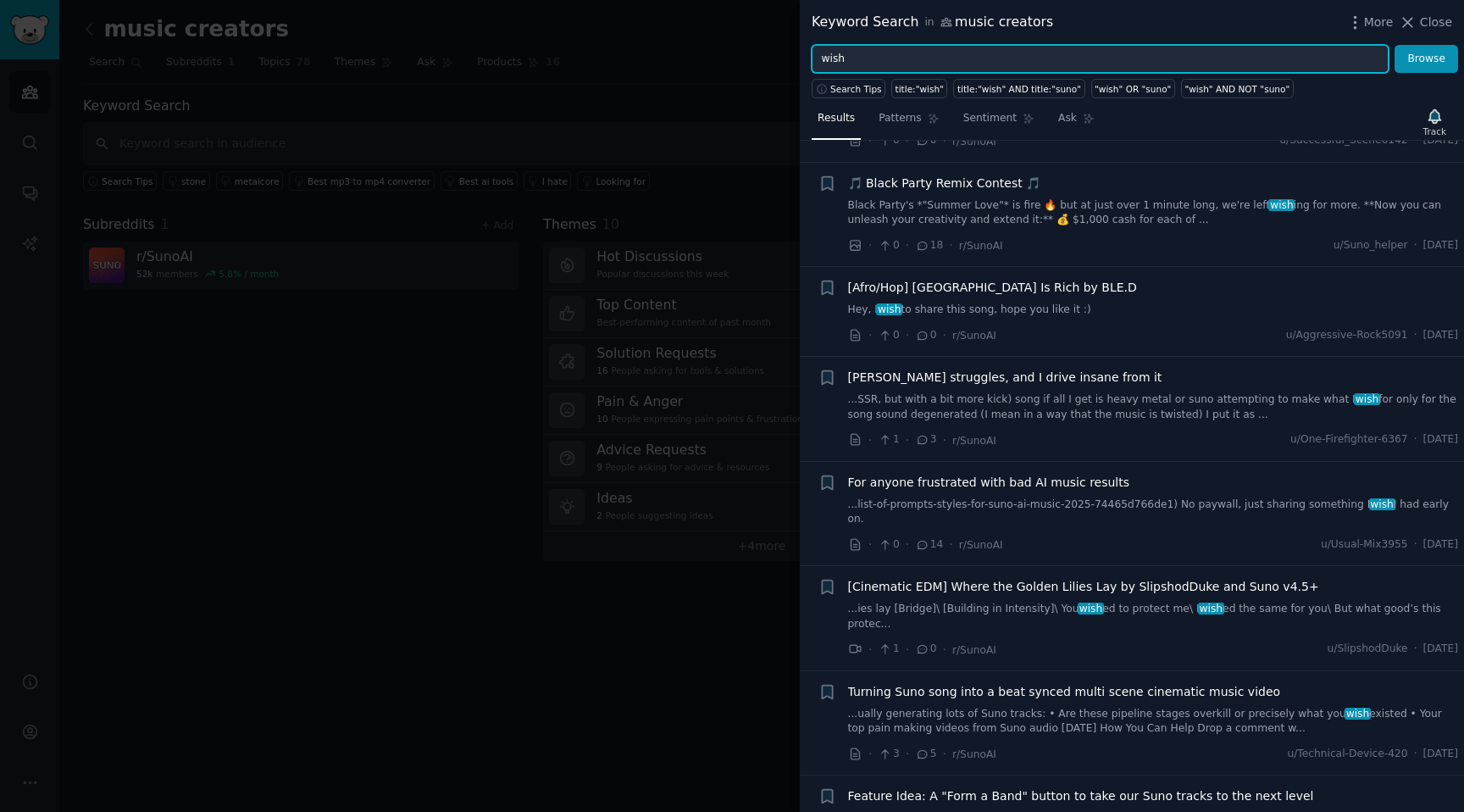
scroll to position [1036, 0]
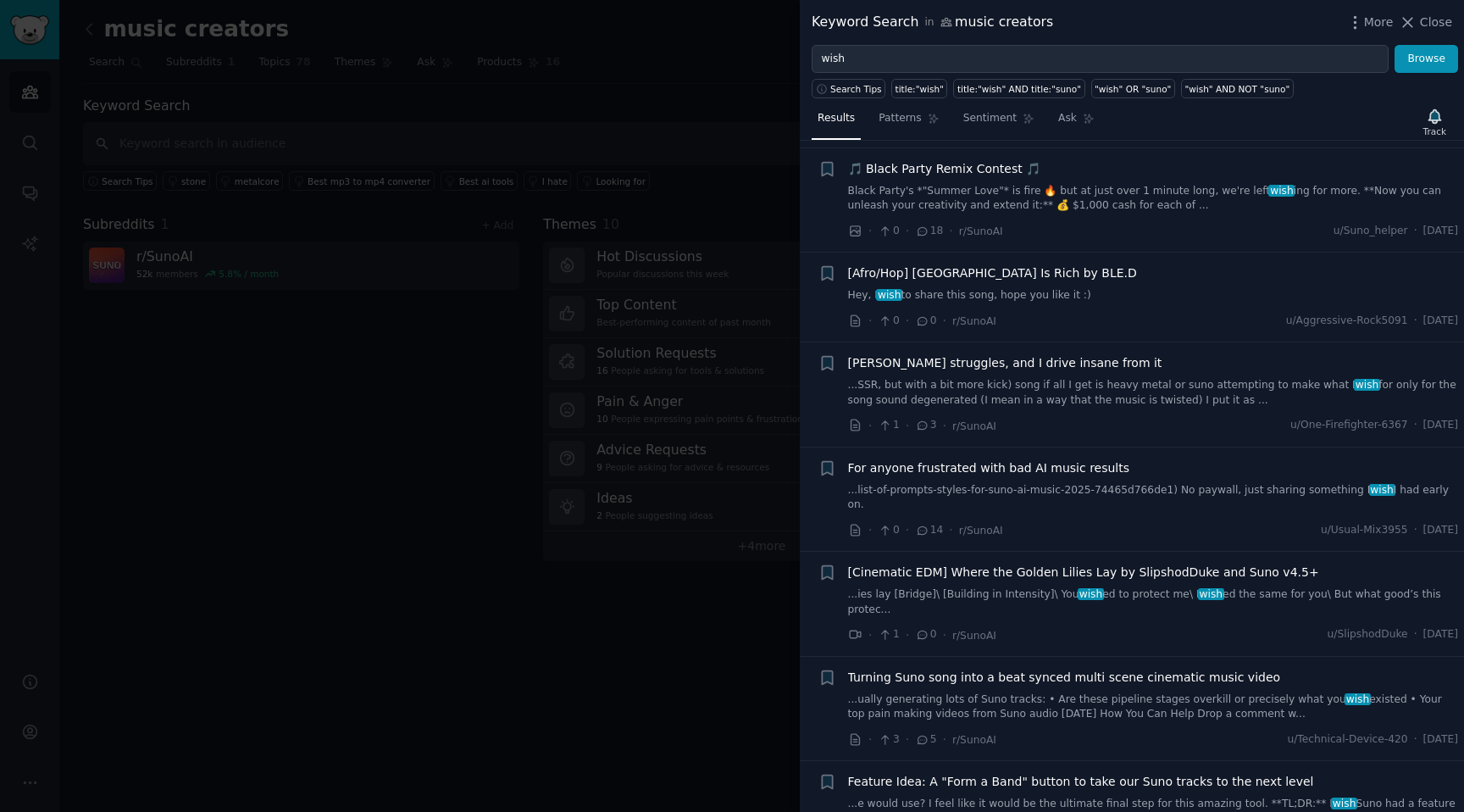
click at [1184, 390] on div "Suno struggles, and I drive insane from it ...SSR, but with a bit more kick) so…" at bounding box center [1154, 381] width 611 height 53
click at [1184, 408] on link "...SSR, but with a bit more kick) song if all I get is heavy metal or suno atte…" at bounding box center [1154, 392] width 611 height 30
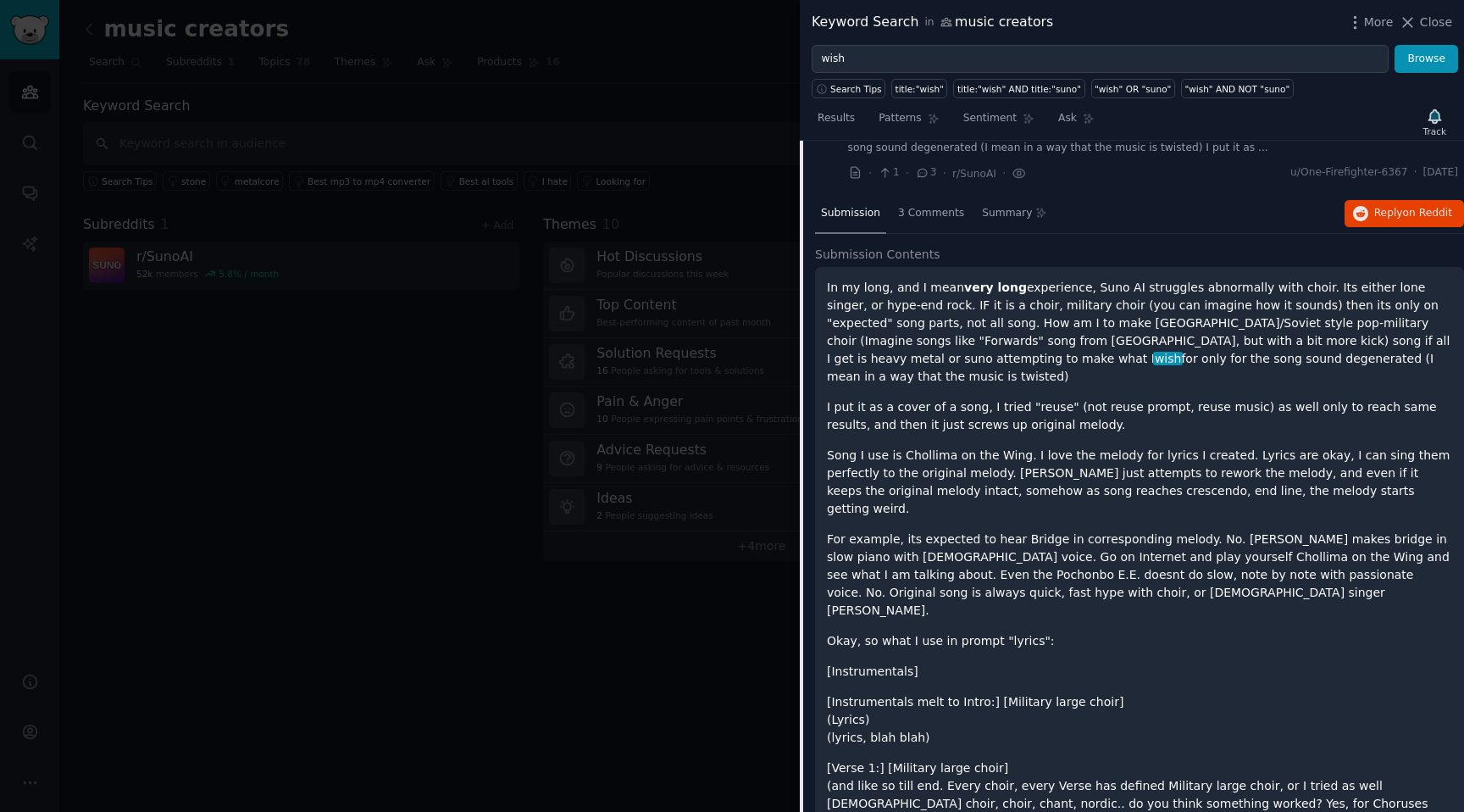
scroll to position [1282, 0]
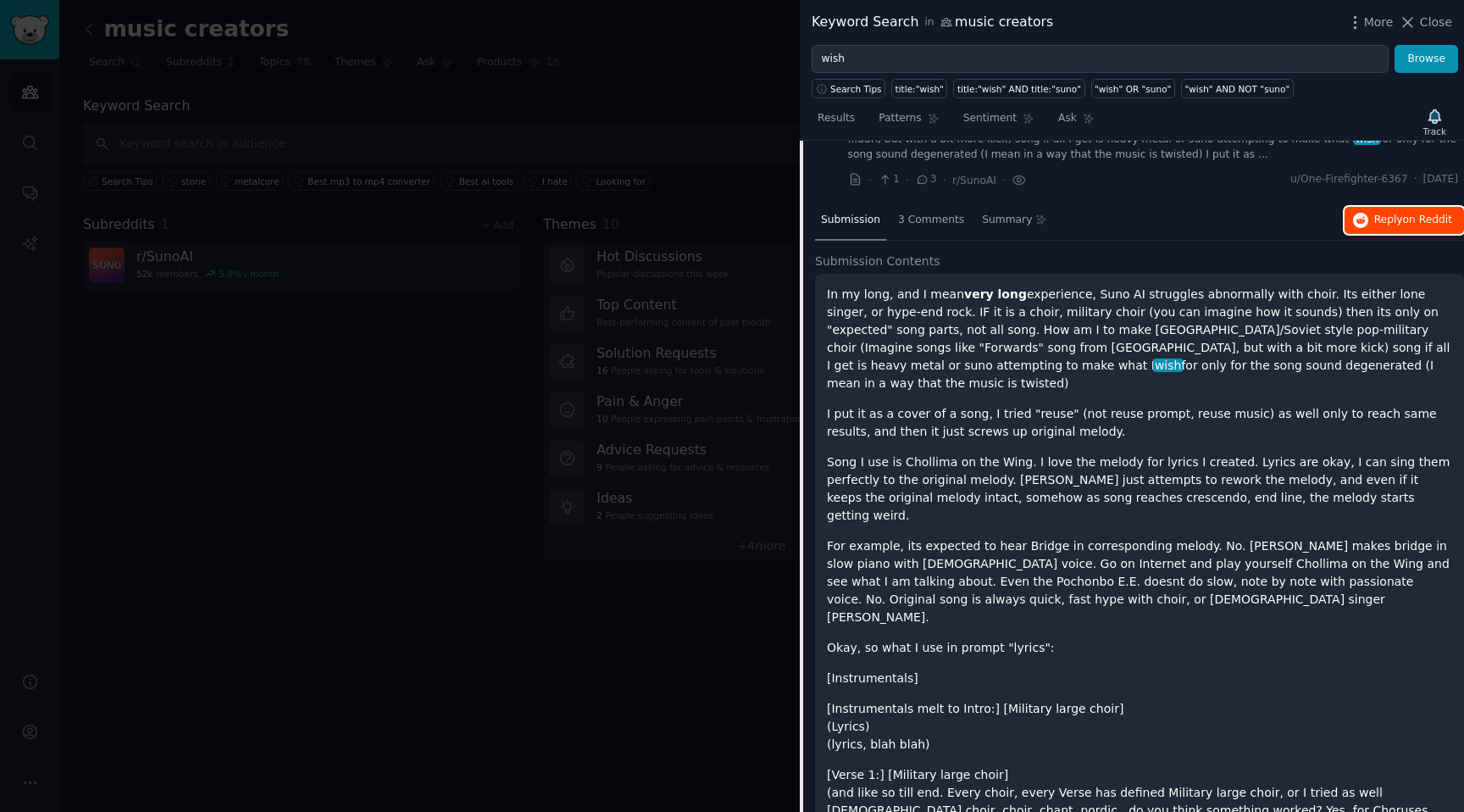
click at [1431, 227] on span "Reply on Reddit" at bounding box center [1413, 220] width 78 height 15
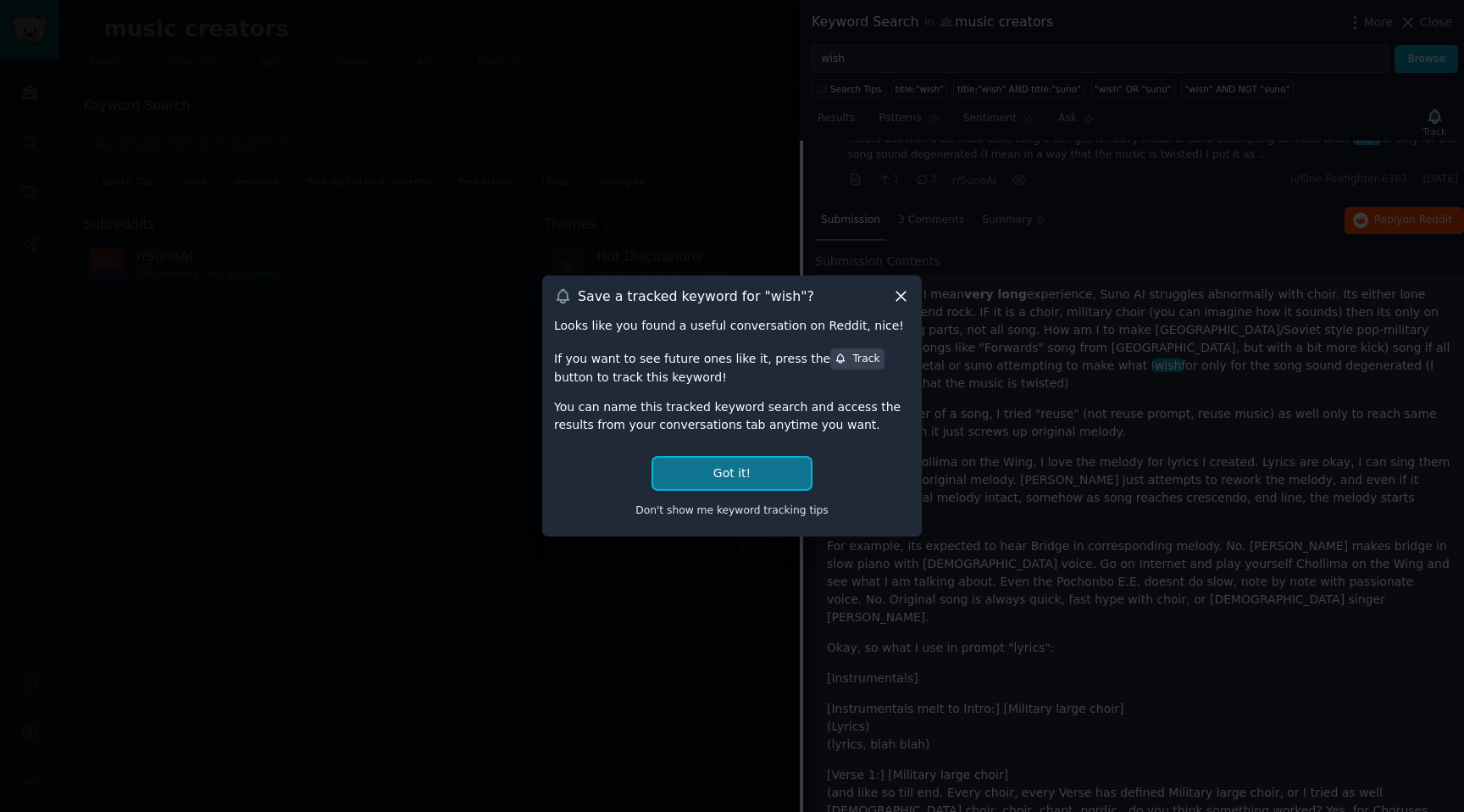
click at [771, 481] on button "Got it!" at bounding box center [732, 473] width 157 height 32
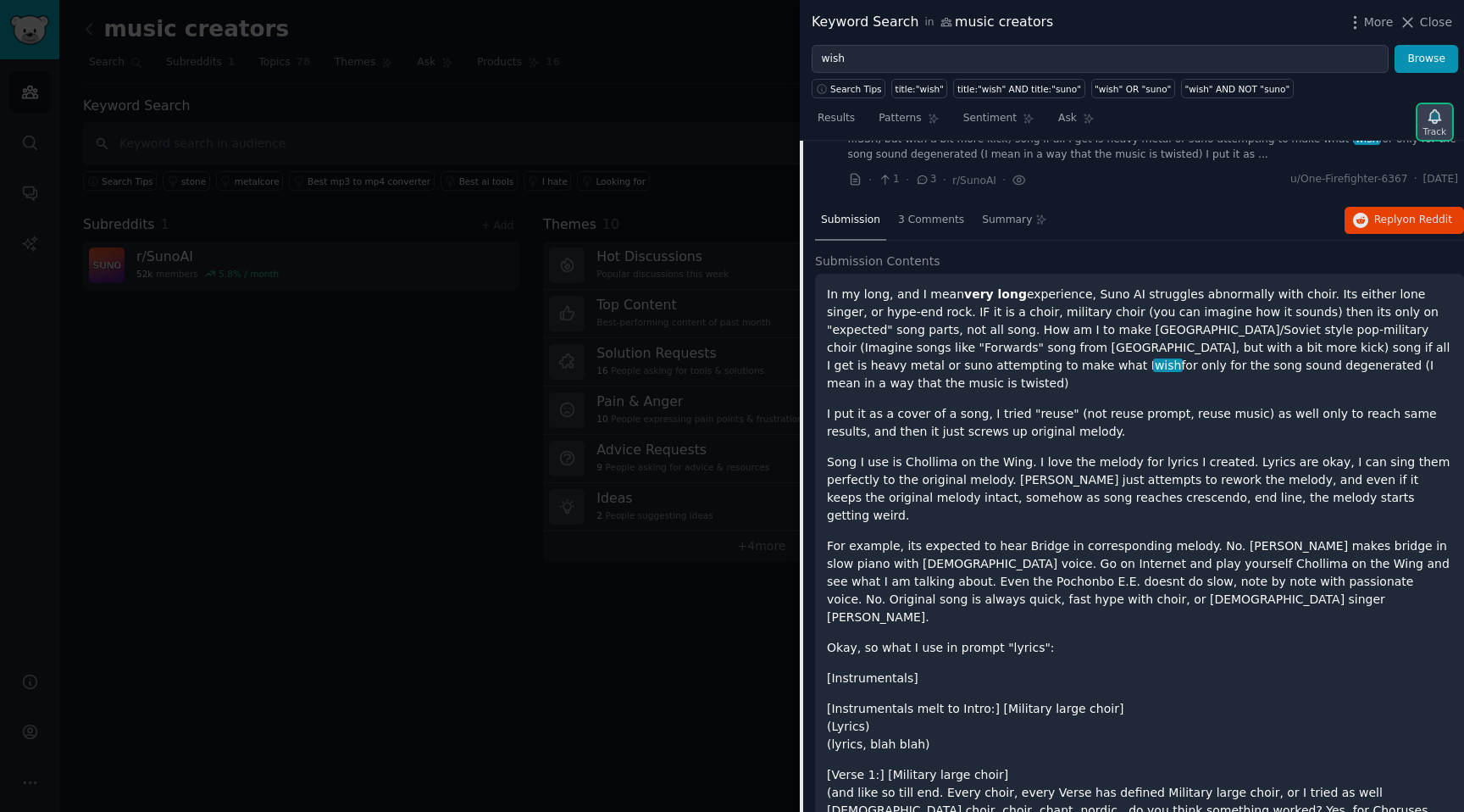
click at [1443, 112] on div "Track" at bounding box center [1435, 121] width 34 height 35
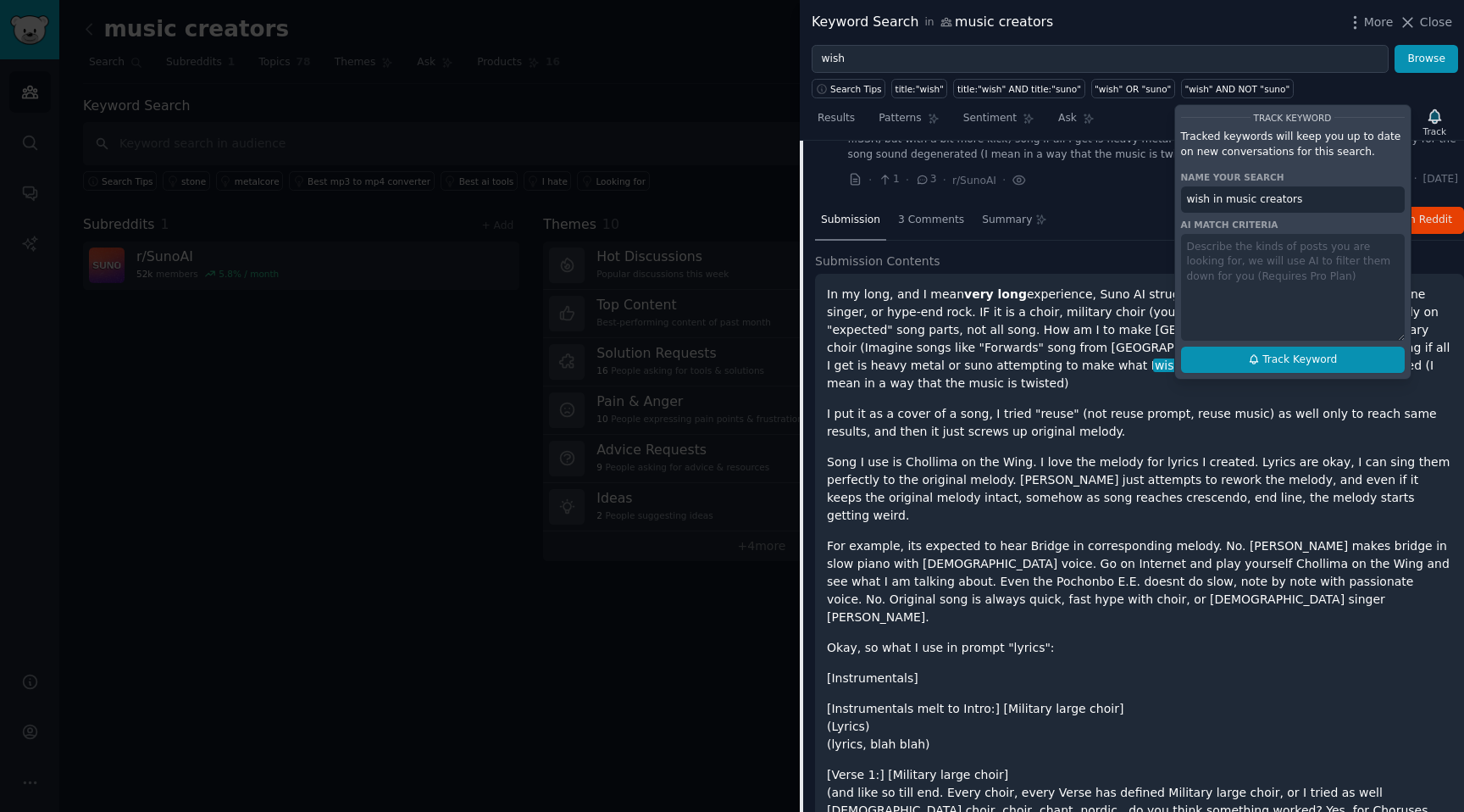
click at [1296, 357] on span "Track Keyword" at bounding box center [1299, 360] width 74 height 15
type input "wish in music creators"
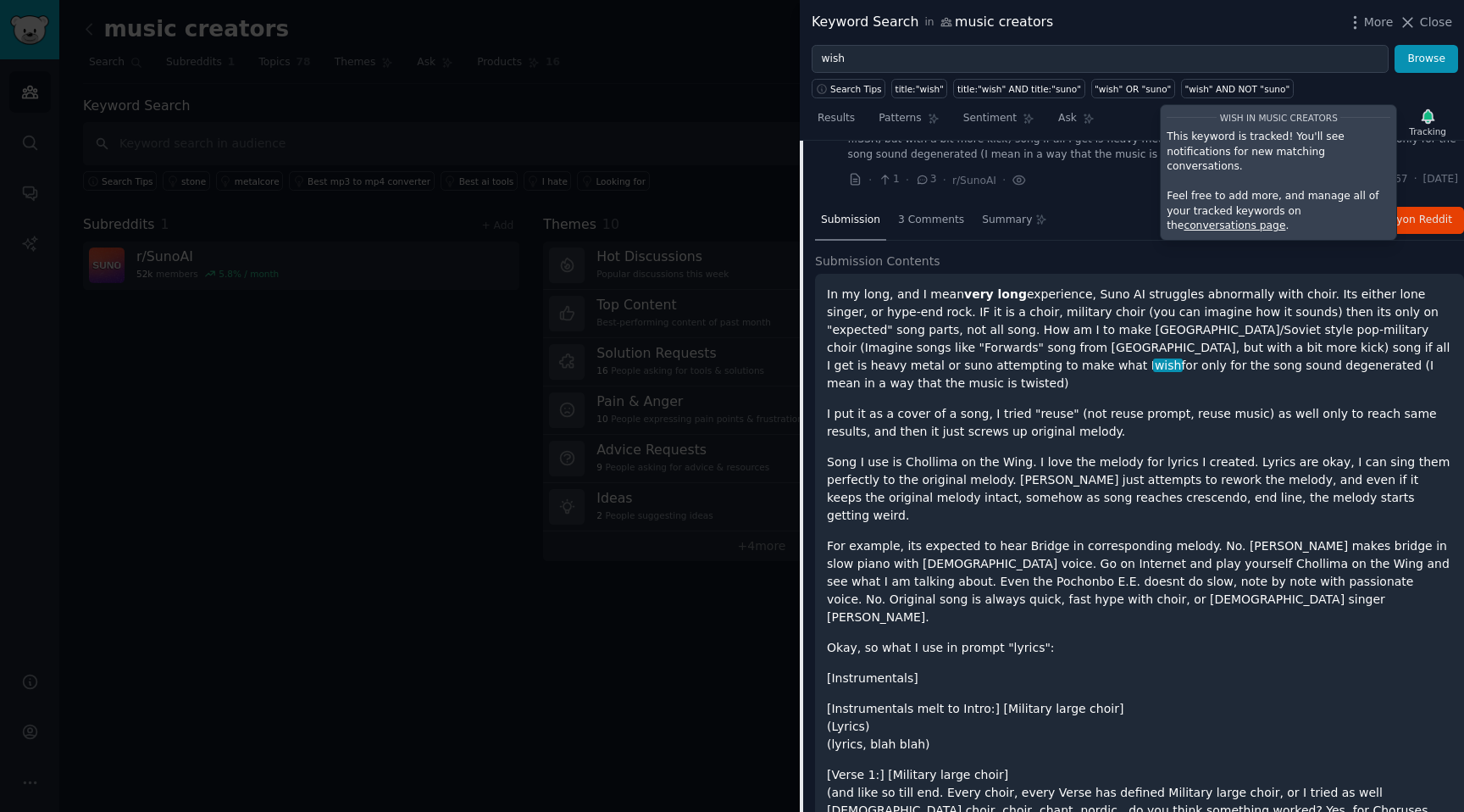
click at [1185, 537] on p "For example, its expected to hear Bridge in corresponding melody. No. Suno make…" at bounding box center [1140, 581] width 626 height 89
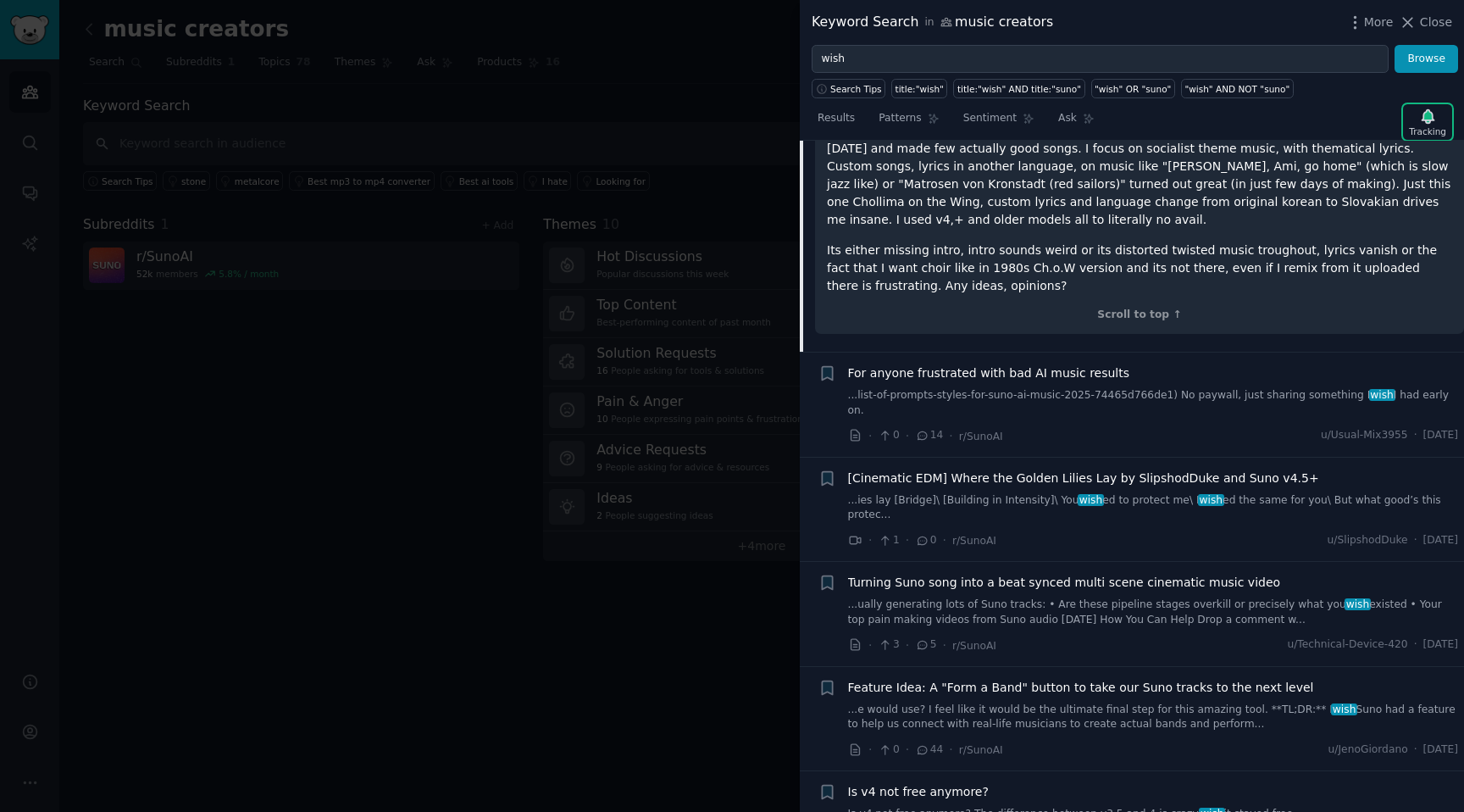
scroll to position [2046, 0]
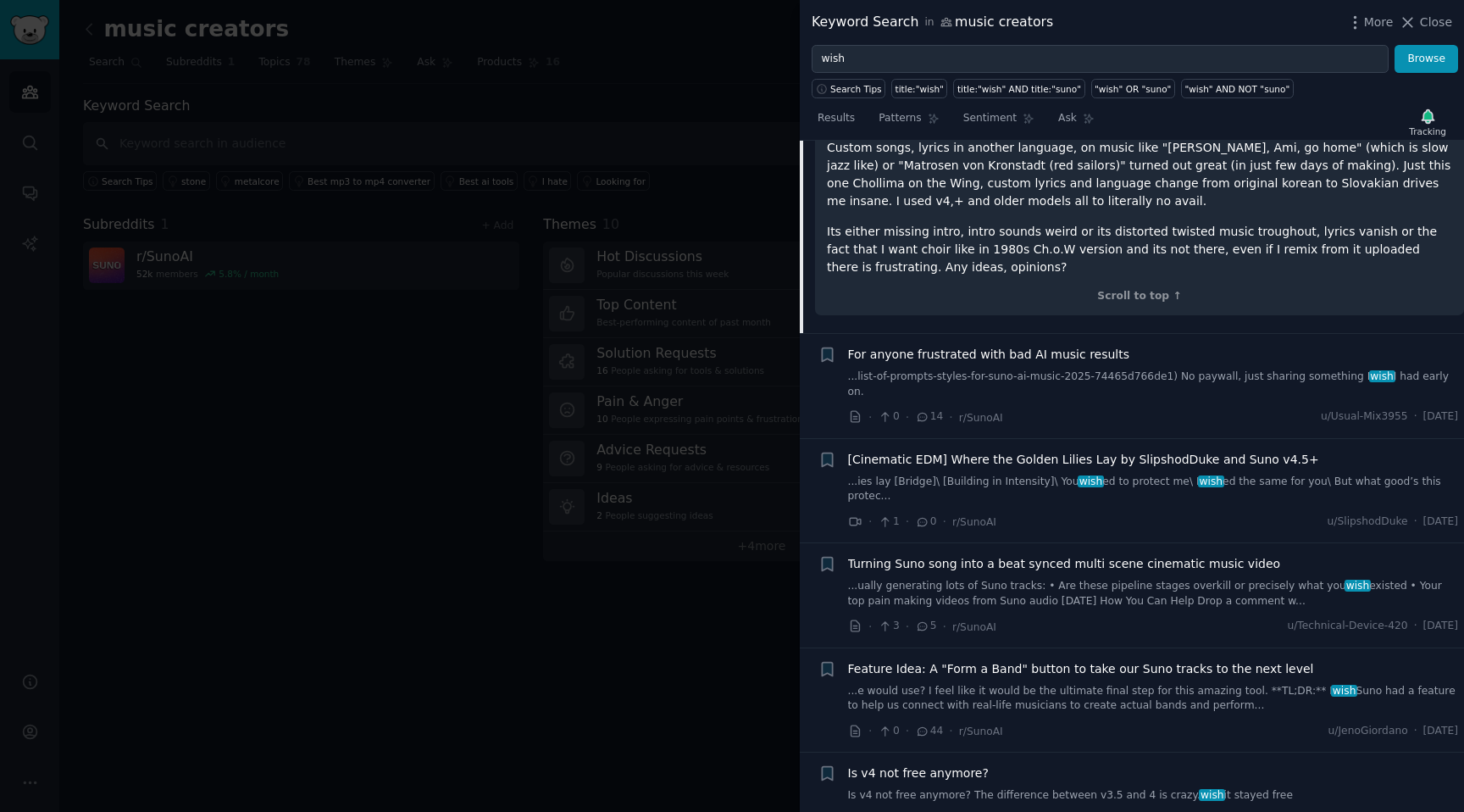
click at [1151, 345] on div "For anyone frustrated with bad AI music results" at bounding box center [1154, 354] width 611 height 18
click at [1098, 345] on span "For anyone frustrated with bad AI music results" at bounding box center [989, 354] width 282 height 18
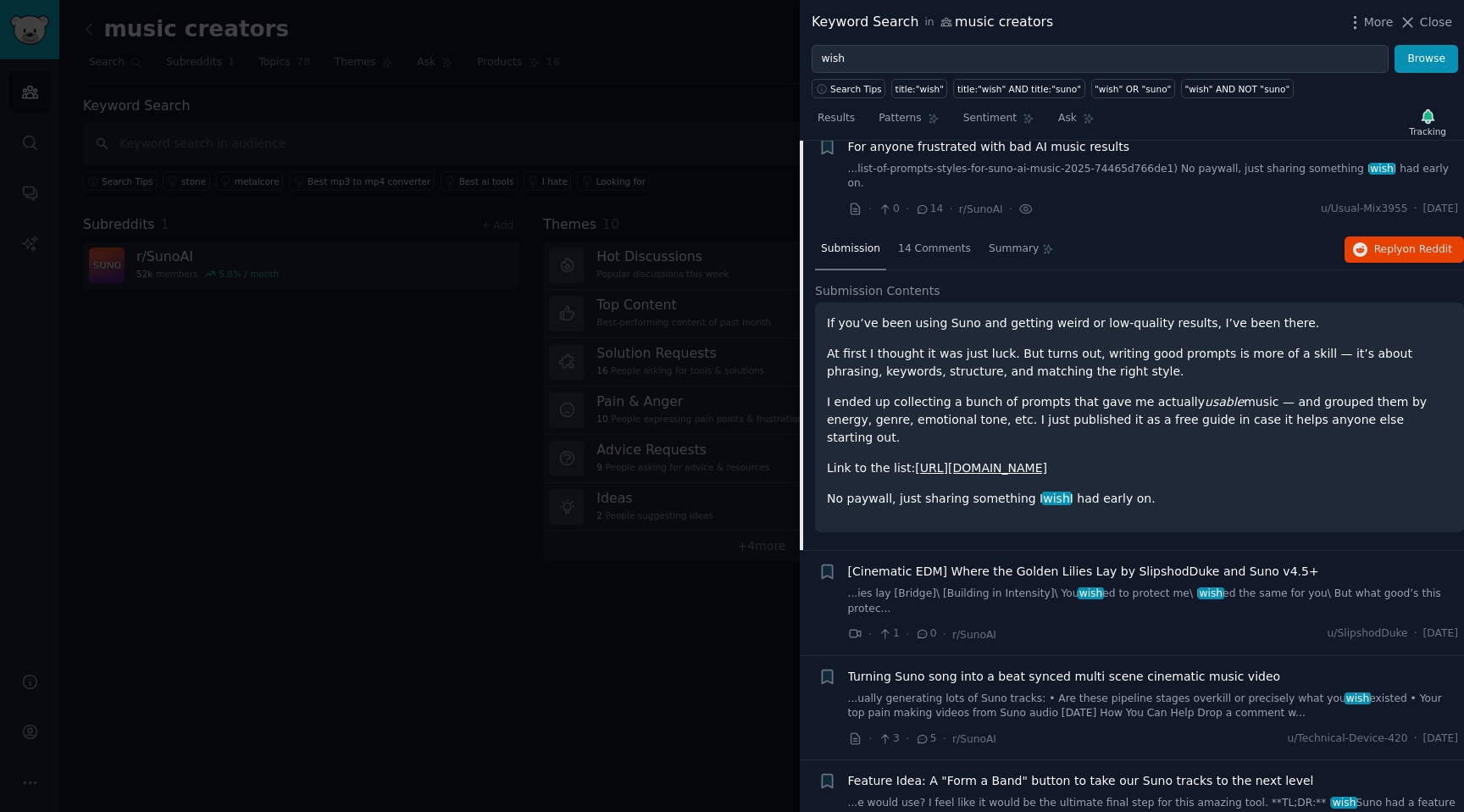
scroll to position [1331, 0]
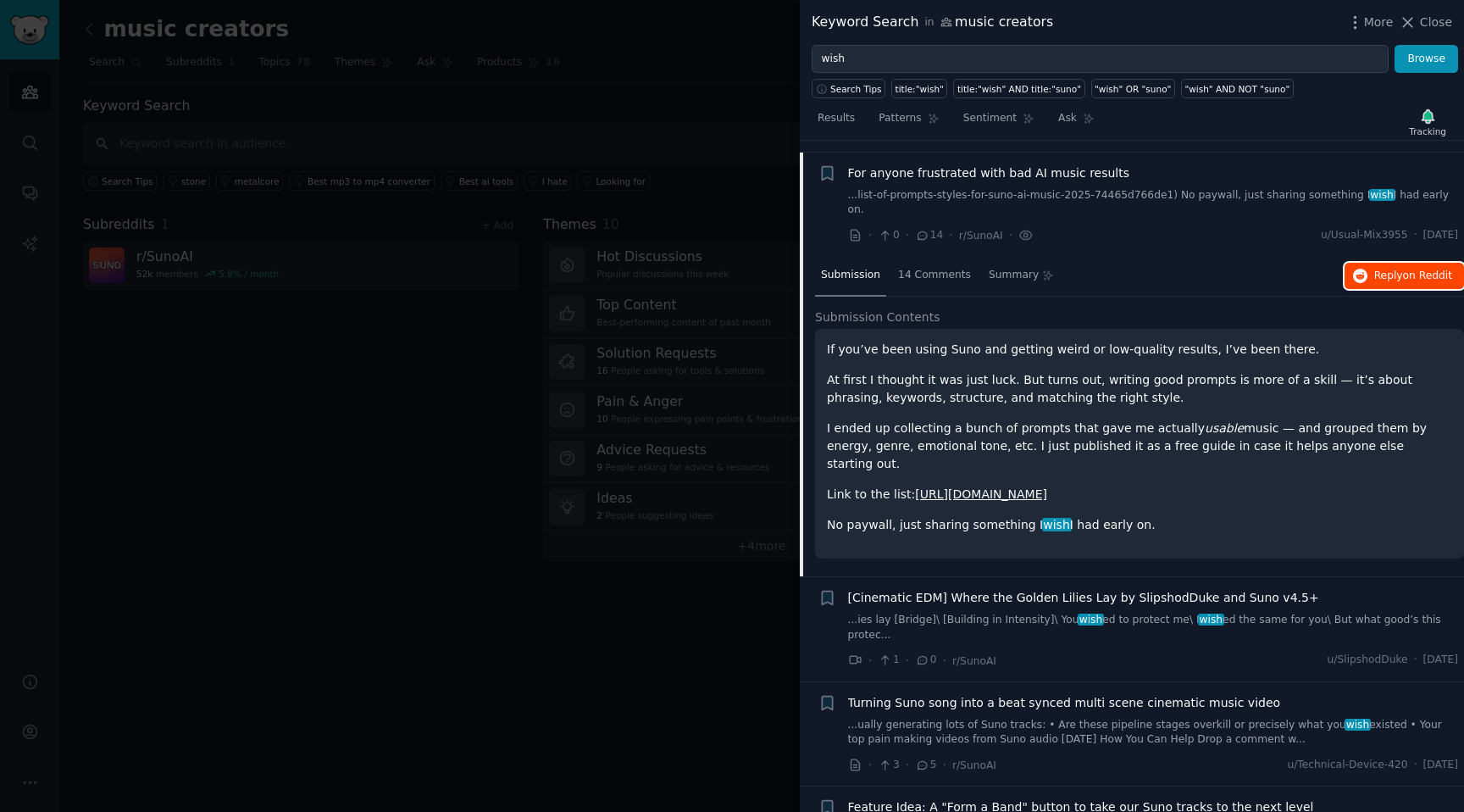
click at [1424, 282] on span "Reply on Reddit" at bounding box center [1413, 276] width 78 height 15
